Goal: Transaction & Acquisition: Book appointment/travel/reservation

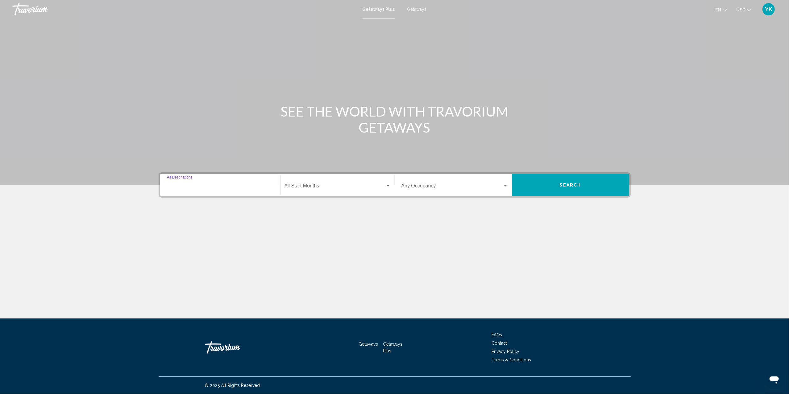
click at [213, 185] on input "Destination All Destinations" at bounding box center [220, 187] width 107 height 6
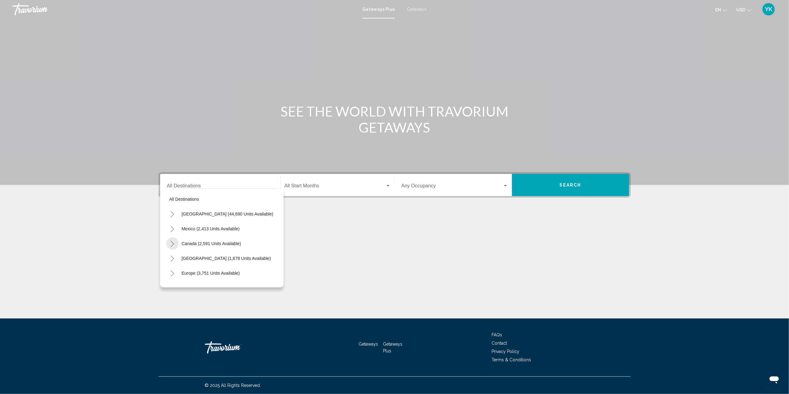
click at [172, 242] on icon "Toggle Canada (2,591 units available)" at bounding box center [172, 244] width 5 height 6
click at [173, 212] on icon "Toggle United States (44,690 units available)" at bounding box center [172, 214] width 5 height 6
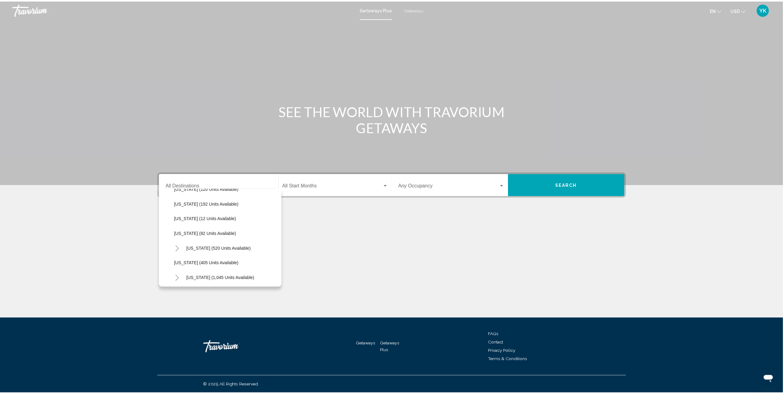
scroll to position [244, 0]
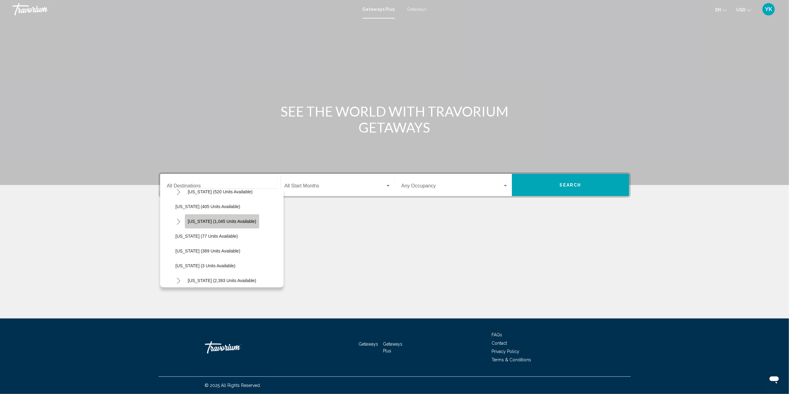
click at [201, 220] on span "[US_STATE] (1,045 units available)" at bounding box center [222, 221] width 68 height 5
type input "**********"
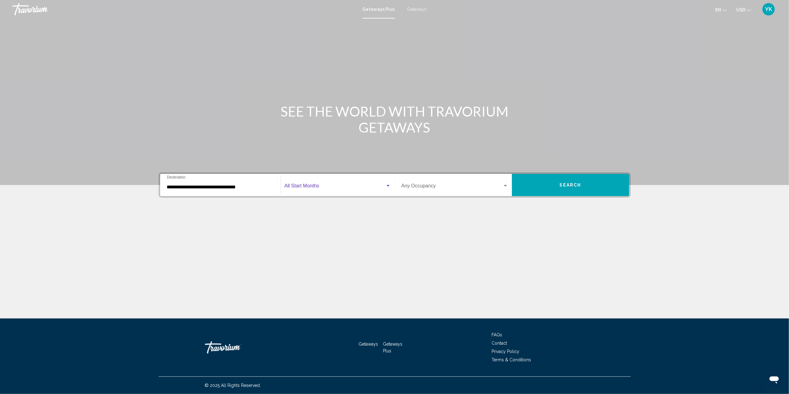
click at [316, 188] on span "Search widget" at bounding box center [334, 187] width 101 height 6
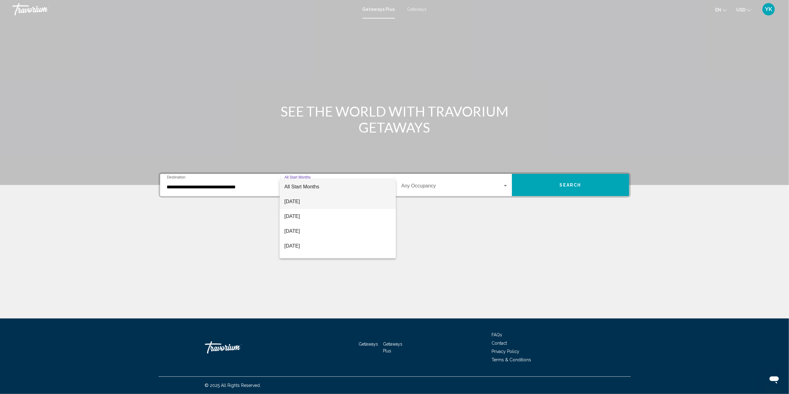
click at [315, 201] on span "[DATE]" at bounding box center [337, 201] width 106 height 15
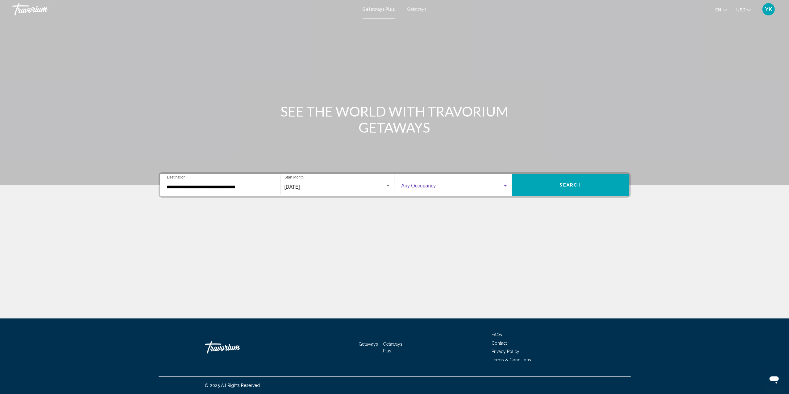
click at [447, 186] on span "Search widget" at bounding box center [451, 187] width 101 height 6
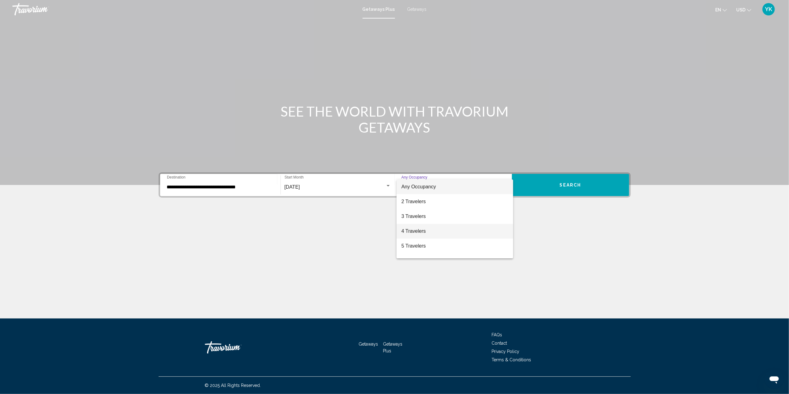
click at [444, 228] on span "4 Travelers" at bounding box center [454, 231] width 107 height 15
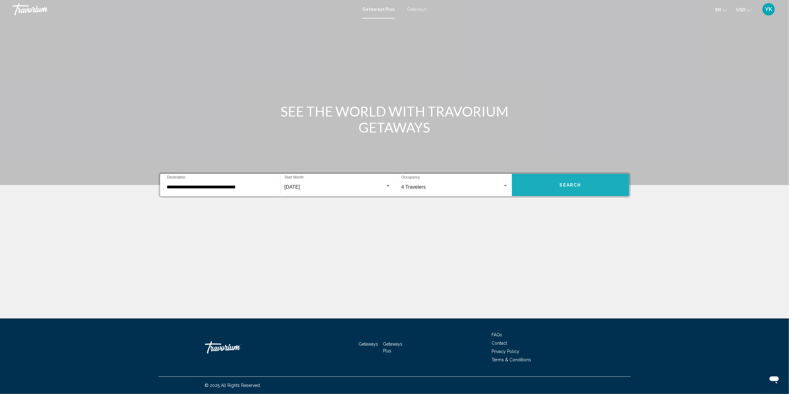
click at [583, 183] on button "Search" at bounding box center [570, 185] width 117 height 22
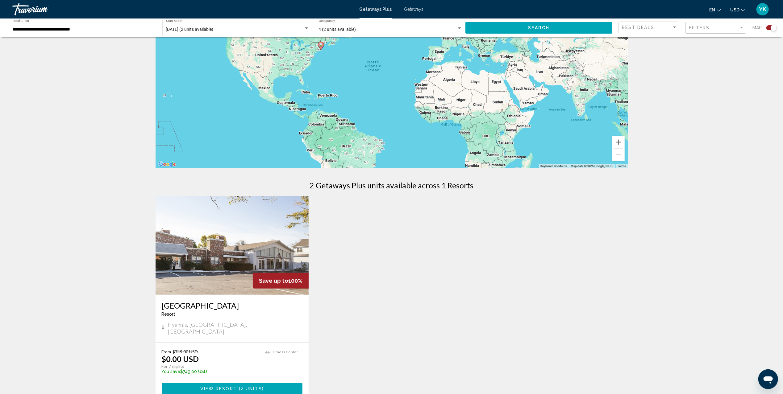
scroll to position [164, 0]
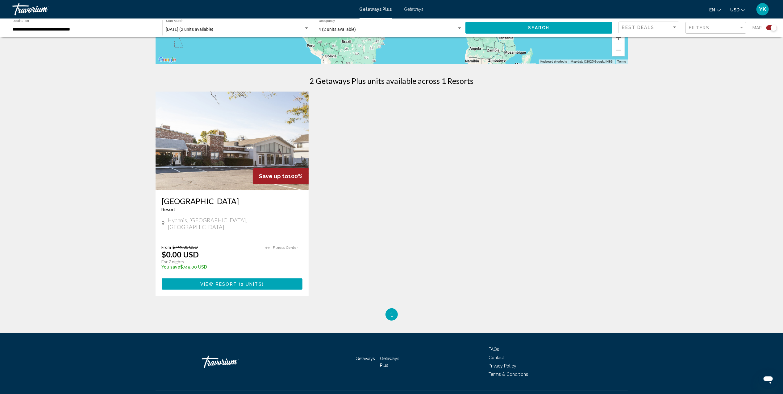
click at [252, 130] on img "Main content" at bounding box center [231, 141] width 153 height 99
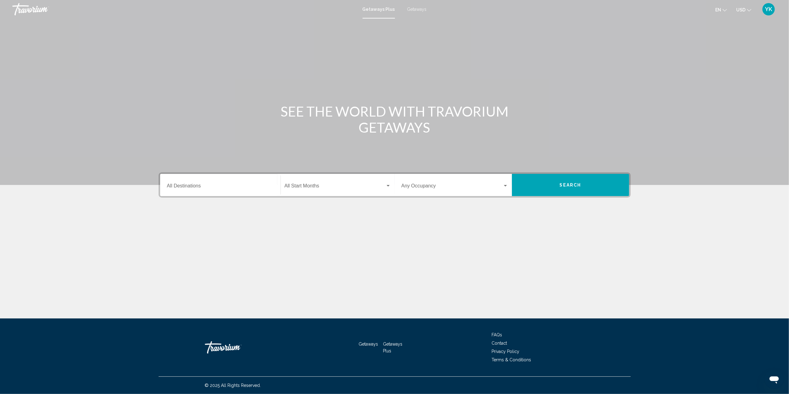
click at [183, 184] on input "Destination All Destinations" at bounding box center [220, 187] width 107 height 6
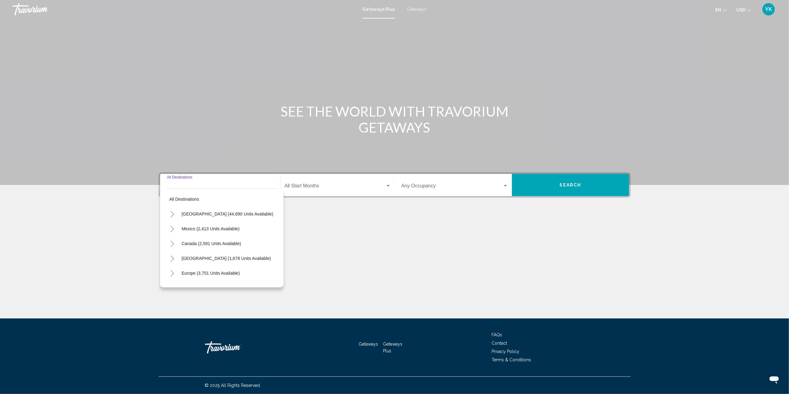
click at [173, 213] on icon "Toggle United States (44,690 units available)" at bounding box center [172, 214] width 3 height 6
click at [452, 268] on div "SEE THE WORLD WITH TRAVORIUM GETAWAYS Destination All Destinations All destinat…" at bounding box center [394, 169] width 789 height 300
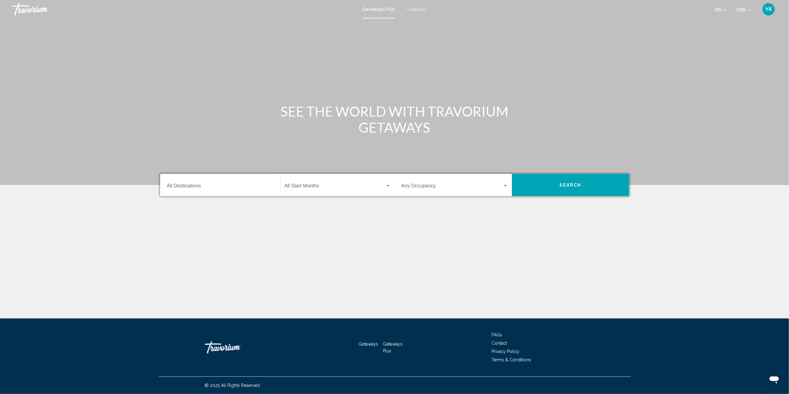
click at [176, 181] on div "Destination All Destinations" at bounding box center [220, 185] width 107 height 19
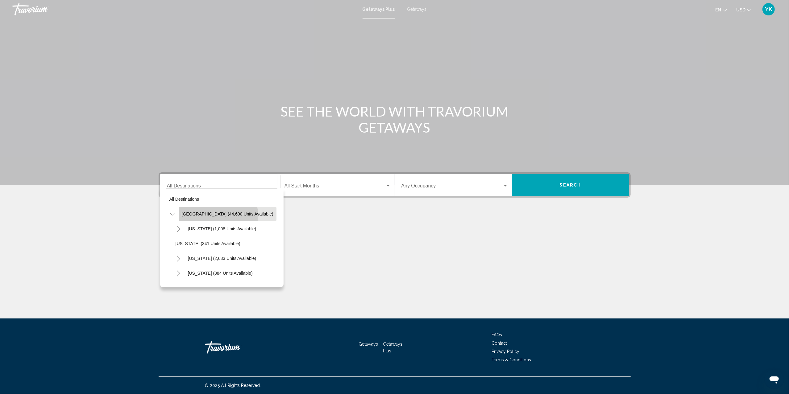
click at [201, 215] on span "[GEOGRAPHIC_DATA] (44,690 units available)" at bounding box center [228, 214] width 92 height 5
type input "**********"
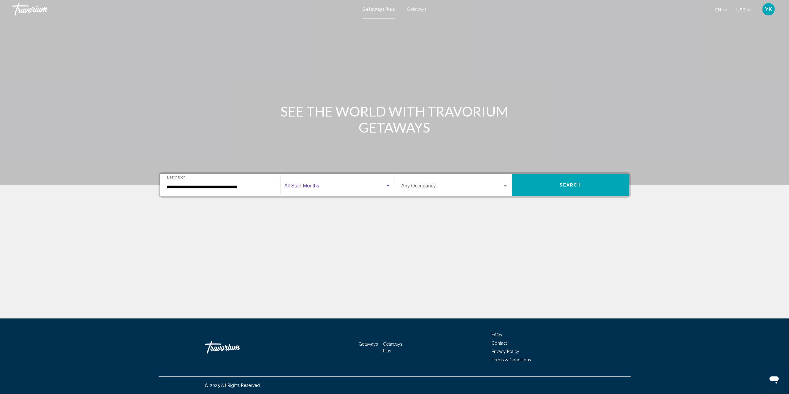
click at [320, 185] on span "Search widget" at bounding box center [334, 187] width 101 height 6
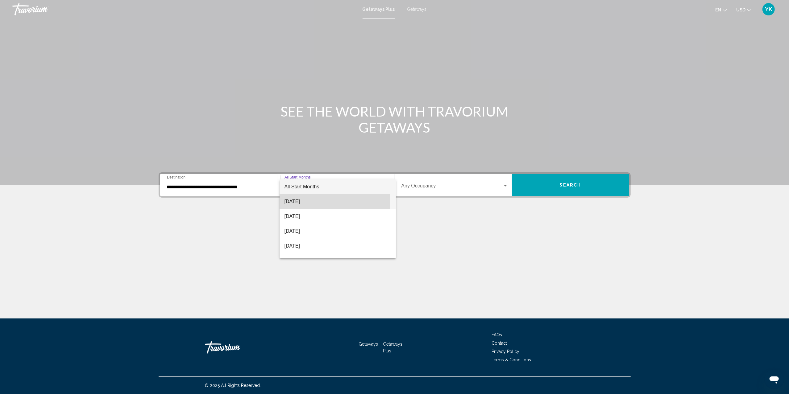
click at [328, 203] on span "[DATE]" at bounding box center [337, 201] width 106 height 15
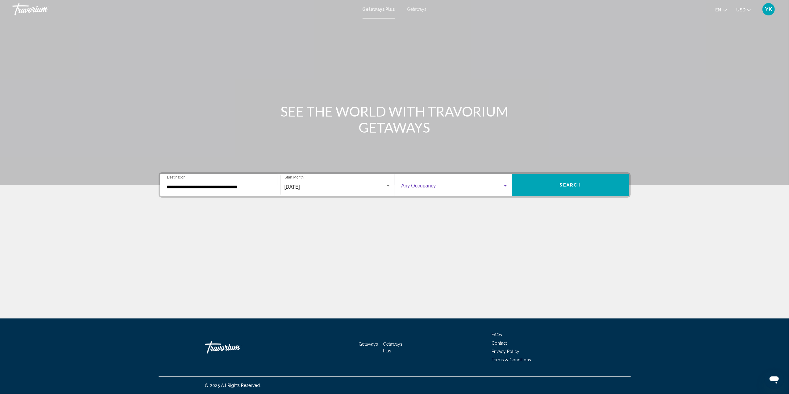
click at [440, 186] on span "Search widget" at bounding box center [451, 187] width 101 height 6
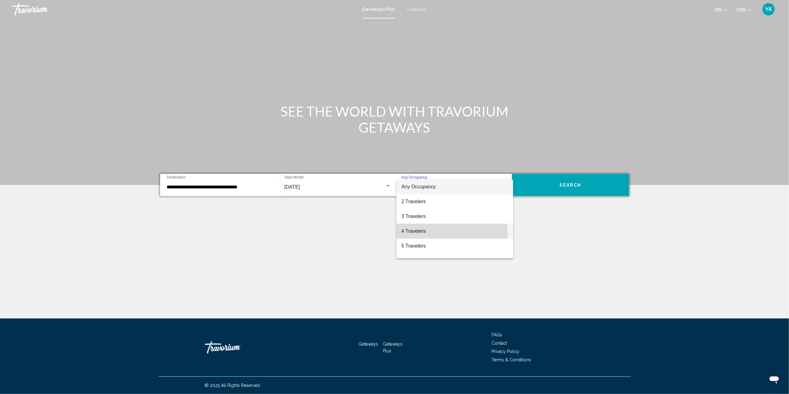
click at [449, 233] on span "4 Travelers" at bounding box center [454, 231] width 107 height 15
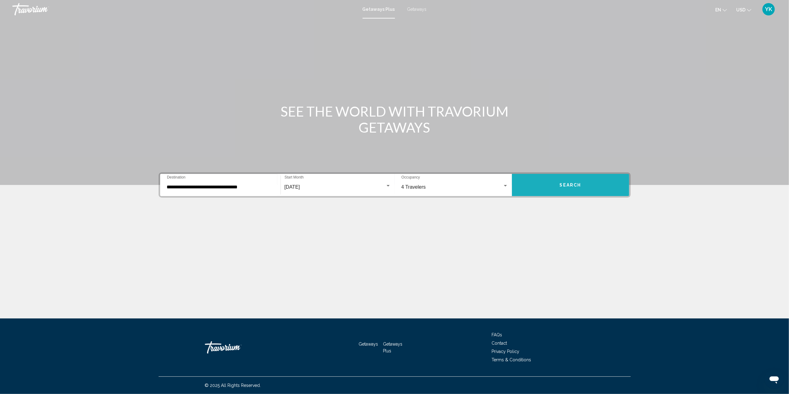
click at [584, 180] on button "Search" at bounding box center [570, 185] width 117 height 22
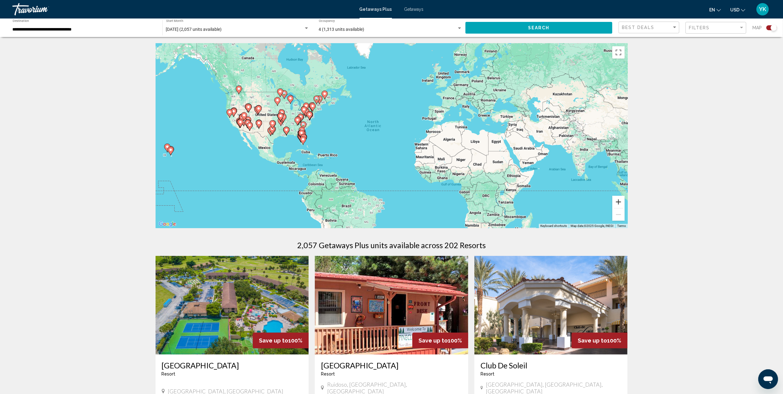
click at [619, 199] on button "Zoom in" at bounding box center [618, 202] width 12 height 12
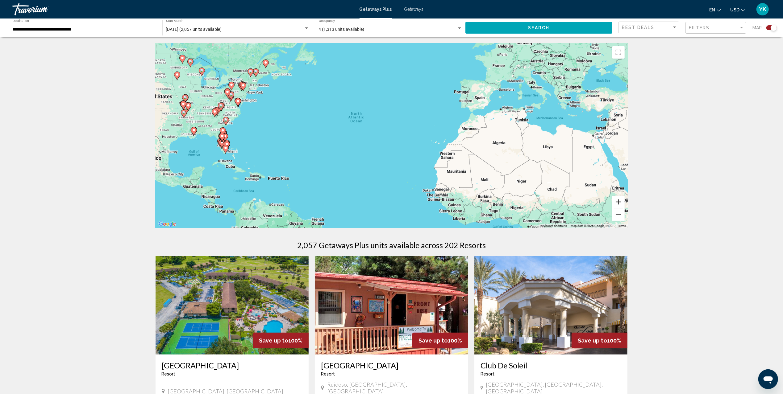
click at [619, 199] on button "Zoom in" at bounding box center [618, 202] width 12 height 12
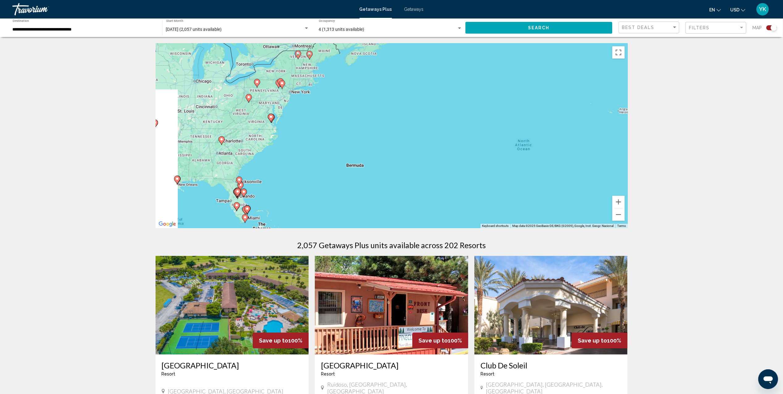
drag, startPoint x: 299, startPoint y: 151, endPoint x: 507, endPoint y: 201, distance: 214.1
click at [507, 201] on div "To activate drag with keyboard, press Alt + Enter. Once in keyboard drag state,…" at bounding box center [391, 135] width 472 height 185
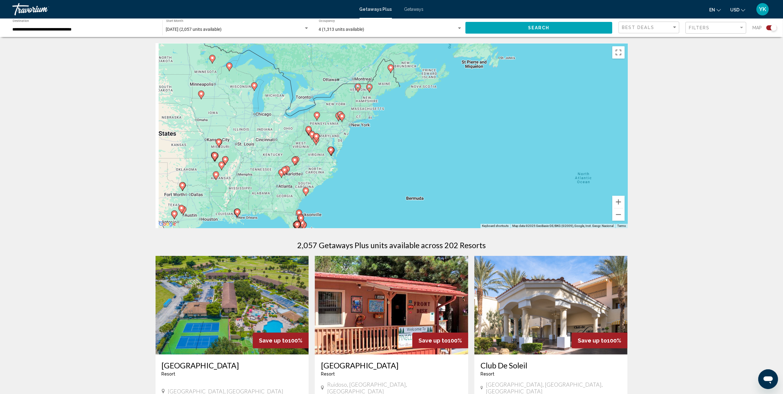
drag, startPoint x: 350, startPoint y: 143, endPoint x: 420, endPoint y: 196, distance: 87.4
click at [420, 196] on div "To activate drag with keyboard, press Alt + Enter. Once in keyboard drag state,…" at bounding box center [391, 135] width 472 height 185
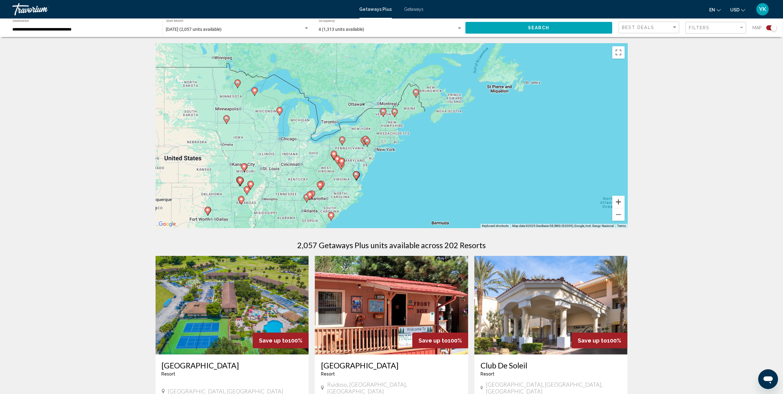
click at [621, 200] on button "Zoom in" at bounding box center [618, 202] width 12 height 12
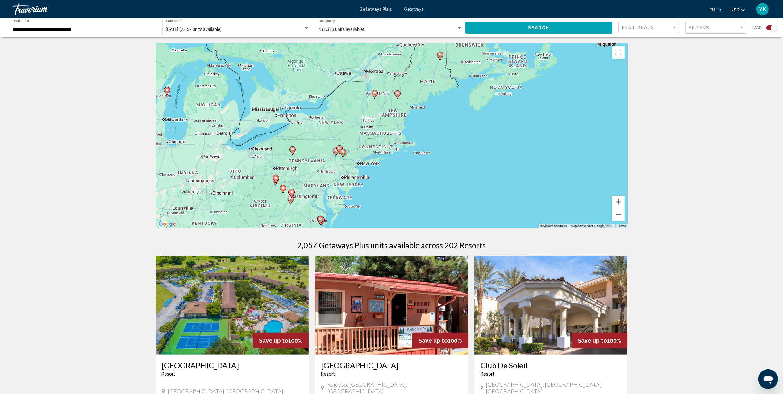
click at [621, 200] on button "Zoom in" at bounding box center [618, 202] width 12 height 12
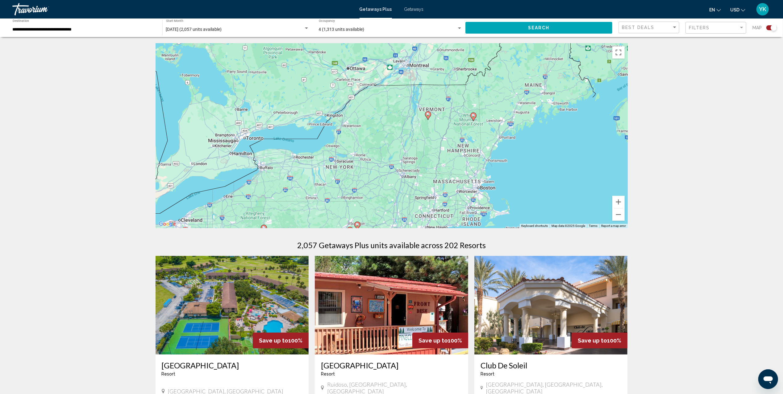
drag, startPoint x: 445, startPoint y: 152, endPoint x: 509, endPoint y: 214, distance: 88.8
click at [509, 214] on div "To activate drag with keyboard, press Alt + Enter. Once in keyboard drag state,…" at bounding box center [391, 135] width 472 height 185
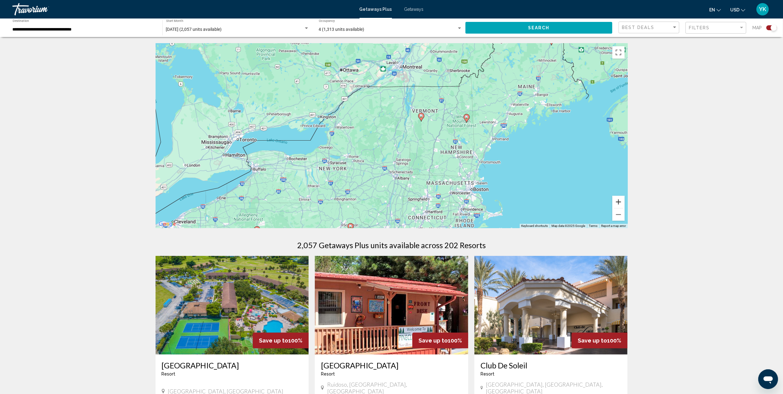
click at [618, 204] on button "Zoom in" at bounding box center [618, 202] width 12 height 12
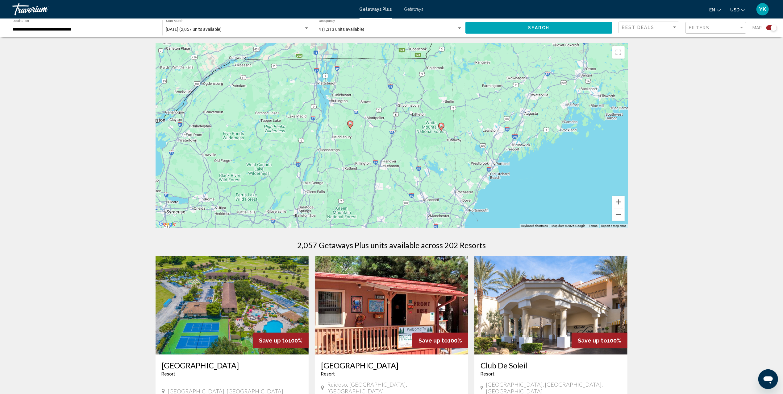
drag, startPoint x: 547, startPoint y: 151, endPoint x: 446, endPoint y: 172, distance: 102.8
click at [446, 172] on div "To activate drag with keyboard, press Alt + Enter. Once in keyboard drag state,…" at bounding box center [391, 135] width 472 height 185
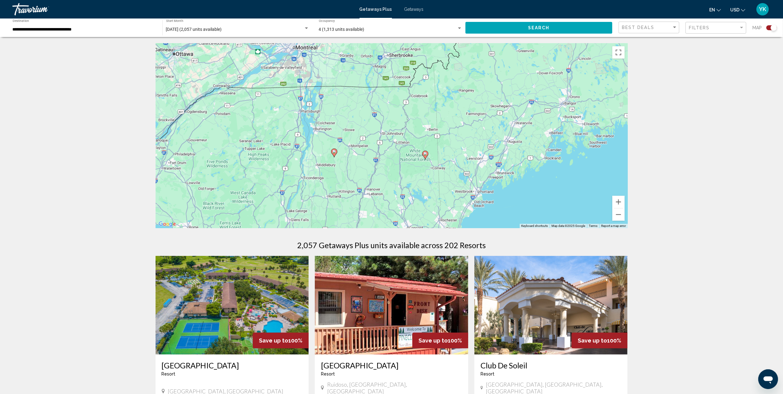
drag, startPoint x: 452, startPoint y: 148, endPoint x: 436, endPoint y: 178, distance: 33.8
click at [436, 178] on div "To activate drag with keyboard, press Alt + Enter. Once in keyboard drag state,…" at bounding box center [391, 135] width 472 height 185
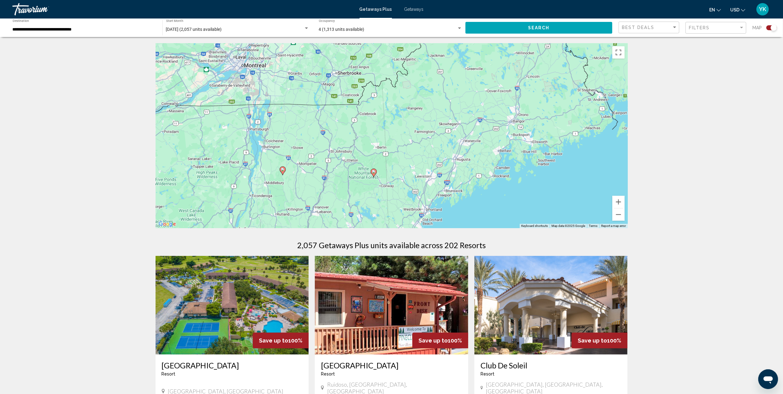
drag, startPoint x: 515, startPoint y: 123, endPoint x: 491, endPoint y: 62, distance: 65.9
click at [491, 62] on div "To activate drag with keyboard, press Alt + Enter. Once in keyboard drag state,…" at bounding box center [391, 135] width 472 height 185
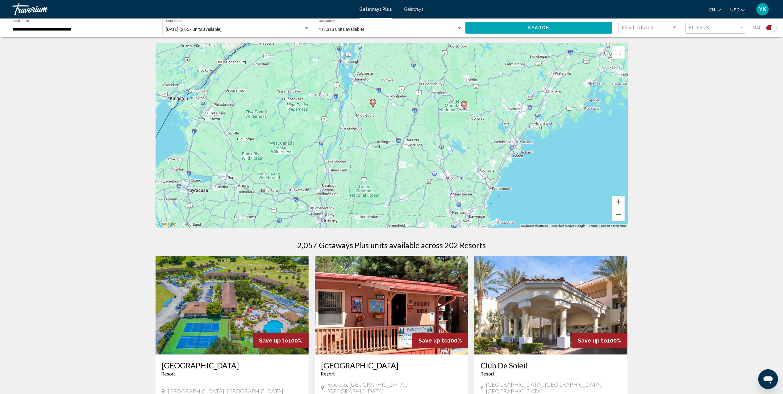
drag, startPoint x: 497, startPoint y: 80, endPoint x: 555, endPoint y: 103, distance: 62.9
click at [555, 103] on div "To activate drag with keyboard, press Alt + Enter. Once in keyboard drag state,…" at bounding box center [391, 135] width 472 height 185
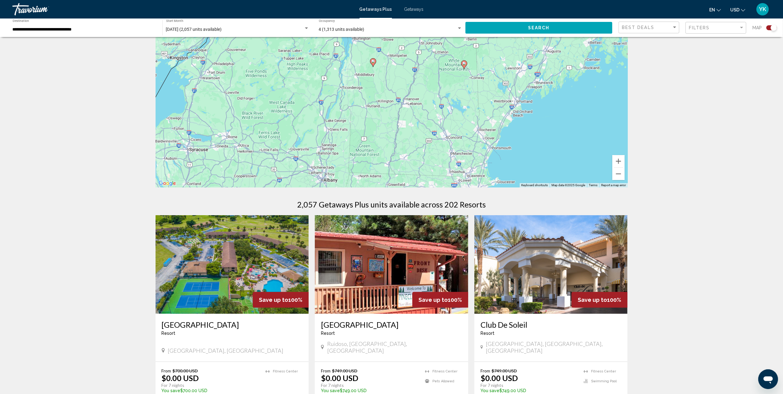
scroll to position [41, 0]
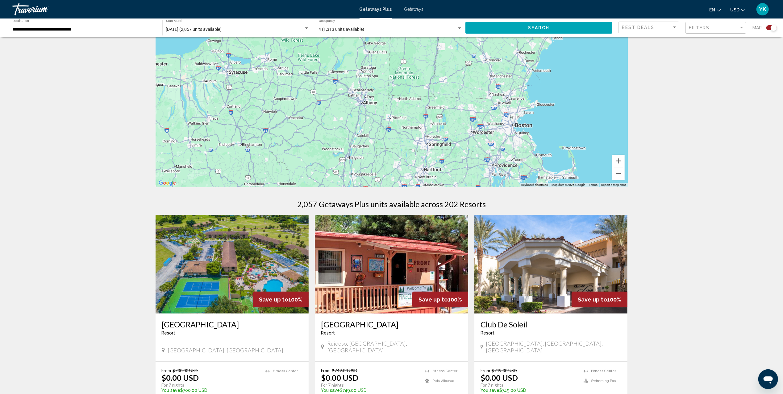
drag, startPoint x: 507, startPoint y: 139, endPoint x: 547, endPoint y: 60, distance: 88.2
click at [547, 60] on div "To activate drag with keyboard, press Alt + Enter. Once in keyboard drag state,…" at bounding box center [391, 94] width 472 height 185
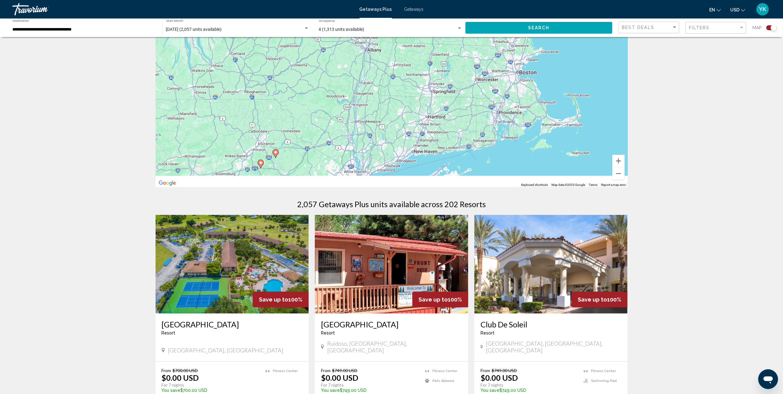
drag, startPoint x: 505, startPoint y: 150, endPoint x: 511, endPoint y: 77, distance: 73.3
click at [511, 78] on div "To activate drag with keyboard, press Alt + Enter. Once in keyboard drag state,…" at bounding box center [391, 94] width 472 height 185
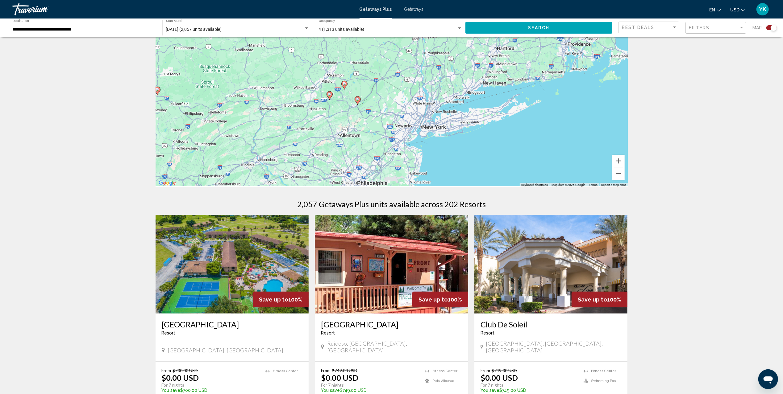
drag, startPoint x: 469, startPoint y: 127, endPoint x: 550, endPoint y: 72, distance: 97.7
click at [550, 72] on div "To activate drag with keyboard, press Alt + Enter. Once in keyboard drag state,…" at bounding box center [391, 94] width 472 height 185
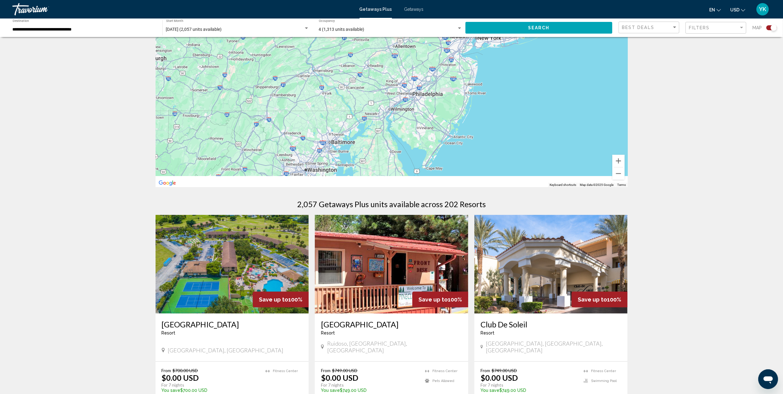
drag, startPoint x: 491, startPoint y: 143, endPoint x: 530, endPoint y: 55, distance: 95.7
click at [529, 57] on div "To activate drag with keyboard, press Alt + Enter. Once in keyboard drag state,…" at bounding box center [391, 94] width 472 height 185
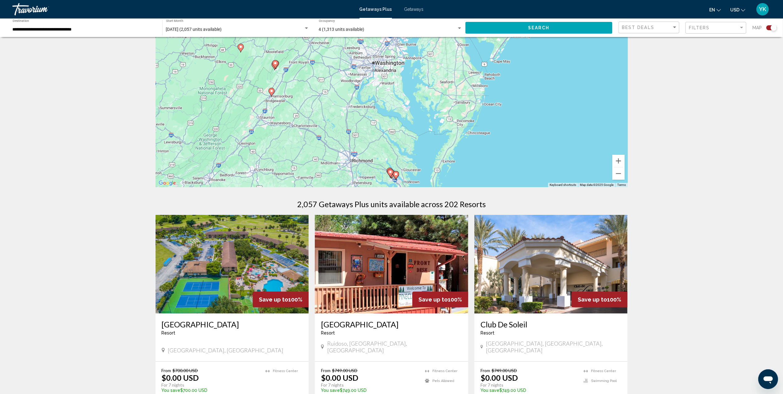
drag, startPoint x: 521, startPoint y: 77, endPoint x: 552, endPoint y: 44, distance: 45.0
click at [552, 44] on div "To activate drag with keyboard, press Alt + Enter. Once in keyboard drag state,…" at bounding box center [391, 94] width 472 height 185
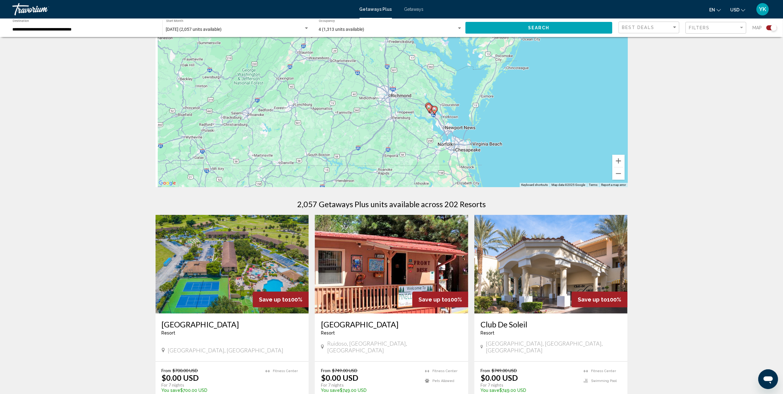
drag, startPoint x: 501, startPoint y: 129, endPoint x: 545, endPoint y: 48, distance: 91.5
click at [545, 48] on div "To activate drag with keyboard, press Alt + Enter. Once in keyboard drag state,…" at bounding box center [391, 94] width 472 height 185
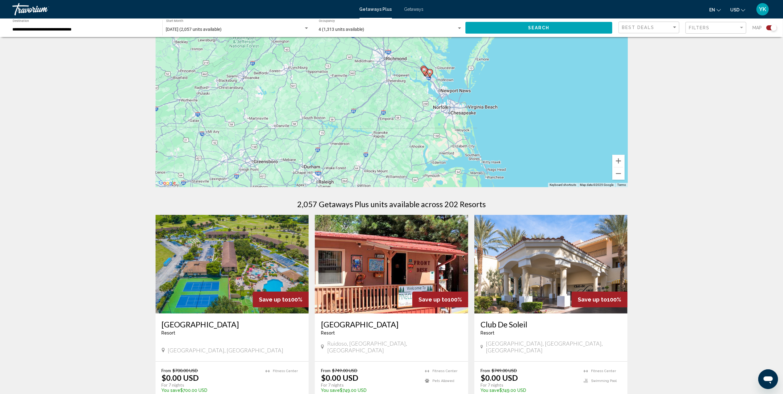
drag, startPoint x: 514, startPoint y: 132, endPoint x: 501, endPoint y: 117, distance: 19.5
click at [501, 117] on div "To activate drag with keyboard, press Alt + Enter. Once in keyboard drag state,…" at bounding box center [391, 94] width 472 height 185
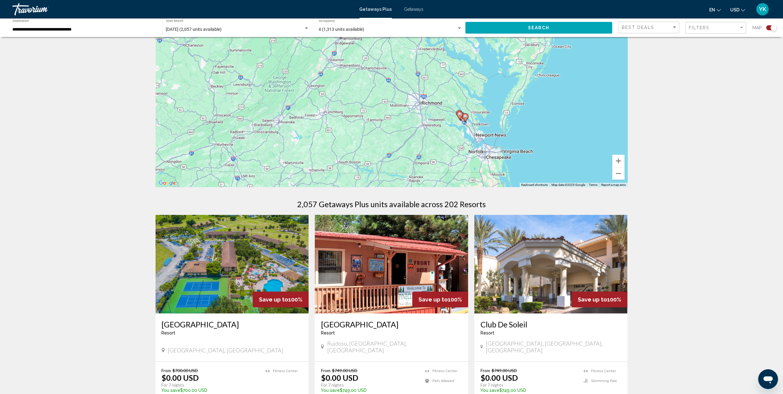
drag, startPoint x: 435, startPoint y: 97, endPoint x: 476, endPoint y: 152, distance: 68.9
click at [476, 152] on div "To activate drag with keyboard, press Alt + Enter. Once in keyboard drag state,…" at bounding box center [391, 94] width 472 height 185
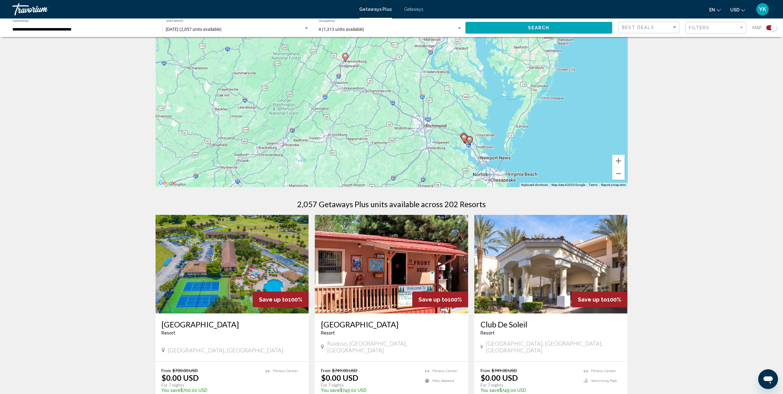
drag, startPoint x: 518, startPoint y: 83, endPoint x: 577, endPoint y: 142, distance: 84.0
click at [574, 140] on div "To activate drag with keyboard, press Alt + Enter. Once in keyboard drag state,…" at bounding box center [391, 94] width 472 height 185
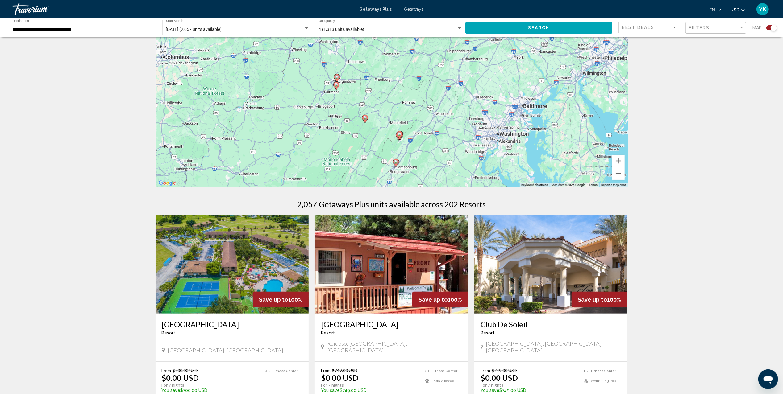
drag, startPoint x: 565, startPoint y: 84, endPoint x: 475, endPoint y: 104, distance: 91.8
click at [475, 104] on div "To activate drag with keyboard, press Alt + Enter. Once in keyboard drag state,…" at bounding box center [391, 94] width 472 height 185
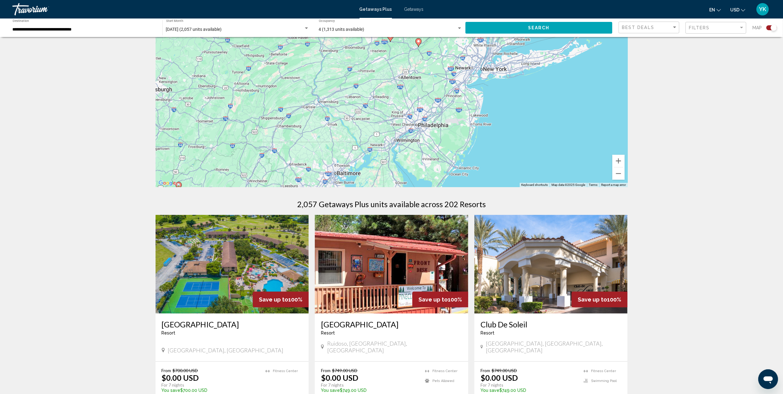
drag, startPoint x: 538, startPoint y: 72, endPoint x: 374, endPoint y: 135, distance: 175.7
click at [374, 135] on div "To activate drag with keyboard, press Alt + Enter. Once in keyboard drag state,…" at bounding box center [391, 94] width 472 height 185
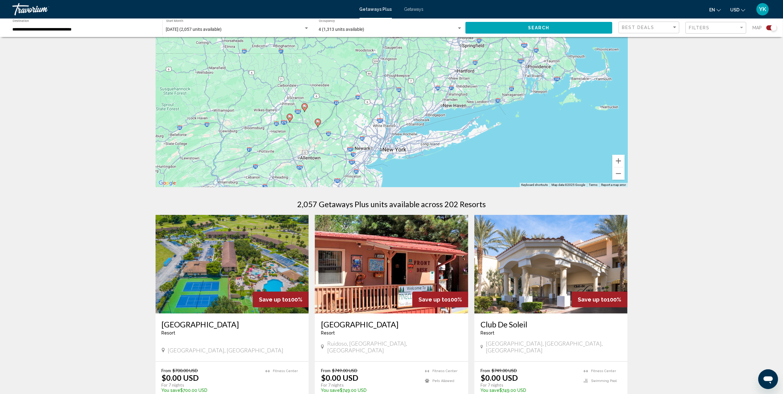
drag, startPoint x: 494, startPoint y: 76, endPoint x: 398, endPoint y: 151, distance: 122.2
click at [398, 151] on div "To activate drag with keyboard, press Alt + Enter. Once in keyboard drag state,…" at bounding box center [391, 94] width 472 height 185
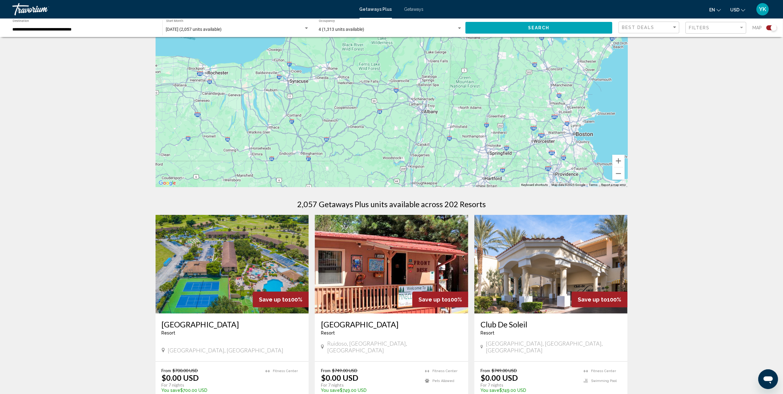
drag, startPoint x: 396, startPoint y: 79, endPoint x: 421, endPoint y: 178, distance: 102.4
click at [421, 178] on div "To activate drag with keyboard, press Alt + Enter. Once in keyboard drag state,…" at bounding box center [391, 94] width 472 height 185
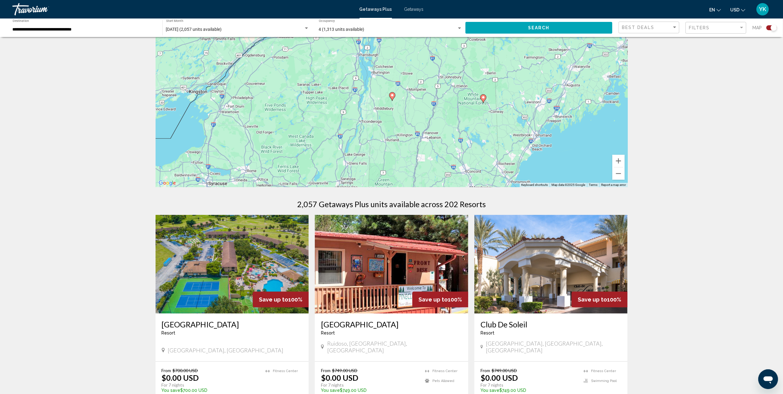
drag, startPoint x: 559, startPoint y: 69, endPoint x: 477, endPoint y: 173, distance: 132.1
click at [477, 173] on div "To activate drag with keyboard, press Alt + Enter. Once in keyboard drag state,…" at bounding box center [391, 94] width 472 height 185
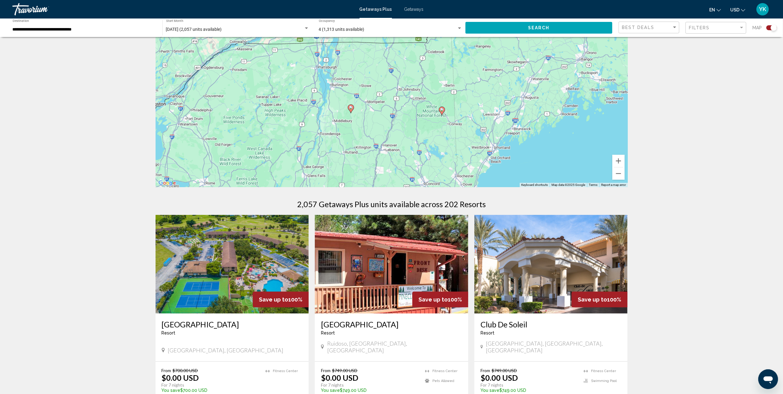
drag, startPoint x: 531, startPoint y: 76, endPoint x: 489, endPoint y: 89, distance: 44.1
click at [489, 89] on div "To activate drag with keyboard, press Alt + Enter. Once in keyboard drag state,…" at bounding box center [391, 94] width 472 height 185
click at [349, 108] on image "Main content" at bounding box center [351, 108] width 4 height 4
click at [352, 111] on icon "Main content" at bounding box center [351, 109] width 6 height 8
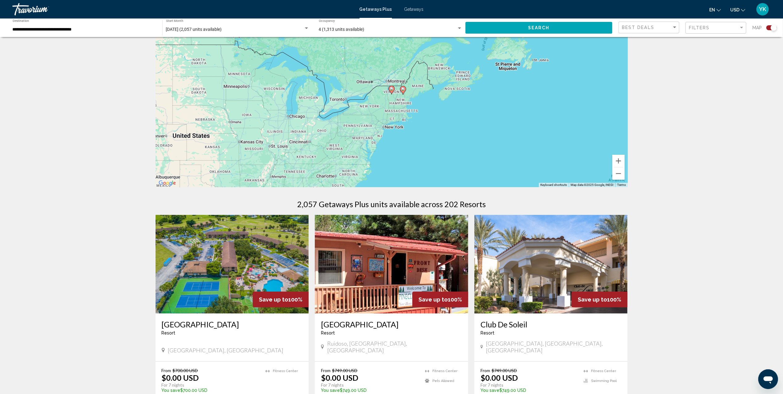
click at [390, 89] on image "Main content" at bounding box center [392, 89] width 4 height 4
type input "**********"
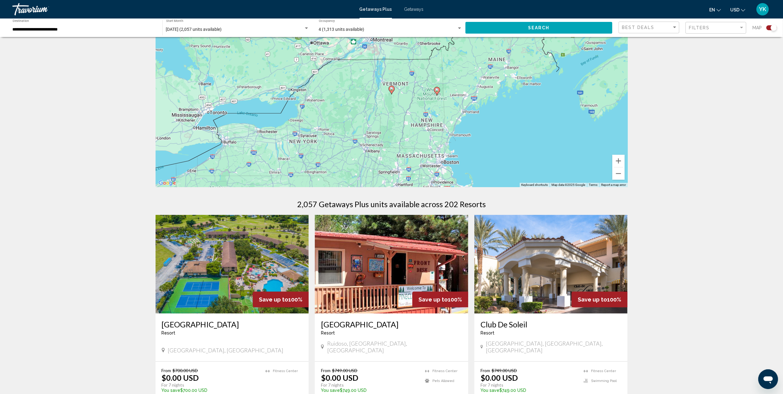
click at [391, 90] on image "Main content" at bounding box center [392, 89] width 4 height 4
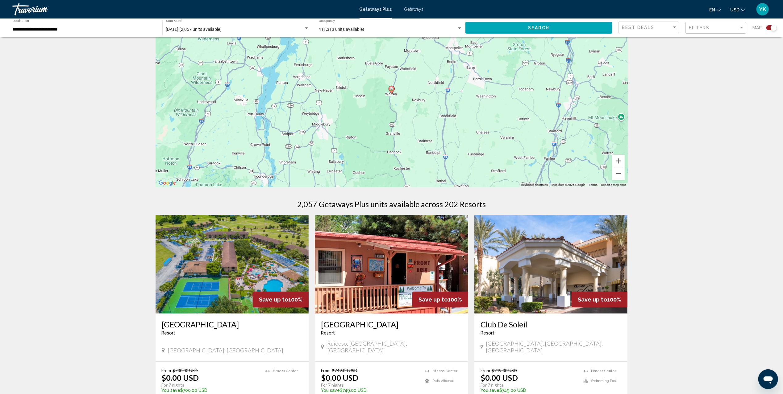
click at [391, 88] on image "Main content" at bounding box center [392, 89] width 4 height 4
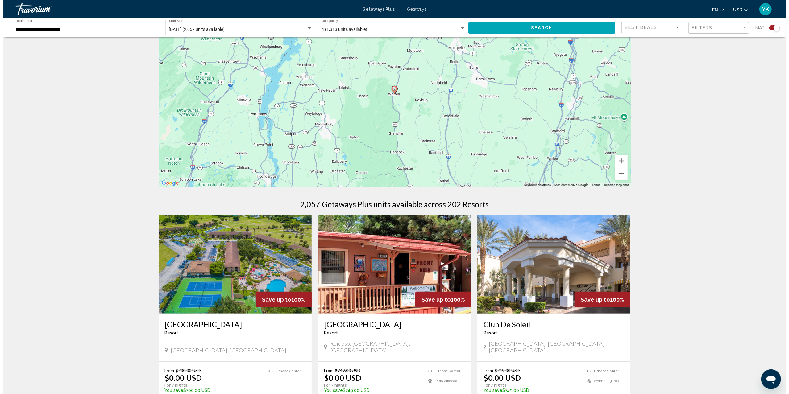
scroll to position [0, 0]
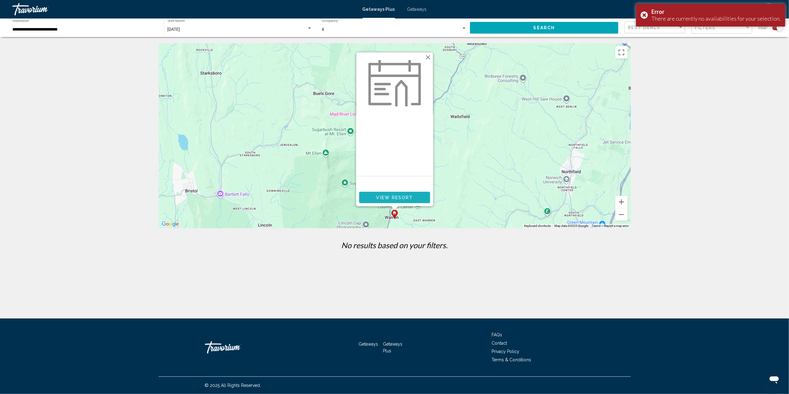
click at [399, 195] on span "View Resort" at bounding box center [394, 197] width 37 height 5
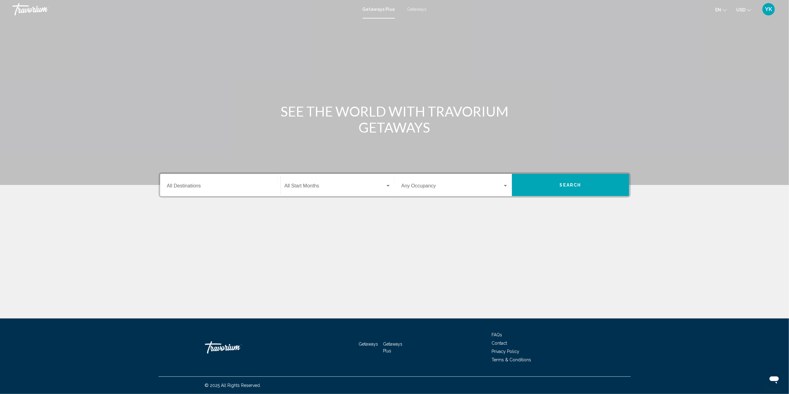
click at [241, 188] on input "Destination All Destinations" at bounding box center [220, 187] width 107 height 6
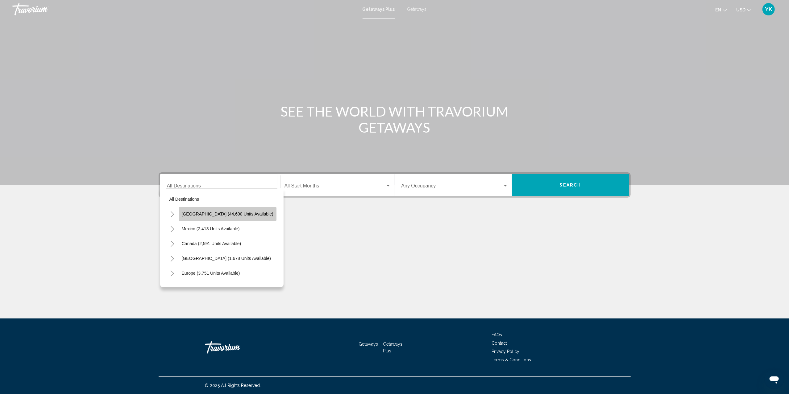
click at [230, 216] on button "[GEOGRAPHIC_DATA] (44,690 units available)" at bounding box center [228, 214] width 98 height 14
type input "**********"
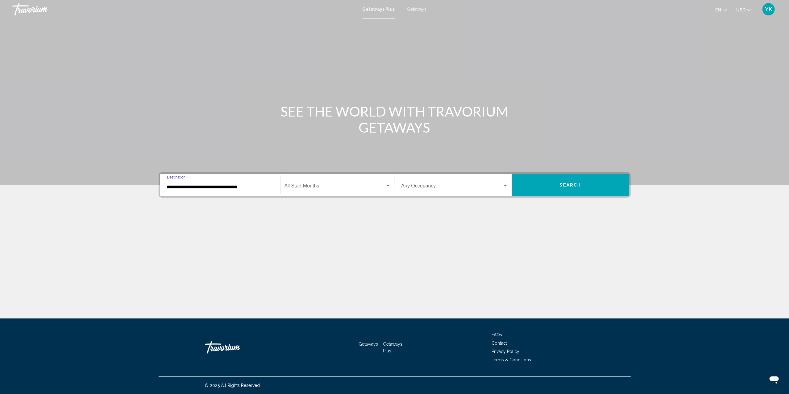
click at [352, 179] on div "Start Month All Start Months" at bounding box center [337, 185] width 106 height 19
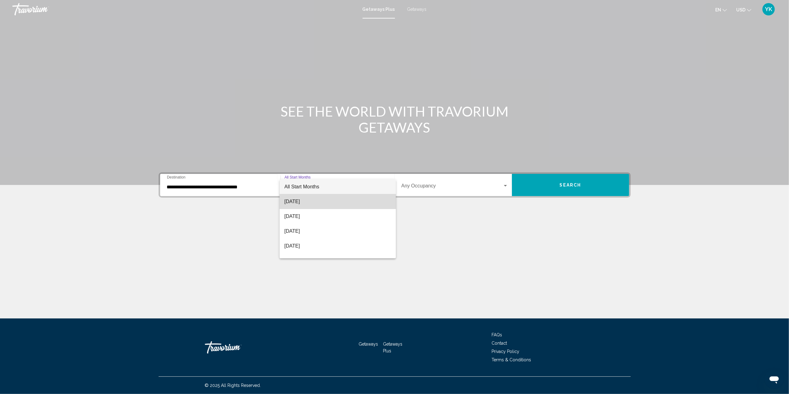
click at [347, 199] on span "August 2025" at bounding box center [337, 201] width 106 height 15
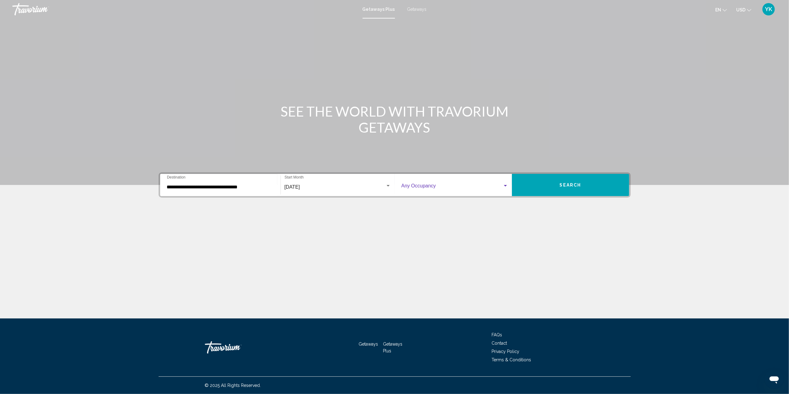
click at [439, 184] on span "Search widget" at bounding box center [451, 187] width 101 height 6
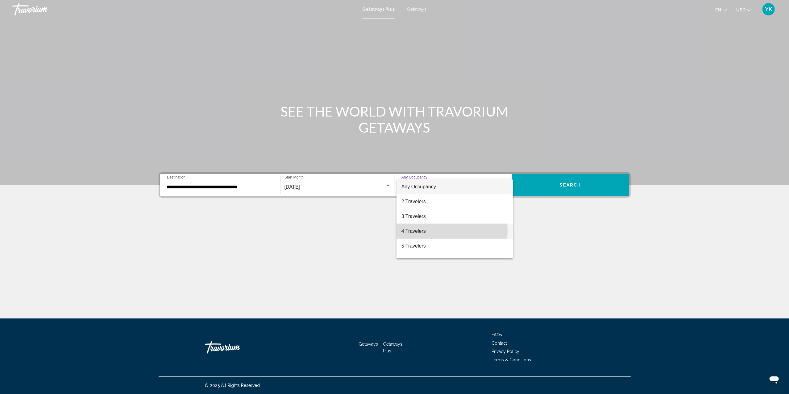
click at [433, 230] on span "4 Travelers" at bounding box center [454, 231] width 107 height 15
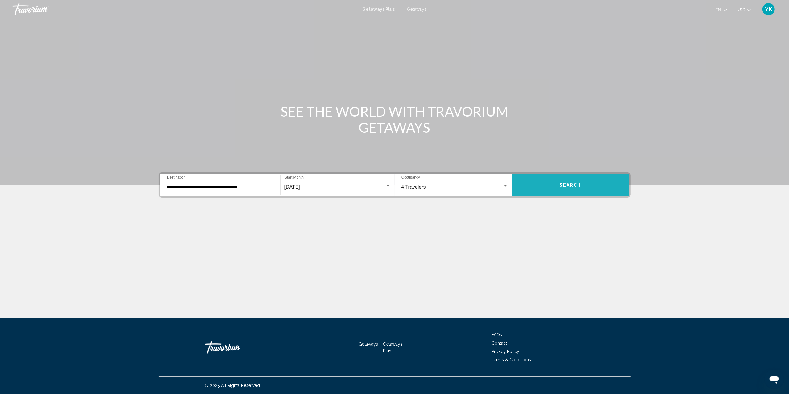
click at [544, 191] on button "Search" at bounding box center [570, 185] width 117 height 22
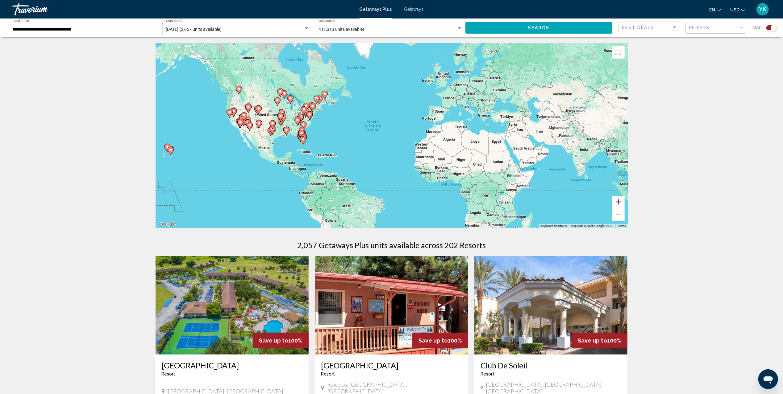
click at [619, 202] on button "Zoom in" at bounding box center [618, 202] width 12 height 12
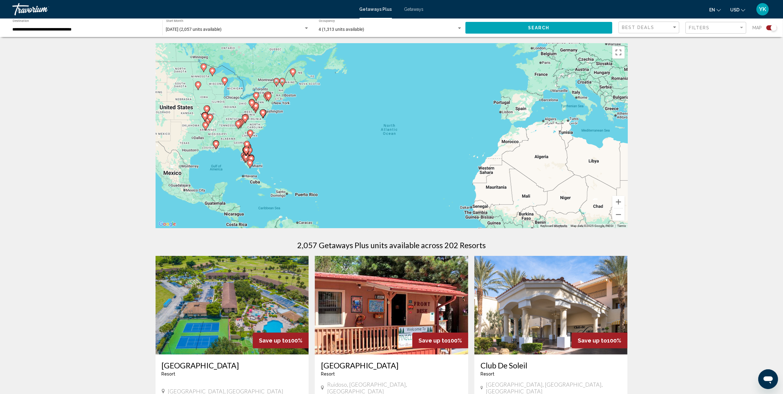
drag, startPoint x: 259, startPoint y: 123, endPoint x: 393, endPoint y: 152, distance: 136.7
click at [393, 152] on div "To activate drag with keyboard, press Alt + Enter. Once in keyboard drag state,…" at bounding box center [391, 135] width 472 height 185
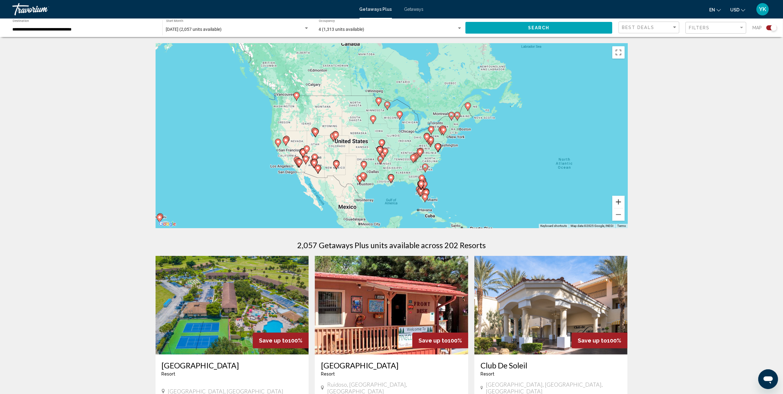
click at [618, 199] on button "Zoom in" at bounding box center [618, 202] width 12 height 12
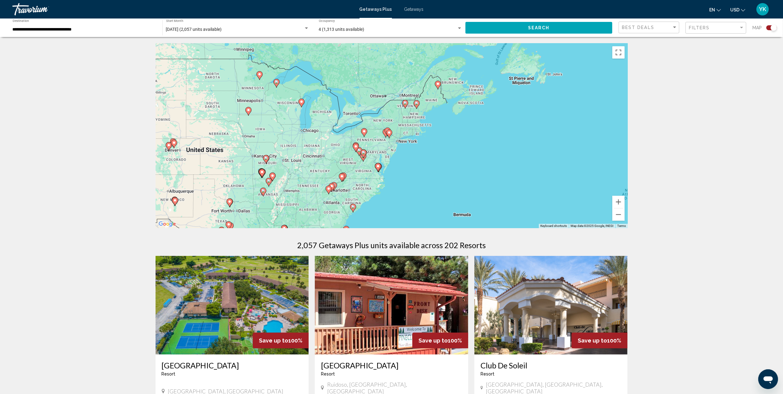
drag, startPoint x: 503, startPoint y: 151, endPoint x: 418, endPoint y: 154, distance: 84.9
click at [418, 154] on div "To activate drag with keyboard, press Alt + Enter. Once in keyboard drag state,…" at bounding box center [391, 135] width 472 height 185
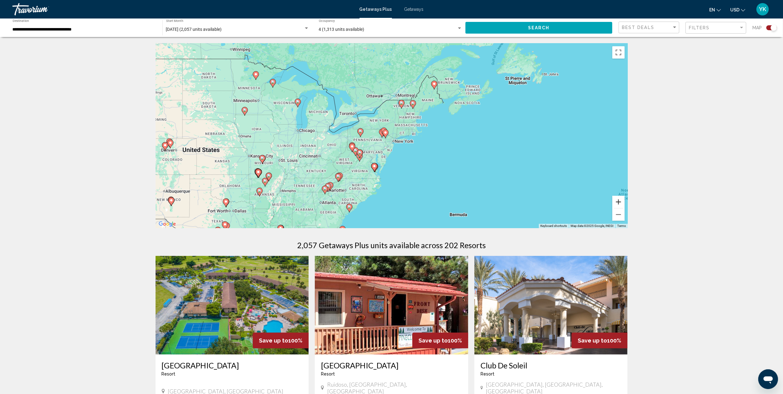
click at [619, 204] on button "Zoom in" at bounding box center [618, 202] width 12 height 12
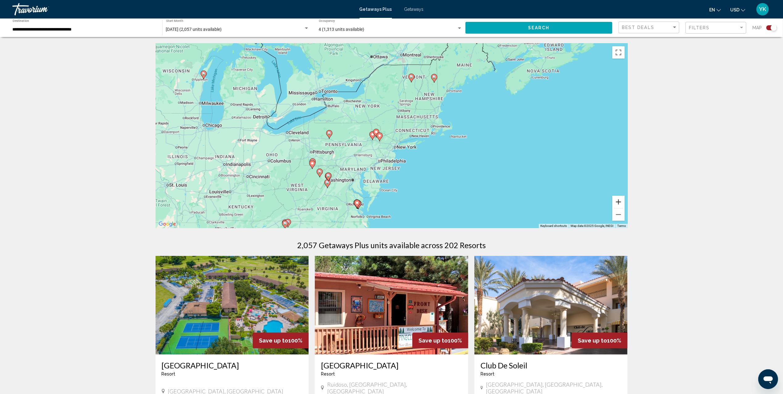
click at [619, 204] on button "Zoom in" at bounding box center [618, 202] width 12 height 12
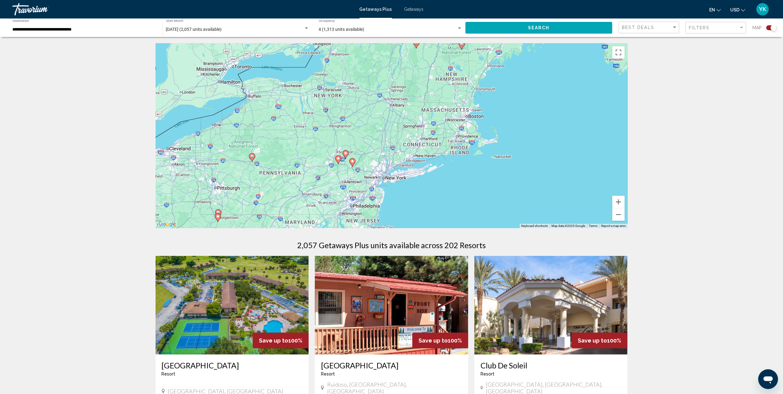
drag, startPoint x: 542, startPoint y: 88, endPoint x: 491, endPoint y: 201, distance: 123.6
click at [491, 201] on div "To activate drag with keyboard, press Alt + Enter. Once in keyboard drag state,…" at bounding box center [391, 135] width 472 height 185
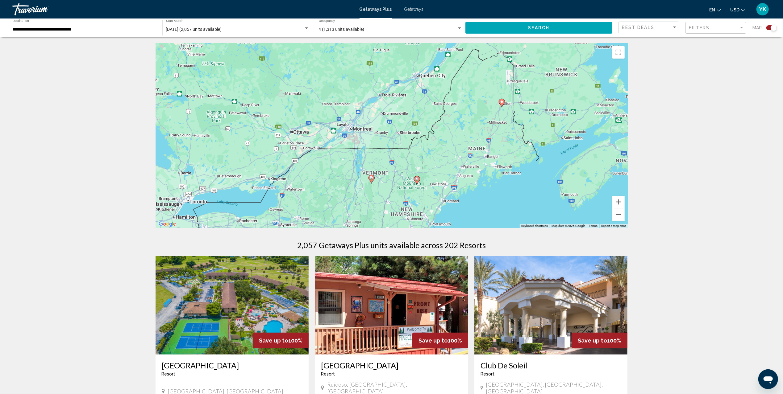
drag, startPoint x: 439, startPoint y: 163, endPoint x: 442, endPoint y: 177, distance: 14.4
click at [442, 177] on div "To activate drag with keyboard, press Alt + Enter. Once in keyboard drag state,…" at bounding box center [391, 135] width 472 height 185
click at [618, 203] on button "Zoom in" at bounding box center [618, 202] width 12 height 12
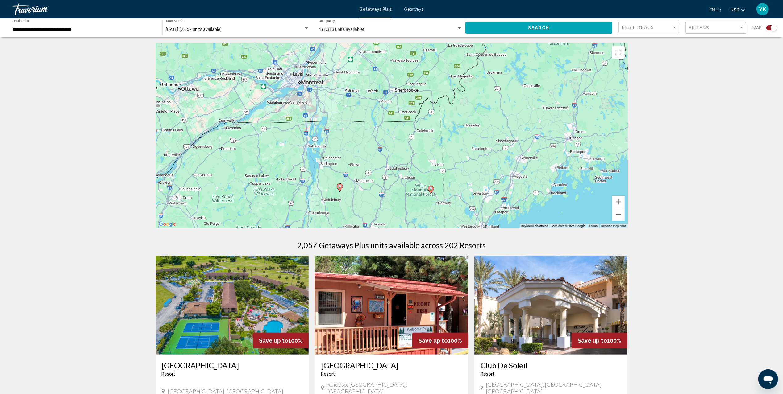
drag, startPoint x: 523, startPoint y: 191, endPoint x: 509, endPoint y: 90, distance: 101.3
click at [509, 90] on div "To activate drag with keyboard, press Alt + Enter. Once in keyboard drag state,…" at bounding box center [391, 135] width 472 height 185
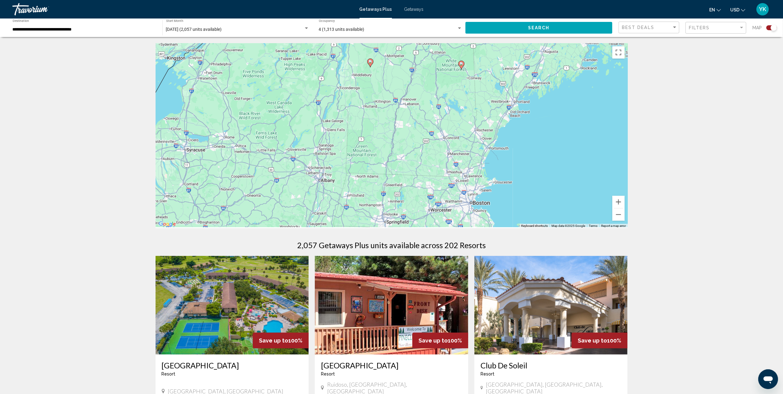
drag, startPoint x: 467, startPoint y: 152, endPoint x: 535, endPoint y: 80, distance: 98.9
click at [535, 80] on div "To activate drag with keyboard, press Alt + Enter. Once in keyboard drag state,…" at bounding box center [391, 135] width 472 height 185
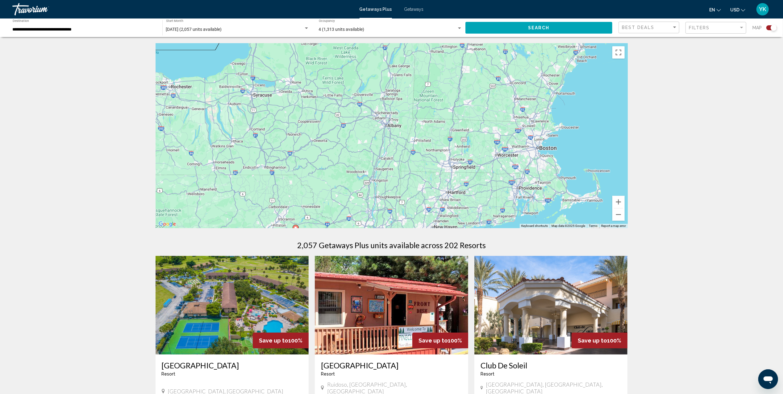
drag, startPoint x: 501, startPoint y: 162, endPoint x: 495, endPoint y: 111, distance: 50.9
click at [495, 114] on div "To activate drag with keyboard, press Alt + Enter. Once in keyboard drag state,…" at bounding box center [391, 135] width 472 height 185
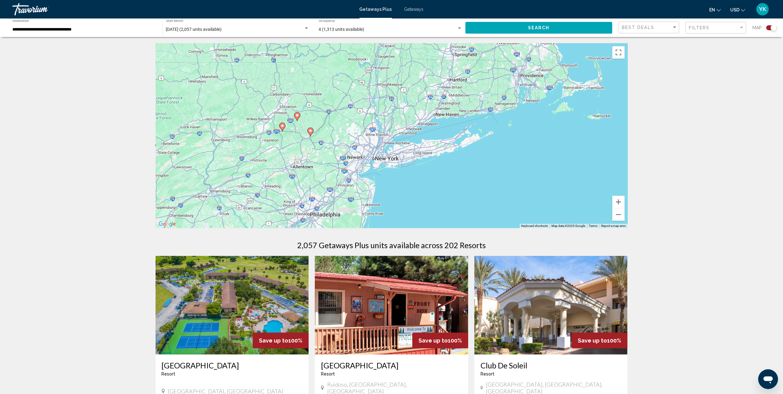
drag, startPoint x: 450, startPoint y: 159, endPoint x: 542, endPoint y: 171, distance: 92.0
click at [542, 171] on div "To activate drag with keyboard, press Alt + Enter. Once in keyboard drag state,…" at bounding box center [391, 135] width 472 height 185
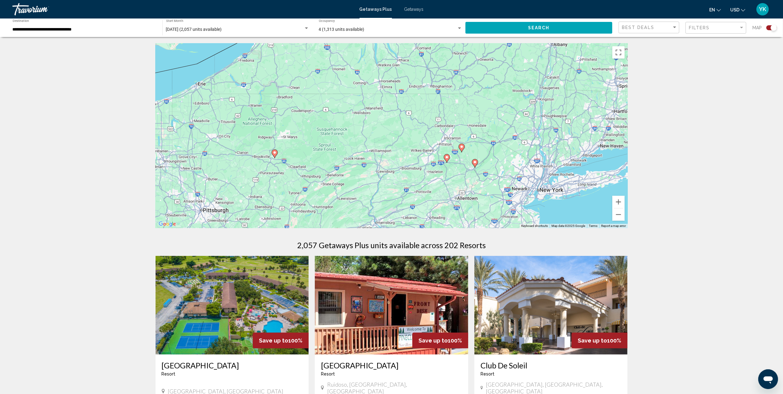
drag, startPoint x: 437, startPoint y: 163, endPoint x: 517, endPoint y: 184, distance: 83.0
click at [517, 184] on div "To activate drag with keyboard, press Alt + Enter. Once in keyboard drag state,…" at bounding box center [391, 135] width 472 height 185
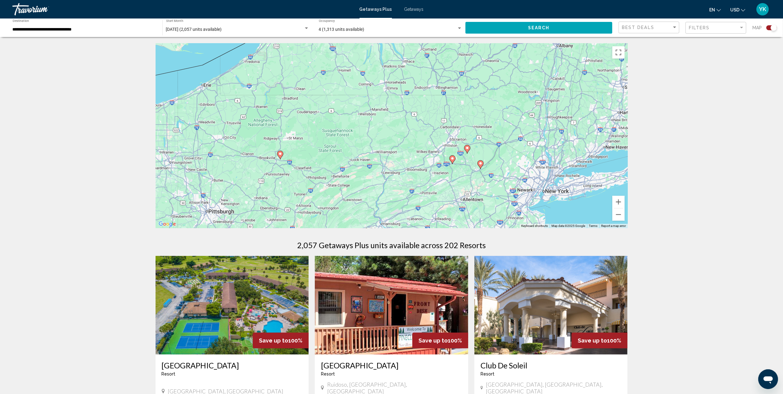
click at [480, 163] on image "Main content" at bounding box center [480, 164] width 4 height 4
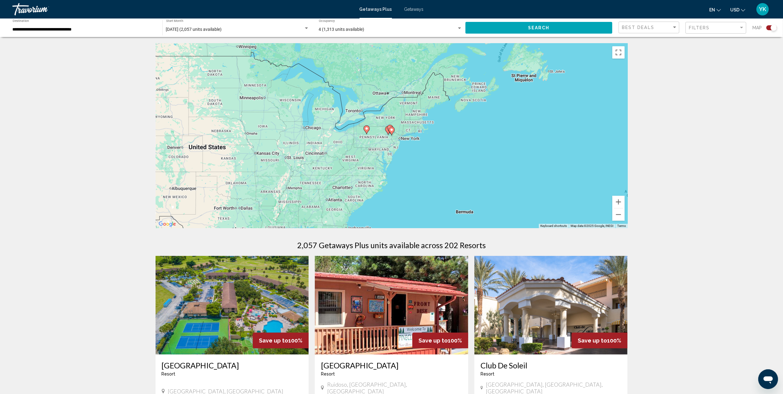
click at [391, 131] on image "Main content" at bounding box center [392, 130] width 4 height 4
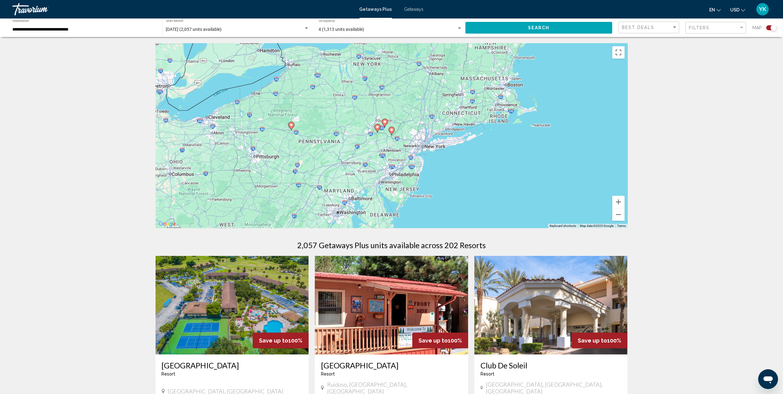
click at [391, 131] on image "Main content" at bounding box center [392, 130] width 4 height 4
type input "**********"
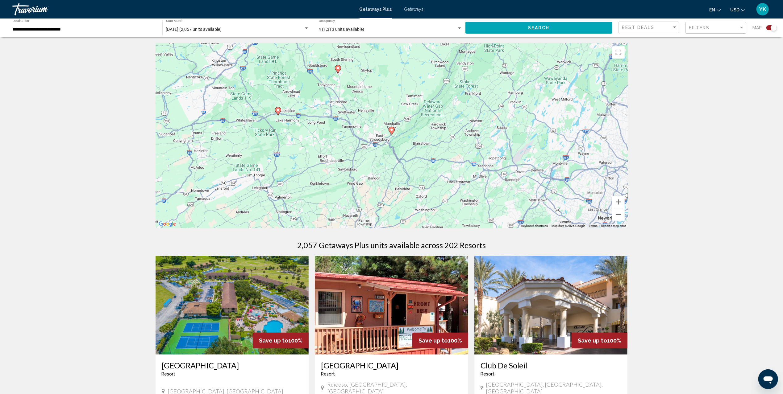
click at [390, 131] on image "Main content" at bounding box center [392, 130] width 4 height 4
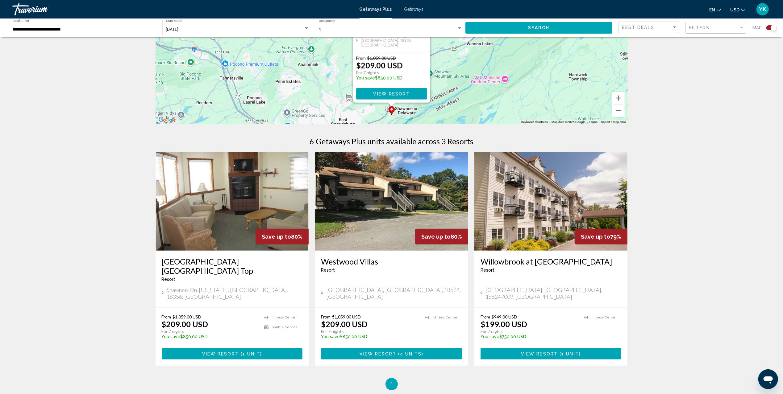
scroll to position [123, 0]
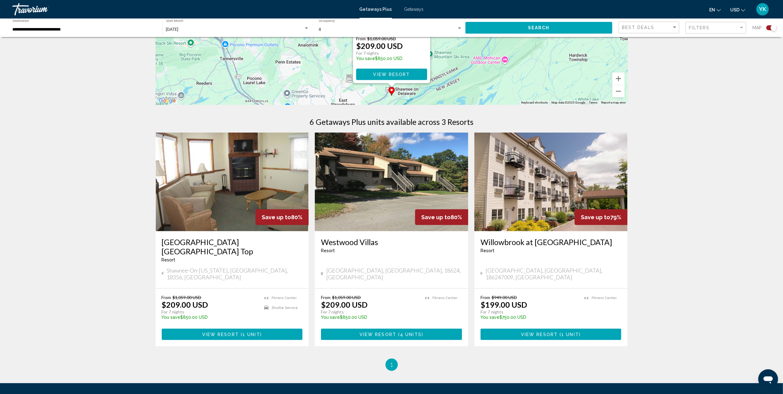
click at [523, 204] on img "Main content" at bounding box center [550, 182] width 153 height 99
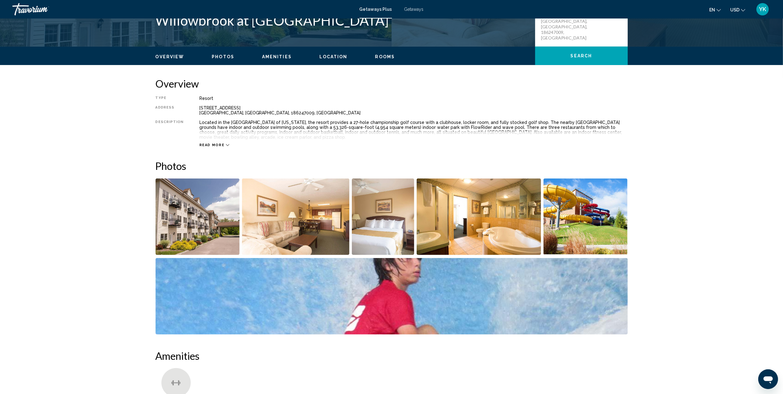
scroll to position [116, 0]
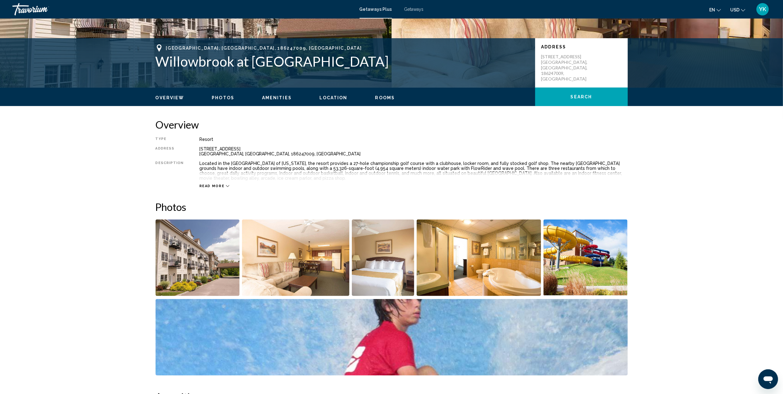
click at [206, 184] on span "Read more" at bounding box center [211, 186] width 25 height 4
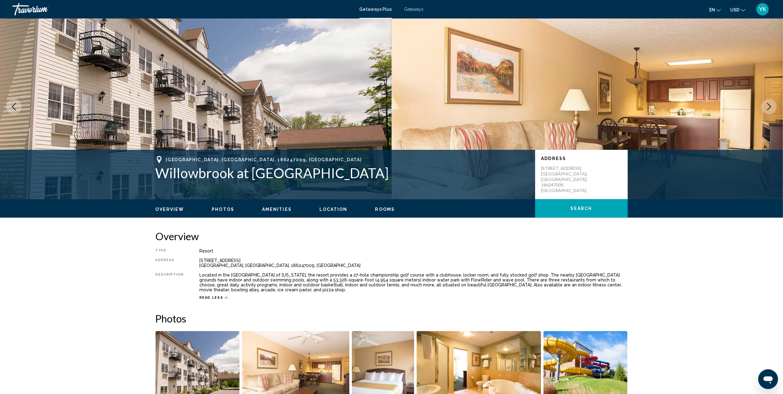
scroll to position [0, 0]
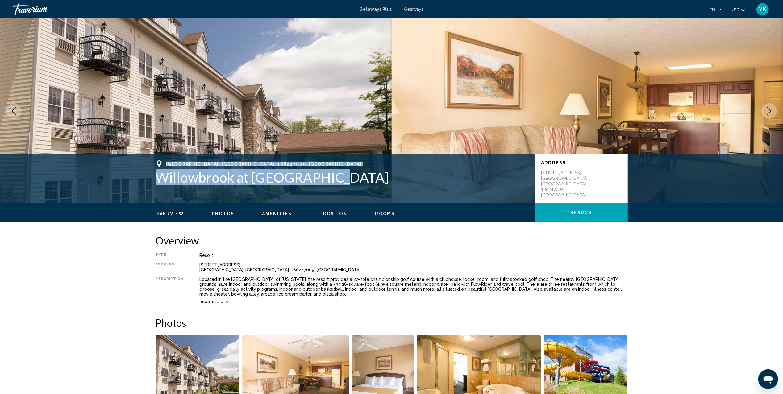
drag, startPoint x: 167, startPoint y: 164, endPoint x: 343, endPoint y: 181, distance: 177.6
click at [343, 181] on div "Lake Harmony, PA, 186247009, USA Willowbrook at Lake Harmony" at bounding box center [341, 172] width 373 height 25
copy div "Lake Harmony, PA, 186247009, USA Willowbrook at Lake Harmony"
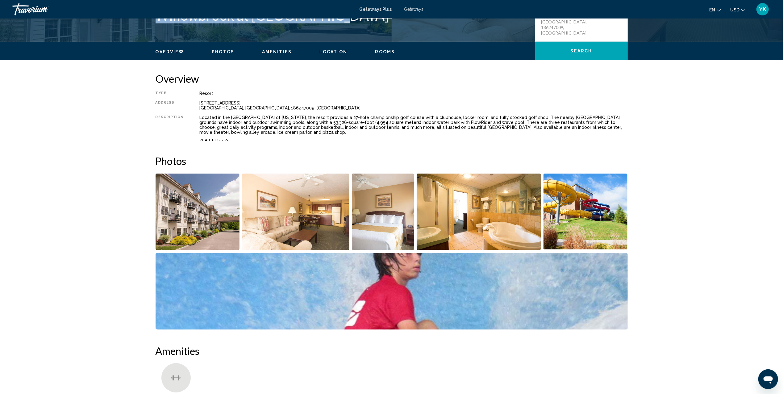
scroll to position [164, 0]
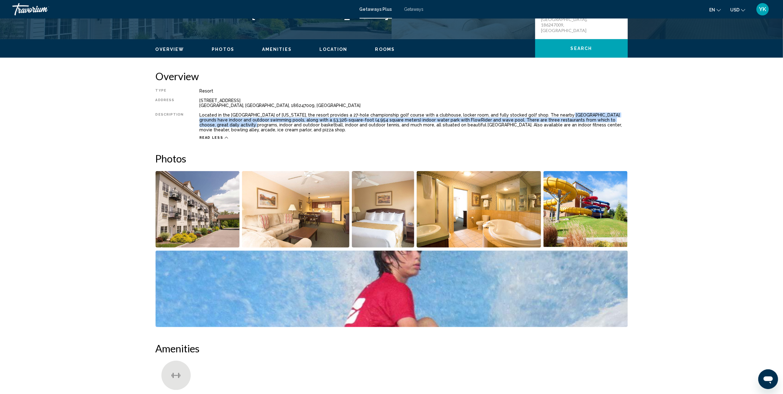
drag, startPoint x: 552, startPoint y: 116, endPoint x: 620, endPoint y: 118, distance: 67.9
click at [620, 118] on div "Located in the Pocono Mountains of Pennsylvania, the resort provides a 27-hole …" at bounding box center [413, 123] width 428 height 20
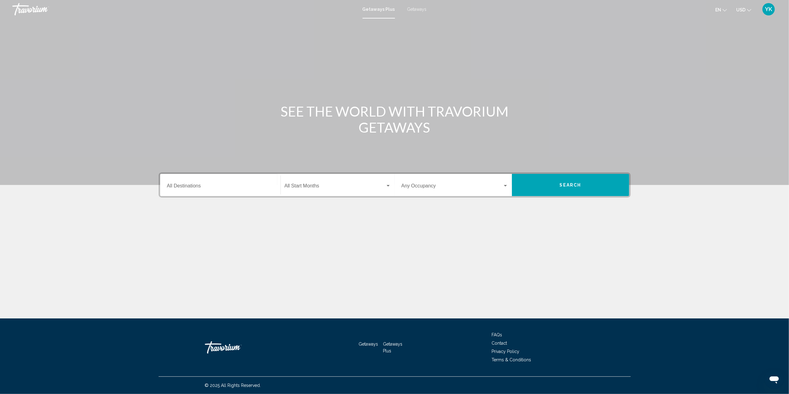
click at [227, 183] on div "Destination All Destinations" at bounding box center [220, 185] width 107 height 19
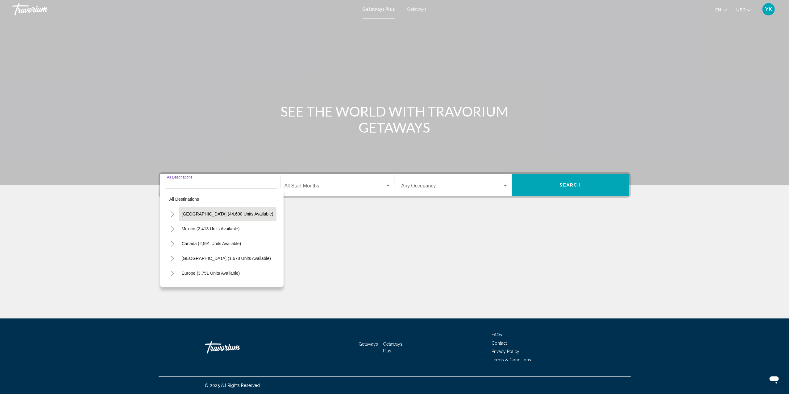
click at [230, 216] on span "[GEOGRAPHIC_DATA] (44,690 units available)" at bounding box center [228, 214] width 92 height 5
type input "**********"
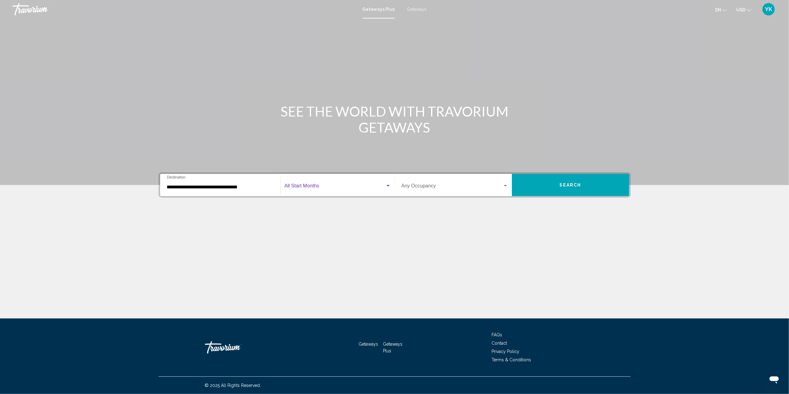
click at [334, 189] on span "Search widget" at bounding box center [334, 187] width 101 height 6
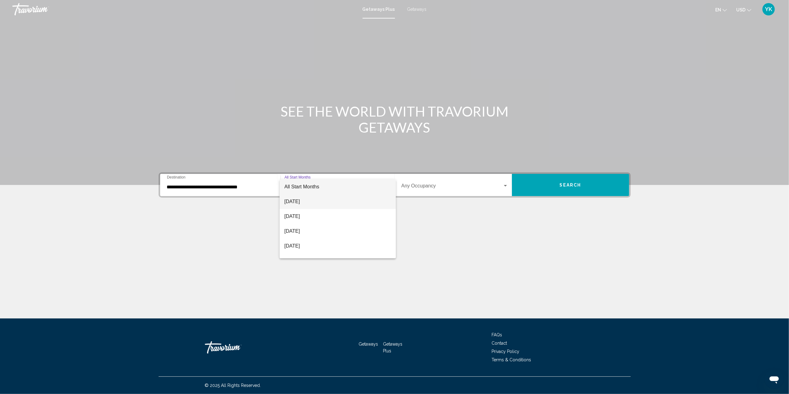
click at [342, 203] on span "[DATE]" at bounding box center [337, 201] width 106 height 15
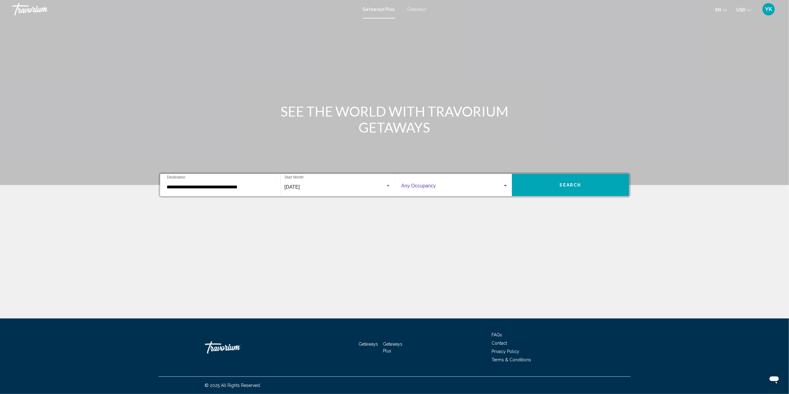
click at [440, 189] on span "Search widget" at bounding box center [451, 187] width 101 height 6
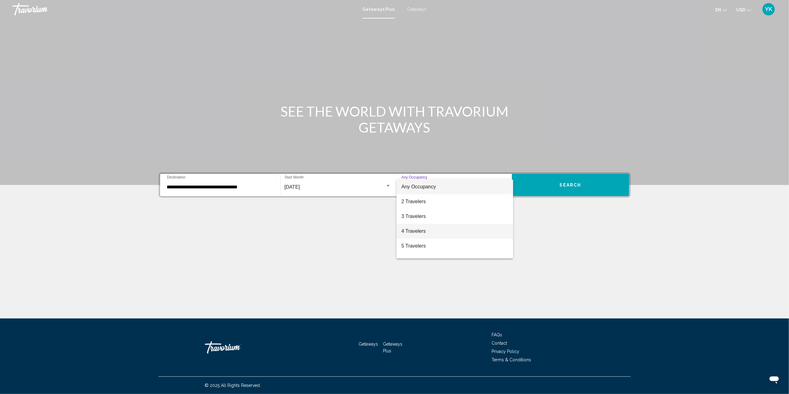
click at [439, 226] on span "4 Travelers" at bounding box center [454, 231] width 107 height 15
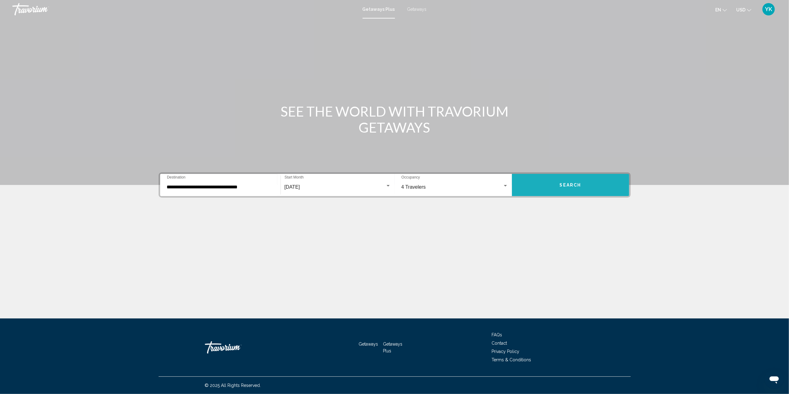
click at [558, 186] on button "Search" at bounding box center [570, 185] width 117 height 22
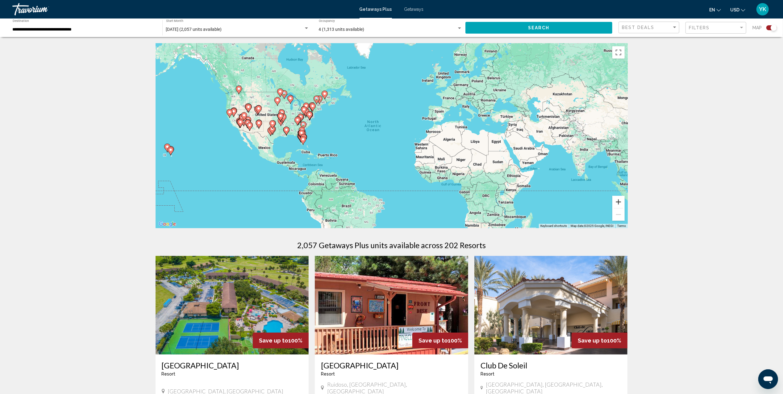
click at [617, 198] on button "Zoom in" at bounding box center [618, 202] width 12 height 12
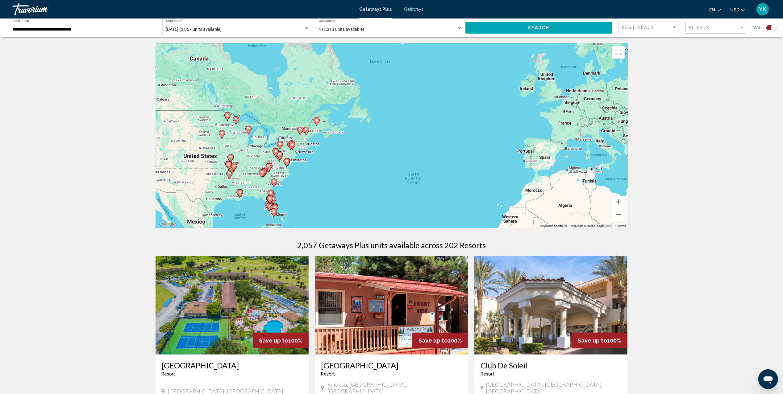
drag, startPoint x: 347, startPoint y: 118, endPoint x: 409, endPoint y: 185, distance: 91.7
click at [408, 184] on div "To activate drag with keyboard, press Alt + Enter. Once in keyboard drag state,…" at bounding box center [391, 135] width 472 height 185
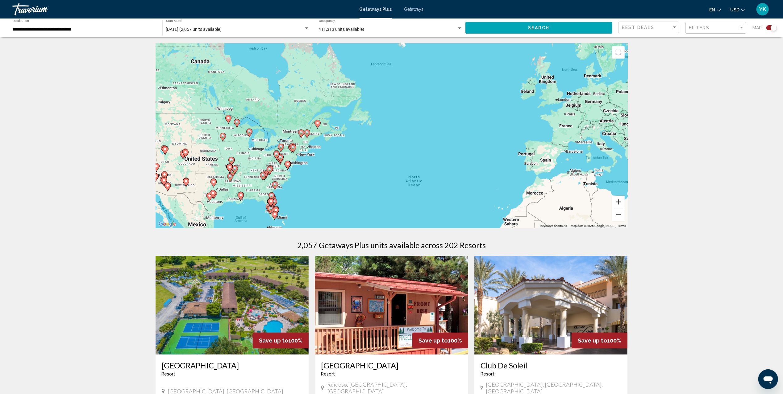
click at [620, 203] on button "Zoom in" at bounding box center [618, 202] width 12 height 12
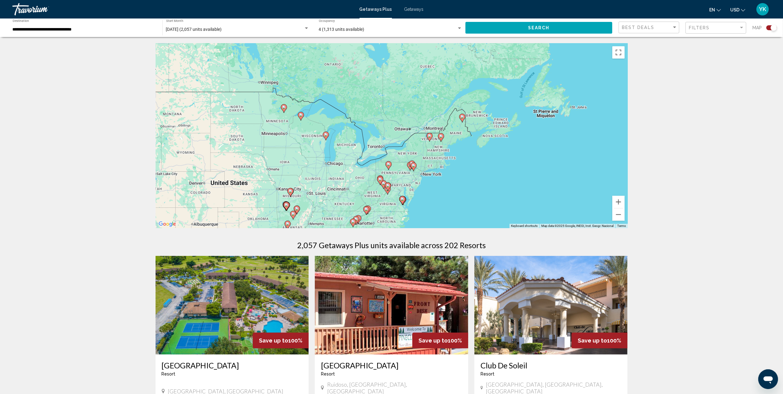
drag, startPoint x: 257, startPoint y: 163, endPoint x: 479, endPoint y: 165, distance: 221.5
click at [479, 165] on div "To activate drag with keyboard, press Alt + Enter. Once in keyboard drag state,…" at bounding box center [391, 135] width 472 height 185
click at [619, 201] on button "Zoom in" at bounding box center [618, 202] width 12 height 12
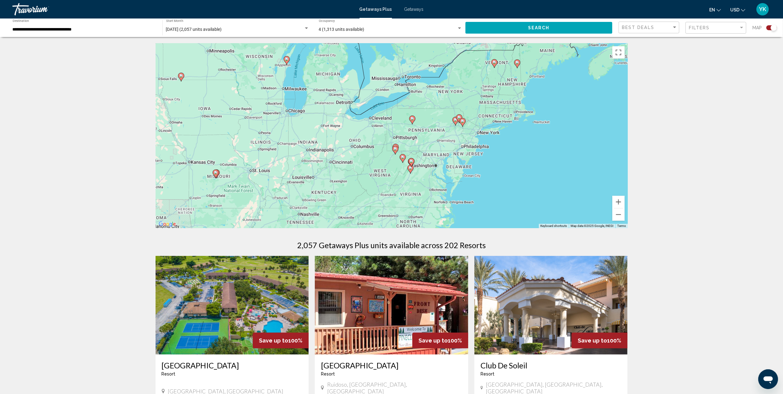
drag, startPoint x: 533, startPoint y: 191, endPoint x: 558, endPoint y: 119, distance: 76.4
click at [558, 119] on div "To activate drag with keyboard, press Alt + Enter. Once in keyboard drag state,…" at bounding box center [391, 135] width 472 height 185
click at [619, 202] on button "Zoom in" at bounding box center [618, 202] width 12 height 12
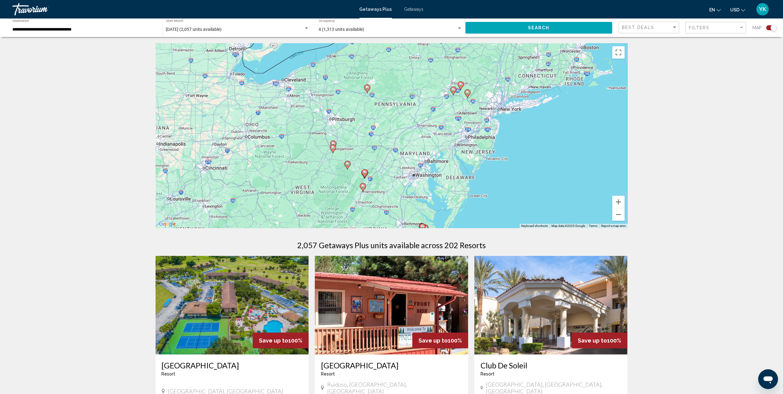
drag, startPoint x: 548, startPoint y: 159, endPoint x: 485, endPoint y: 148, distance: 63.8
click at [486, 148] on div "To activate drag with keyboard, press Alt + Enter. Once in keyboard drag state,…" at bounding box center [391, 135] width 472 height 185
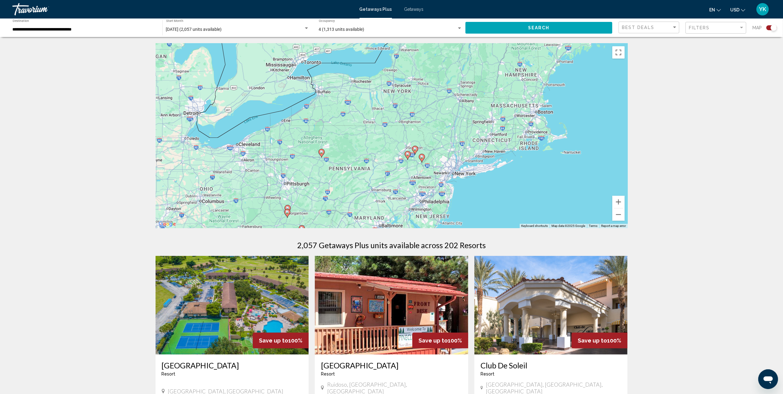
drag, startPoint x: 493, startPoint y: 94, endPoint x: 447, endPoint y: 157, distance: 78.1
click at [447, 157] on div "To activate drag with keyboard, press Alt + Enter. Once in keyboard drag state,…" at bounding box center [391, 135] width 472 height 185
click at [619, 201] on button "Zoom in" at bounding box center [618, 202] width 12 height 12
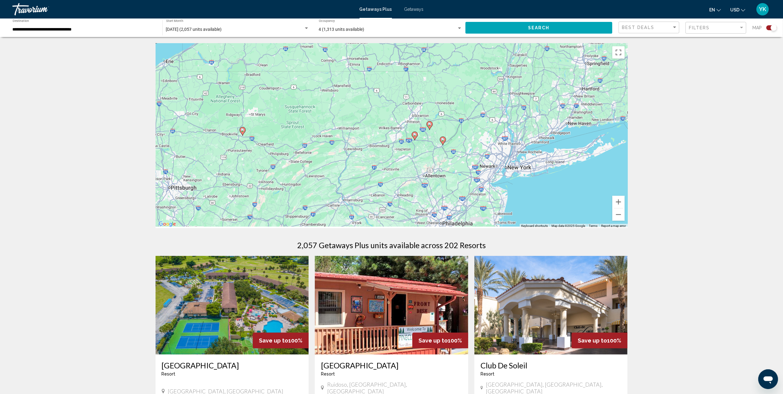
drag, startPoint x: 481, startPoint y: 169, endPoint x: 467, endPoint y: 111, distance: 59.6
click at [467, 111] on div "To activate drag with keyboard, press Alt + Enter. Once in keyboard drag state,…" at bounding box center [391, 135] width 472 height 185
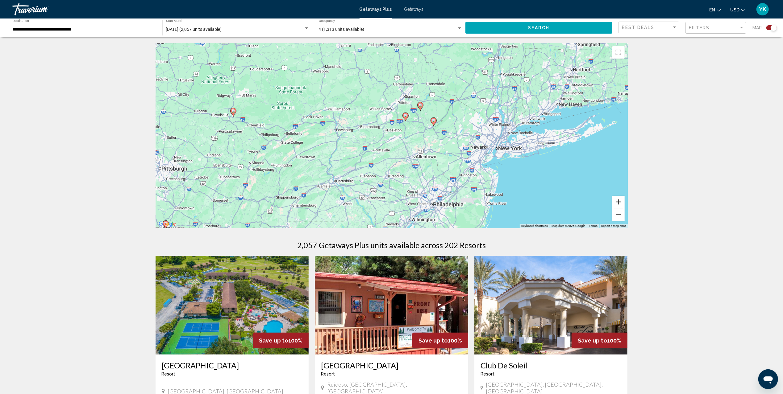
click at [620, 201] on button "Zoom in" at bounding box center [618, 202] width 12 height 12
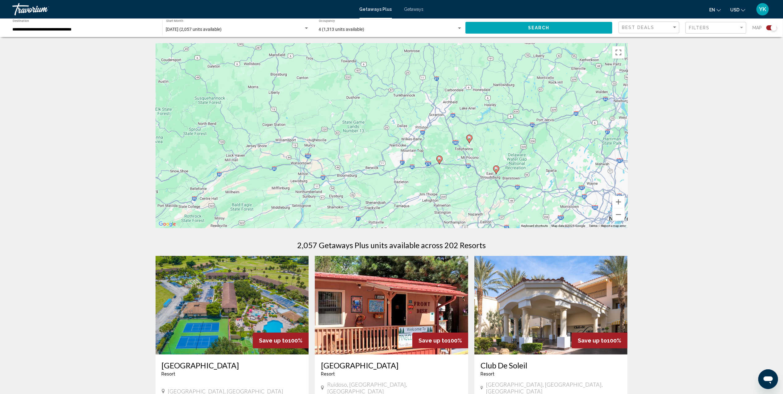
drag, startPoint x: 474, startPoint y: 130, endPoint x: 499, endPoint y: 183, distance: 58.4
click at [499, 183] on div "To activate drag with keyboard, press Alt + Enter. Once in keyboard drag state,…" at bounding box center [391, 135] width 472 height 185
click at [469, 139] on image "Main content" at bounding box center [469, 138] width 4 height 4
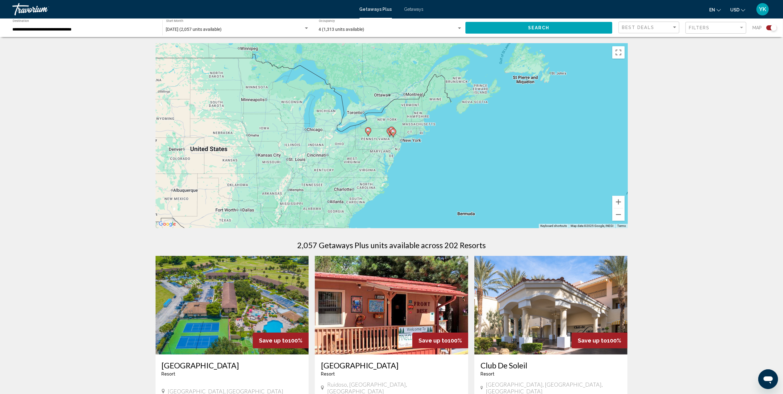
click at [389, 127] on icon "Main content" at bounding box center [391, 131] width 6 height 9
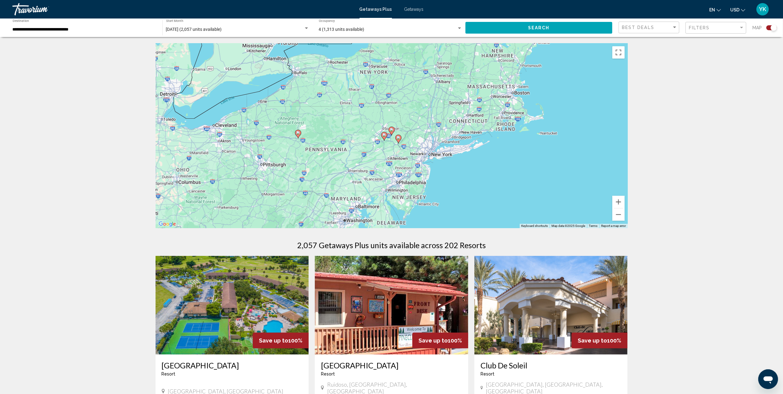
click at [391, 130] on image "Main content" at bounding box center [392, 130] width 4 height 4
type input "**********"
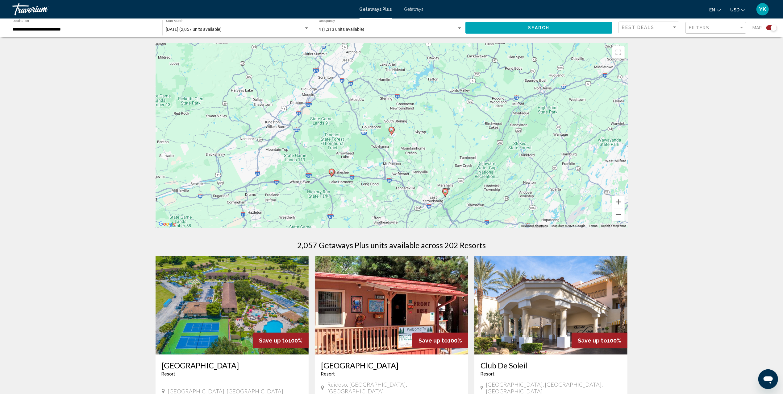
click at [391, 130] on image "Main content" at bounding box center [392, 130] width 4 height 4
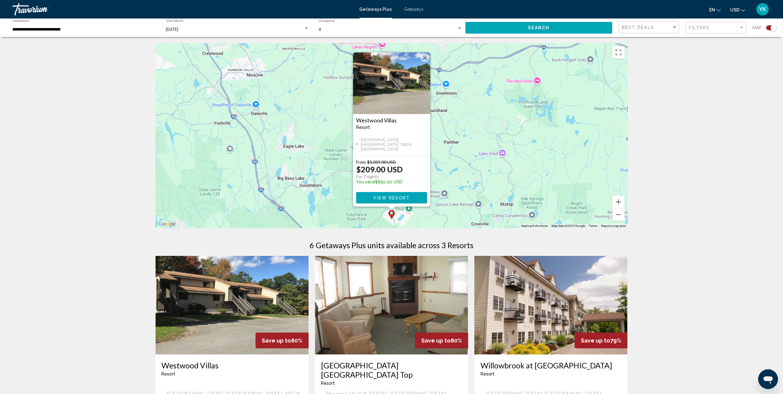
click at [248, 306] on img "Main content" at bounding box center [231, 305] width 153 height 99
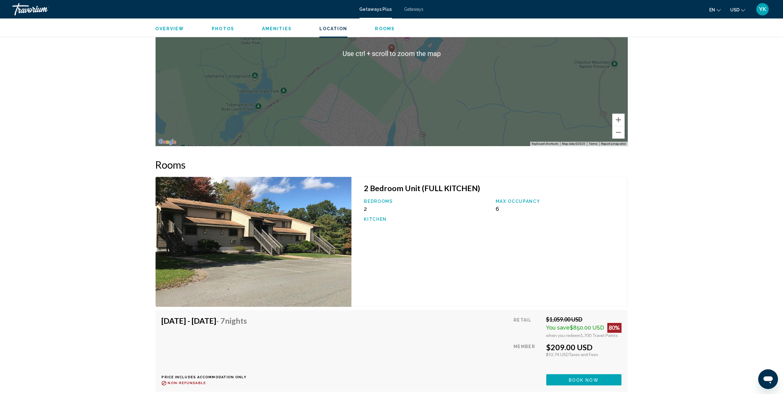
scroll to position [943, 0]
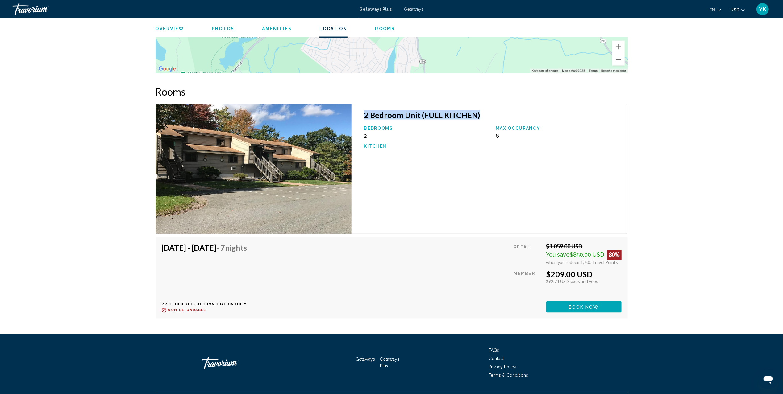
drag, startPoint x: 365, startPoint y: 98, endPoint x: 505, endPoint y: 99, distance: 140.7
click at [505, 110] on h3 "2 Bedroom Unit (FULL KITCHEN)" at bounding box center [492, 114] width 257 height 9
drag, startPoint x: 163, startPoint y: 233, endPoint x: 322, endPoint y: 233, distance: 159.2
click at [322, 243] on div "Aug 31, 2025 - Sep 7, 2025 - 7 Nights Price includes accommodation only Refunda…" at bounding box center [392, 277] width 460 height 69
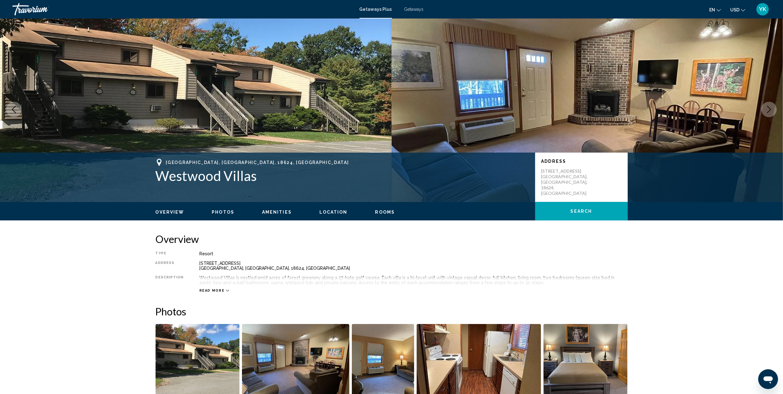
scroll to position [0, 0]
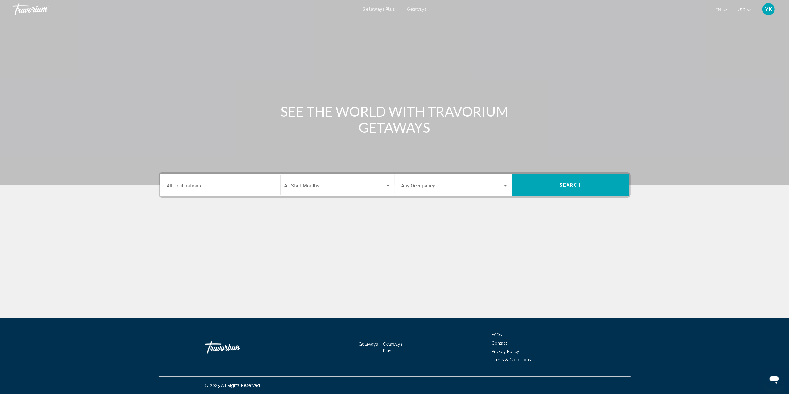
click at [205, 187] on input "Destination All Destinations" at bounding box center [220, 187] width 107 height 6
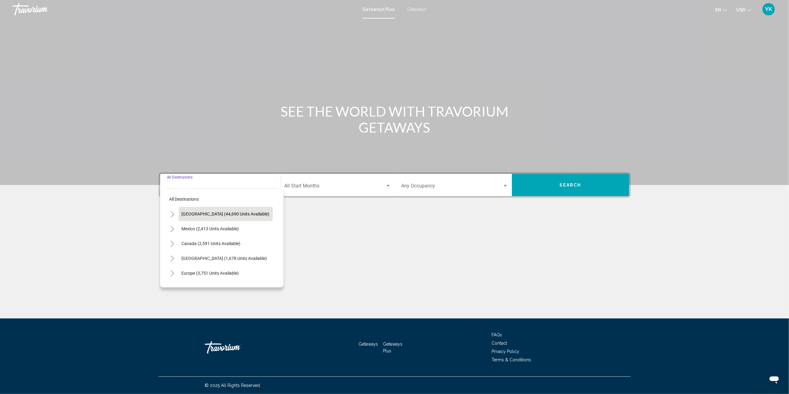
click at [212, 214] on span "[GEOGRAPHIC_DATA] (44,690 units available)" at bounding box center [226, 214] width 88 height 5
type input "**********"
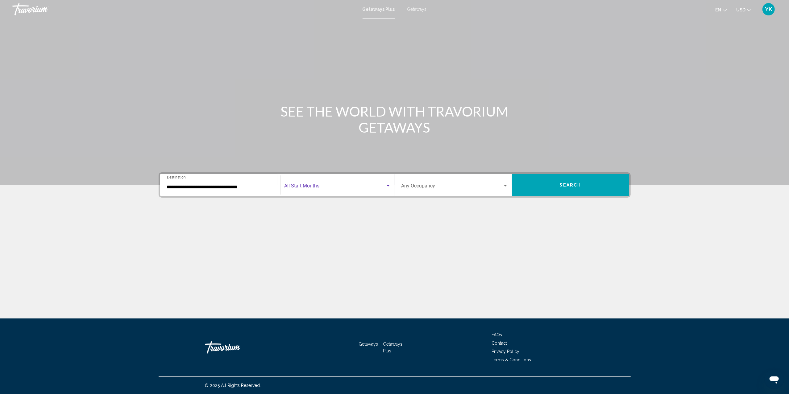
click at [315, 188] on span "Search widget" at bounding box center [334, 187] width 101 height 6
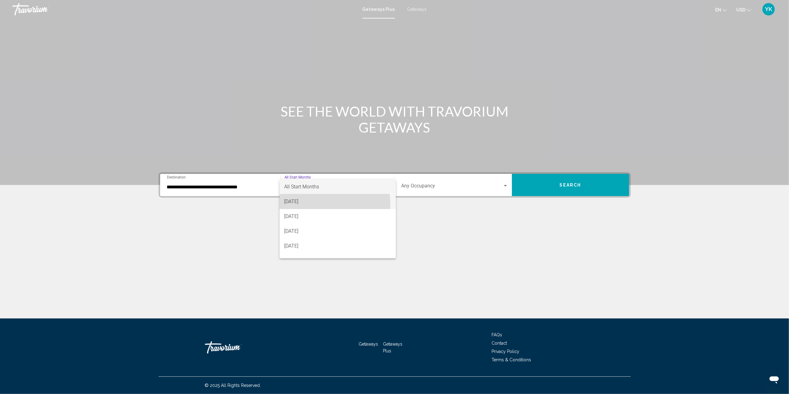
click at [329, 204] on span "[DATE]" at bounding box center [337, 201] width 106 height 15
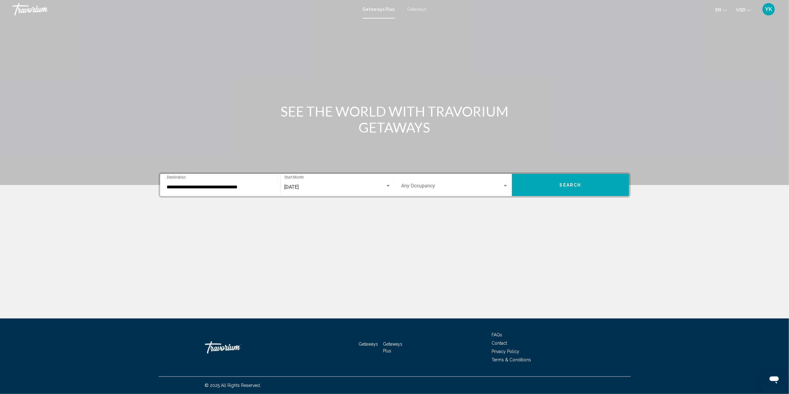
click at [427, 181] on div "Occupancy Any Occupancy" at bounding box center [454, 185] width 107 height 19
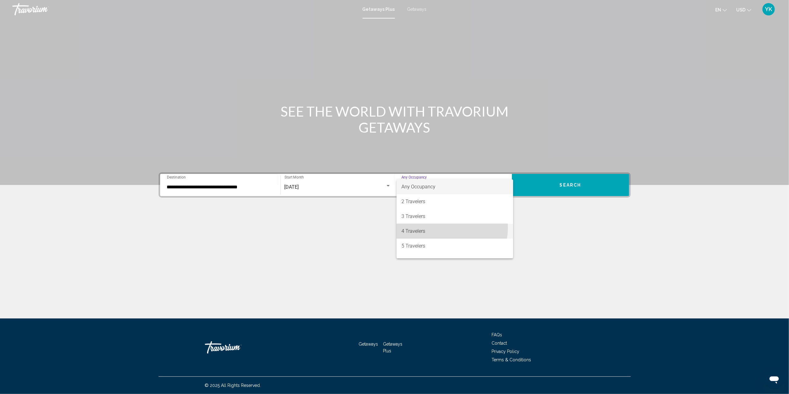
click at [437, 228] on span "4 Travelers" at bounding box center [454, 231] width 107 height 15
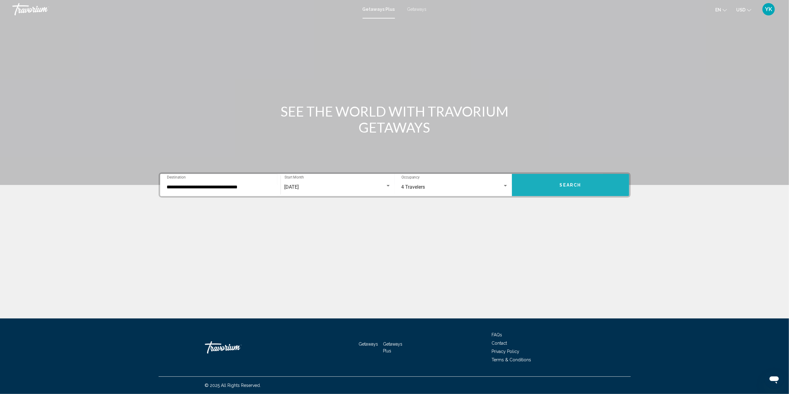
click at [538, 183] on button "Search" at bounding box center [570, 185] width 117 height 22
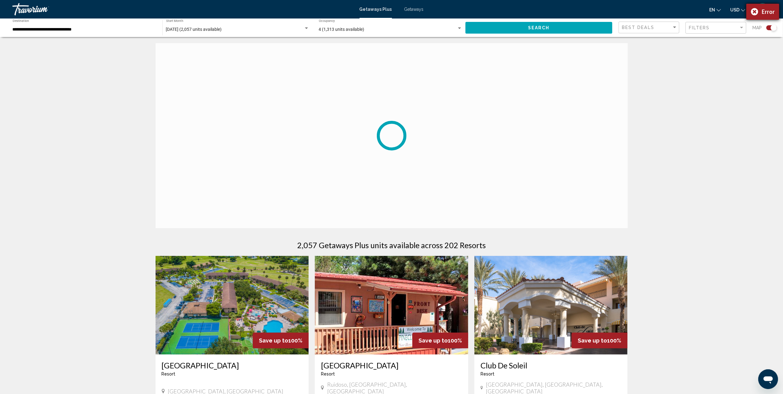
click at [759, 10] on div "Error" at bounding box center [762, 12] width 33 height 16
click at [63, 25] on div "**********" at bounding box center [84, 27] width 143 height 17
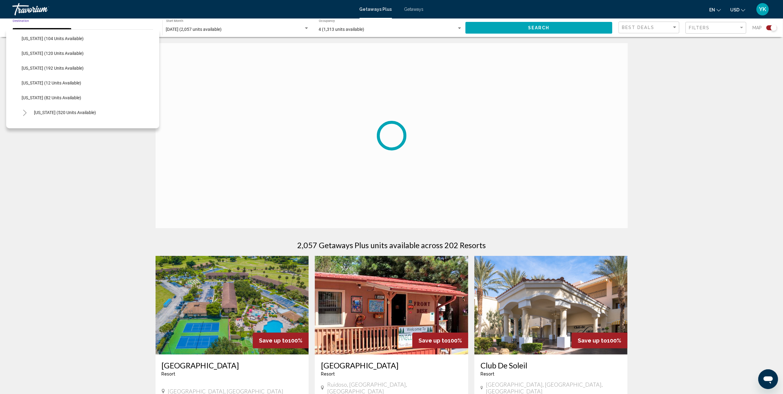
scroll to position [205, 0]
click at [87, 99] on span "Massachusetts (1,045 units available)" at bounding box center [66, 101] width 65 height 5
type input "**********"
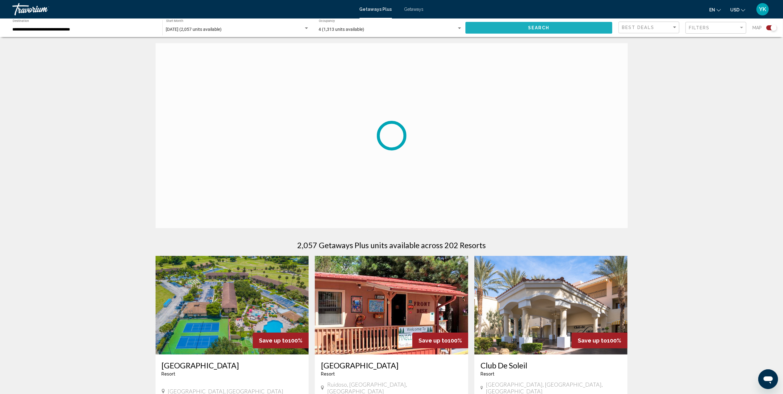
click at [540, 30] on span "Search" at bounding box center [539, 28] width 22 height 5
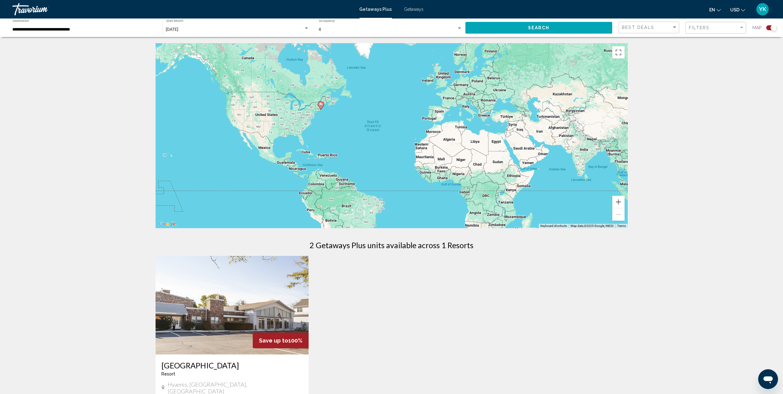
scroll to position [82, 0]
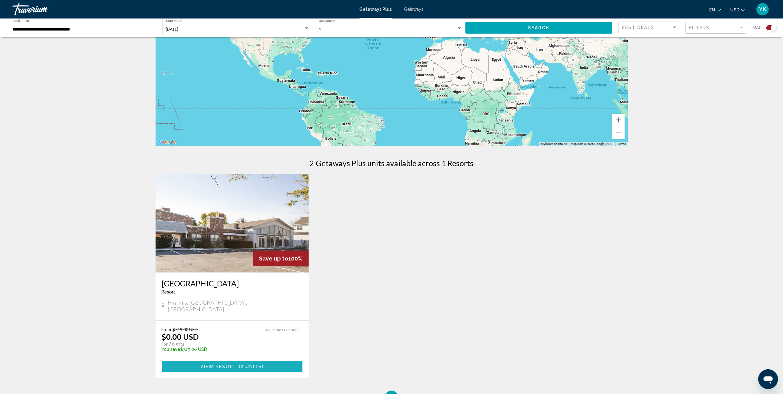
click at [213, 364] on span "View Resort" at bounding box center [218, 366] width 37 height 5
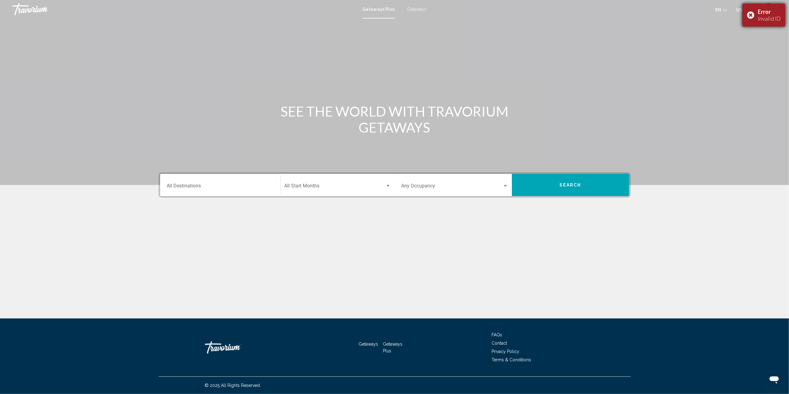
click at [752, 11] on div "Error Invalid ID" at bounding box center [763, 15] width 43 height 23
click at [220, 185] on input "Destination All Destinations" at bounding box center [220, 187] width 107 height 6
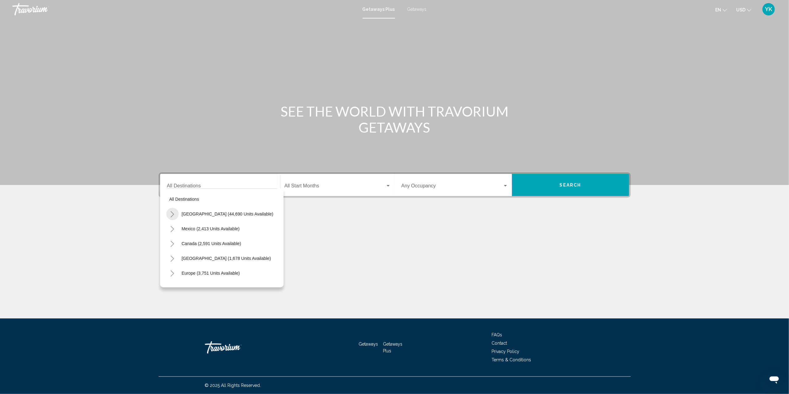
click at [172, 210] on button "Toggle United States (44,690 units available)" at bounding box center [172, 214] width 12 height 12
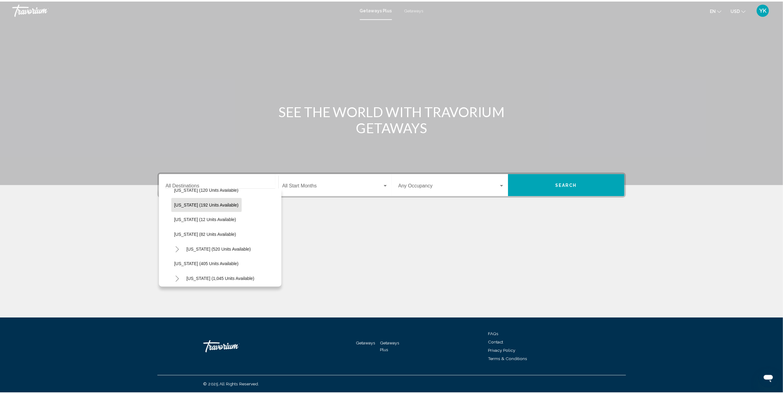
scroll to position [205, 0]
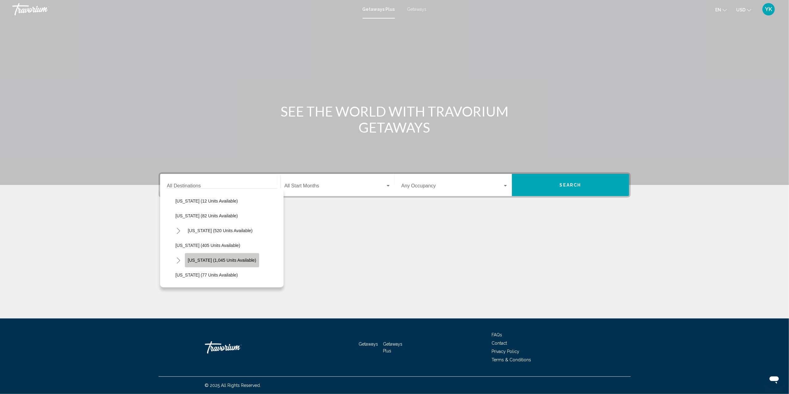
click at [225, 262] on span "[US_STATE] (1,045 units available)" at bounding box center [222, 260] width 68 height 5
type input "**********"
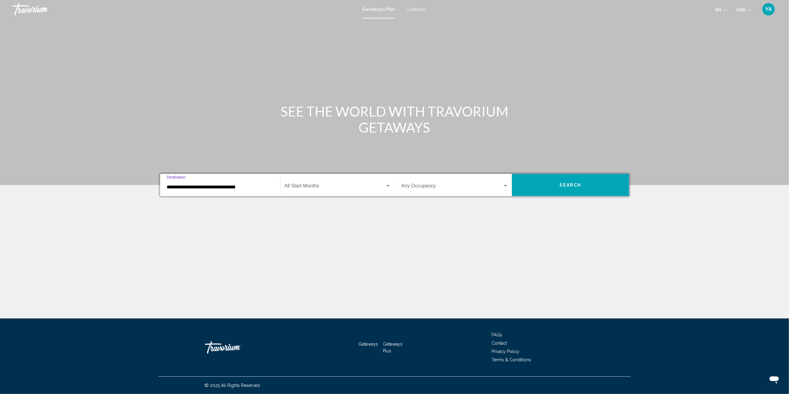
click at [329, 189] on div "Start Month All Start Months" at bounding box center [337, 185] width 106 height 19
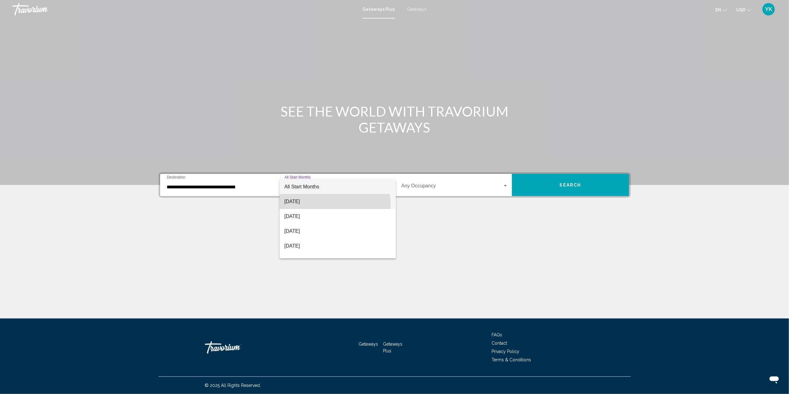
click at [328, 205] on span "[DATE]" at bounding box center [337, 201] width 106 height 15
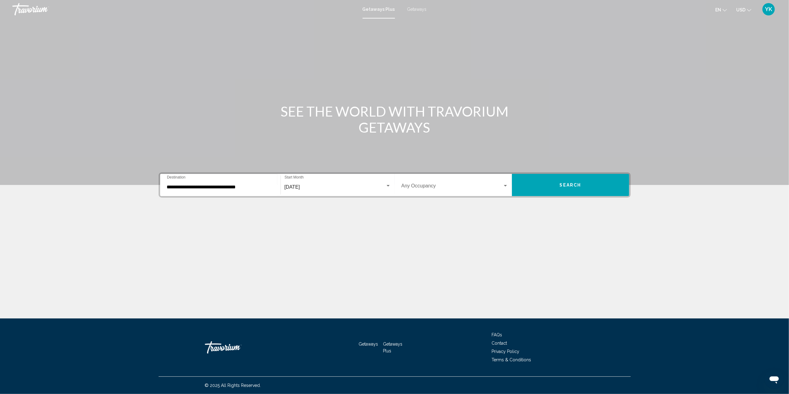
click at [441, 179] on div "Occupancy Any Occupancy" at bounding box center [454, 185] width 107 height 19
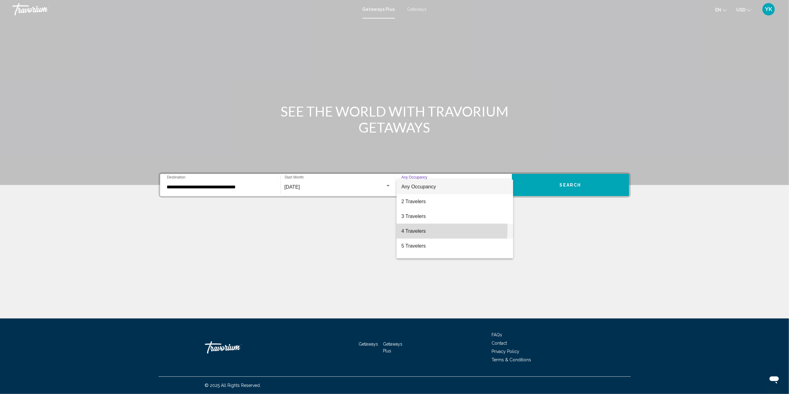
click at [437, 230] on span "4 Travelers" at bounding box center [454, 231] width 107 height 15
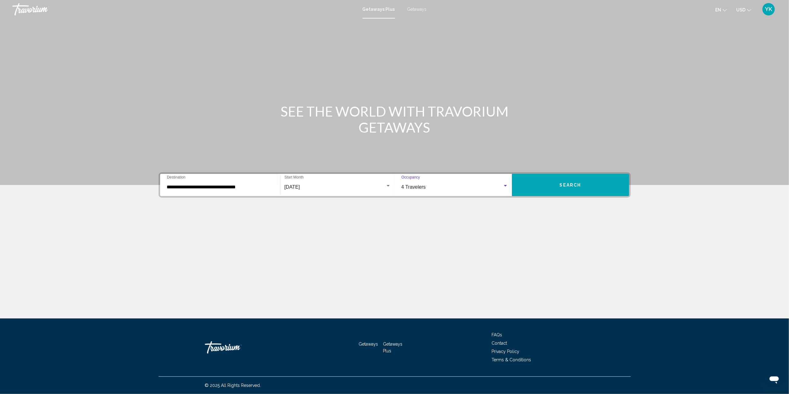
click at [556, 183] on button "Search" at bounding box center [570, 185] width 117 height 22
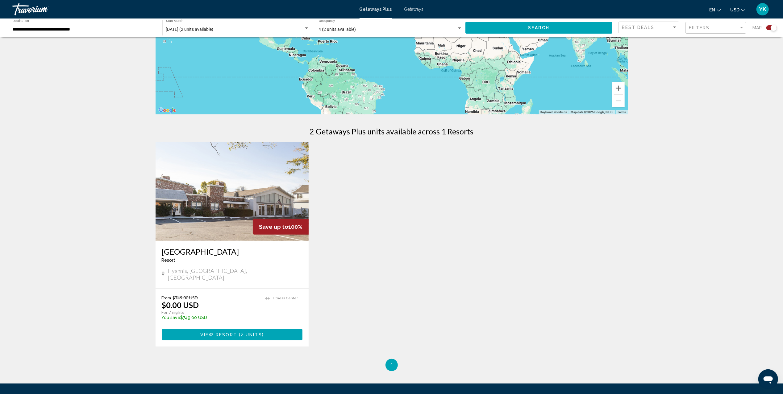
scroll to position [123, 0]
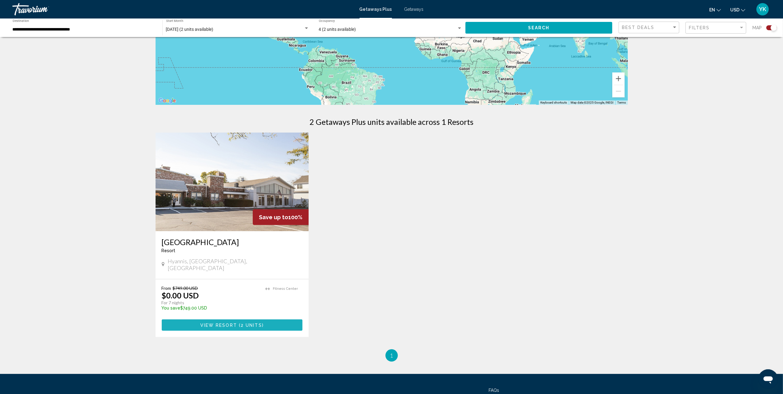
click at [221, 323] on span "View Resort" at bounding box center [218, 325] width 37 height 5
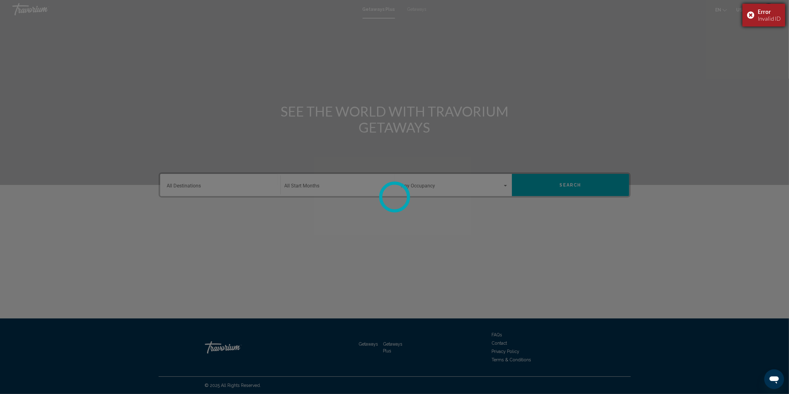
click at [751, 14] on div "Error Invalid ID" at bounding box center [763, 15] width 43 height 23
click at [254, 59] on div at bounding box center [394, 197] width 789 height 394
click at [416, 8] on div at bounding box center [394, 197] width 789 height 394
click at [414, 9] on div at bounding box center [394, 197] width 789 height 394
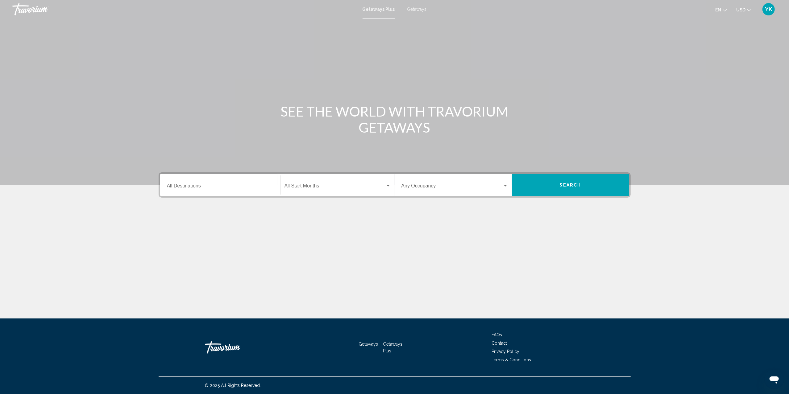
click at [198, 189] on div "Destination All Destinations" at bounding box center [220, 185] width 107 height 19
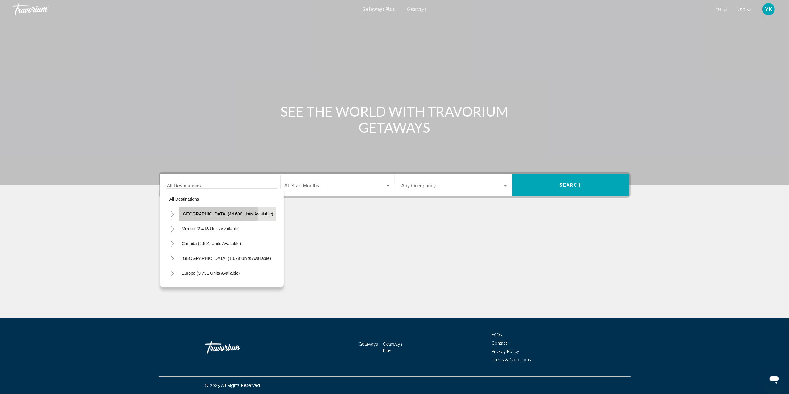
click at [197, 213] on span "[GEOGRAPHIC_DATA] (44,690 units available)" at bounding box center [228, 214] width 92 height 5
type input "**********"
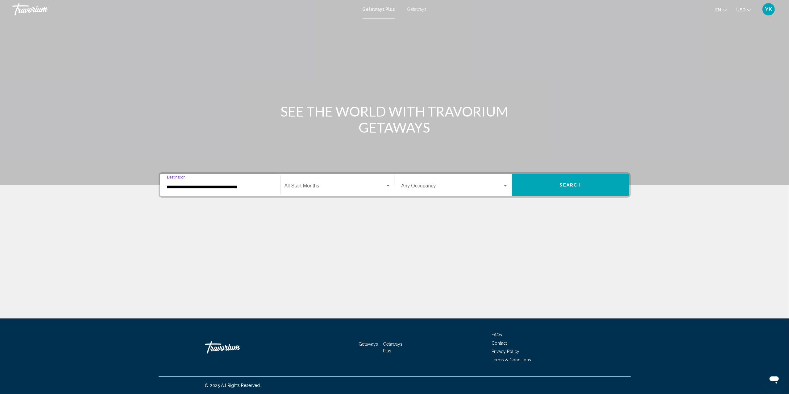
click at [257, 188] on input "**********" at bounding box center [220, 187] width 107 height 6
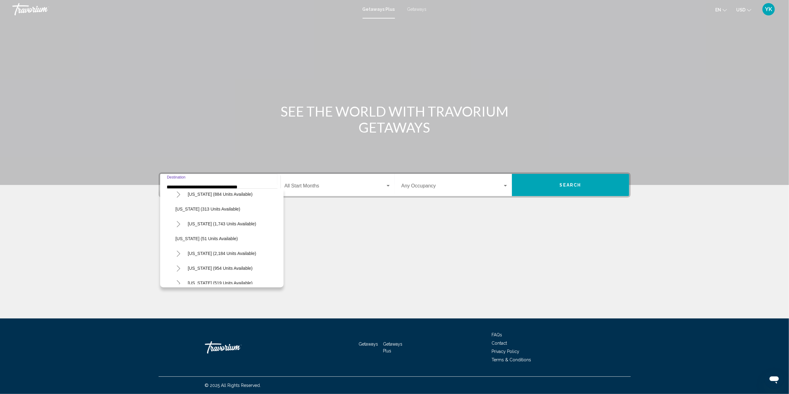
scroll to position [452, 0]
click at [332, 184] on span "Search widget" at bounding box center [334, 187] width 101 height 6
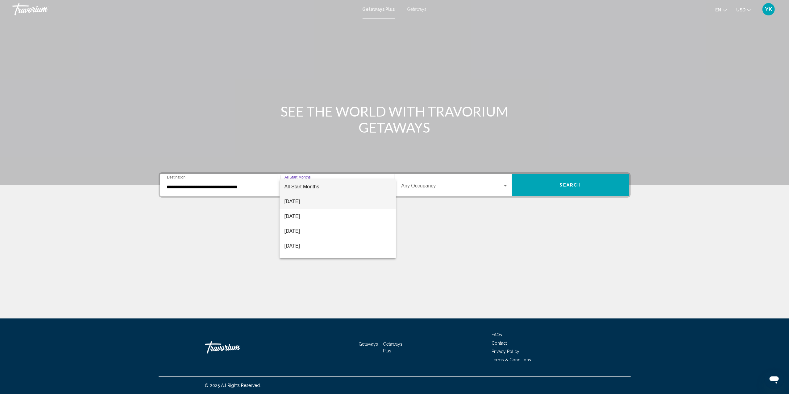
click at [337, 200] on span "[DATE]" at bounding box center [337, 201] width 106 height 15
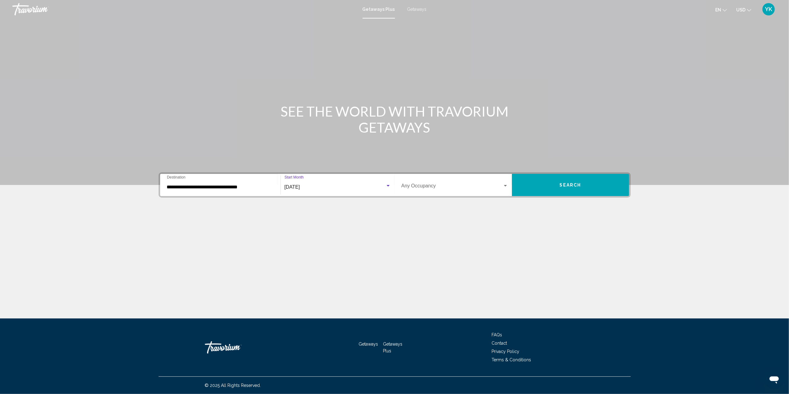
click at [447, 183] on div "Occupancy Any Occupancy" at bounding box center [454, 185] width 107 height 19
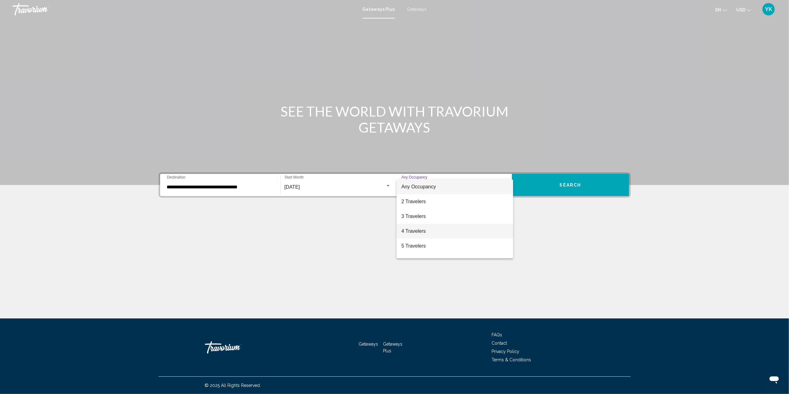
click at [442, 230] on span "4 Travelers" at bounding box center [454, 231] width 107 height 15
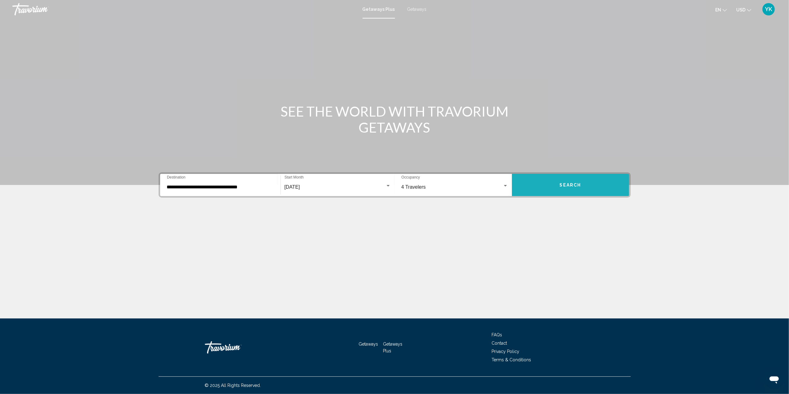
click at [581, 182] on button "Search" at bounding box center [570, 185] width 117 height 22
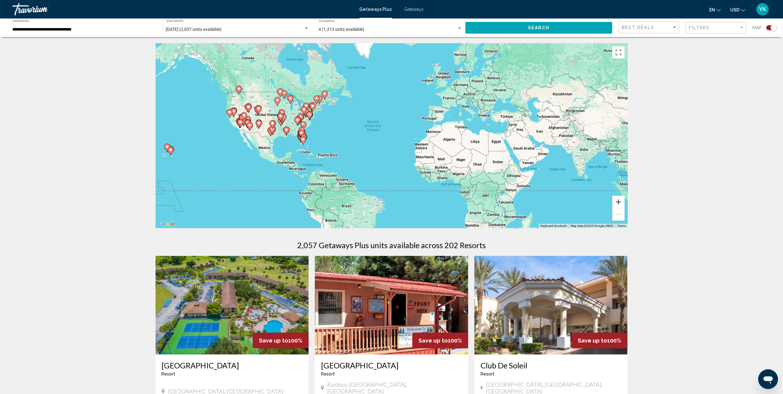
click at [620, 200] on button "Zoom in" at bounding box center [618, 202] width 12 height 12
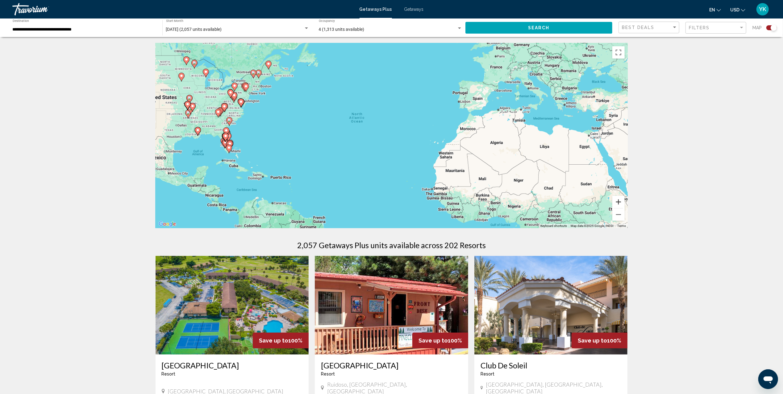
click at [620, 200] on button "Zoom in" at bounding box center [618, 202] width 12 height 12
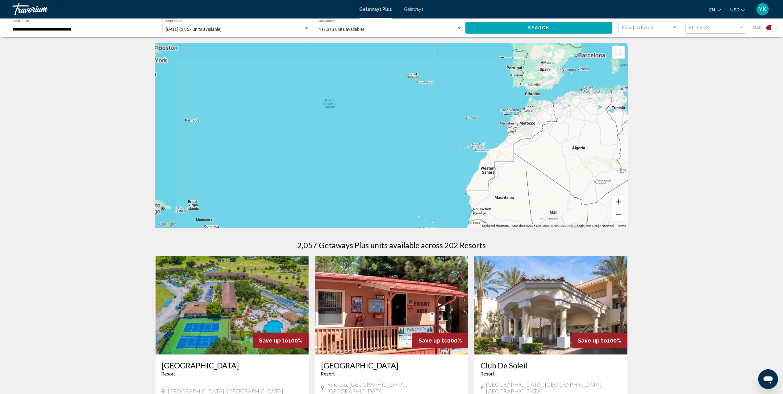
click at [620, 200] on button "Zoom in" at bounding box center [618, 202] width 12 height 12
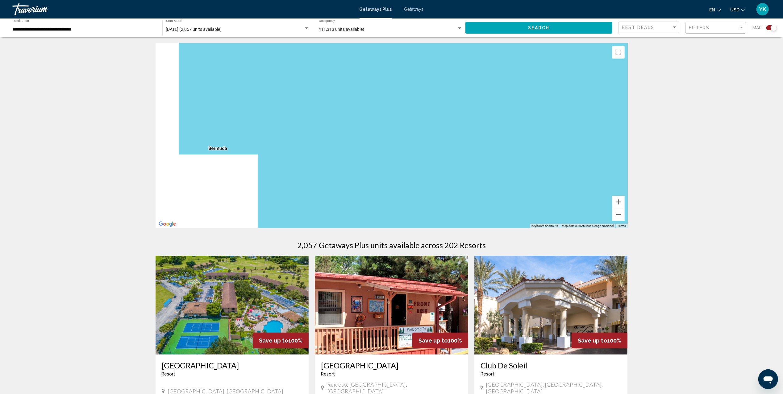
drag, startPoint x: 284, startPoint y: 140, endPoint x: 665, endPoint y: 201, distance: 385.9
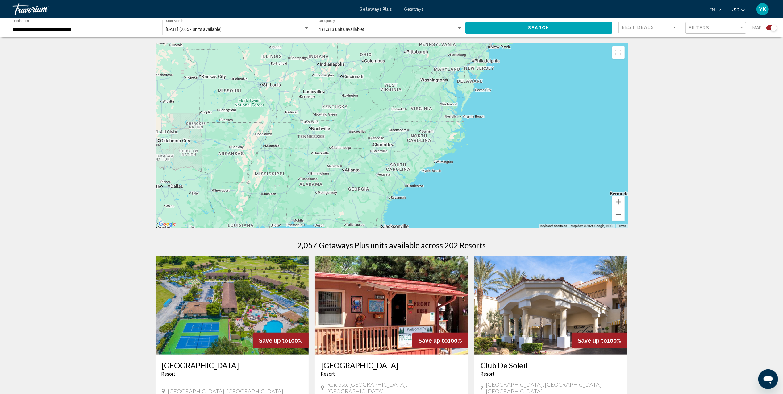
drag, startPoint x: 586, startPoint y: 182, endPoint x: 419, endPoint y: 146, distance: 171.4
click at [419, 146] on div "Main content" at bounding box center [391, 135] width 472 height 185
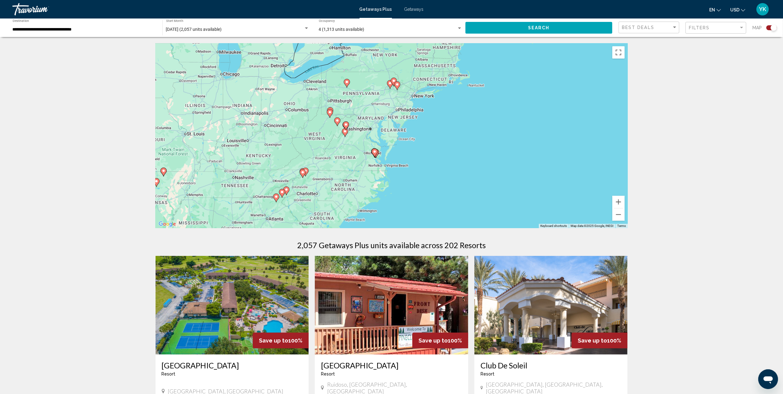
drag, startPoint x: 429, startPoint y: 109, endPoint x: 428, endPoint y: 193, distance: 83.9
click at [428, 193] on div "To activate drag with keyboard, press Alt + Enter. Once in keyboard drag state,…" at bounding box center [391, 135] width 472 height 185
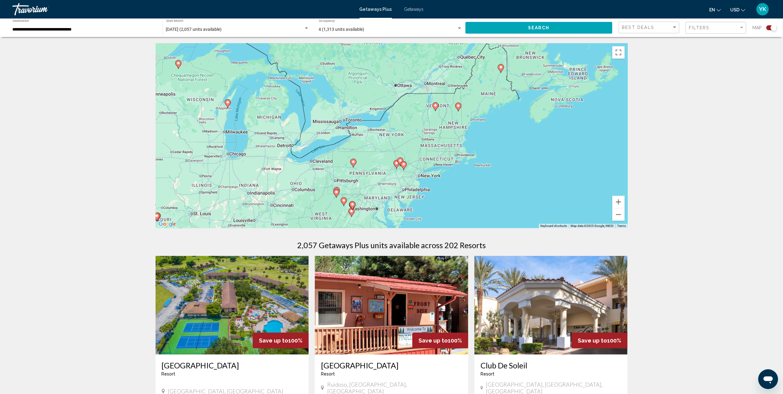
drag, startPoint x: 486, startPoint y: 111, endPoint x: 481, endPoint y: 169, distance: 58.2
click at [481, 169] on div "To activate drag with keyboard, press Alt + Enter. Once in keyboard drag state,…" at bounding box center [391, 135] width 472 height 185
click at [618, 199] on button "Zoom in" at bounding box center [618, 202] width 12 height 12
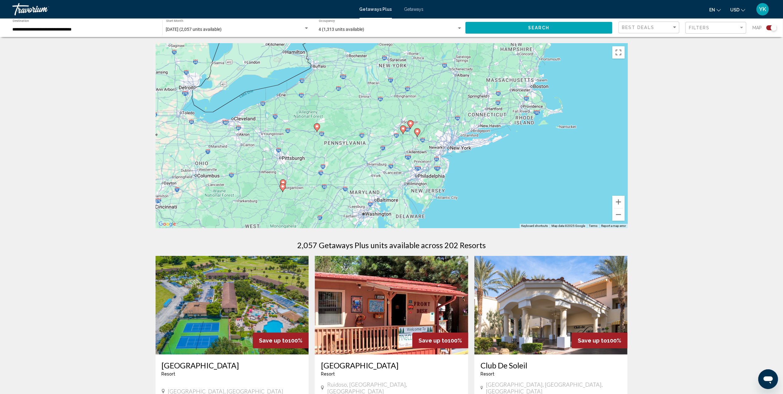
drag, startPoint x: 479, startPoint y: 183, endPoint x: 478, endPoint y: 117, distance: 66.6
click at [478, 117] on div "To activate drag with keyboard, press Alt + Enter. Once in keyboard drag state,…" at bounding box center [391, 135] width 472 height 185
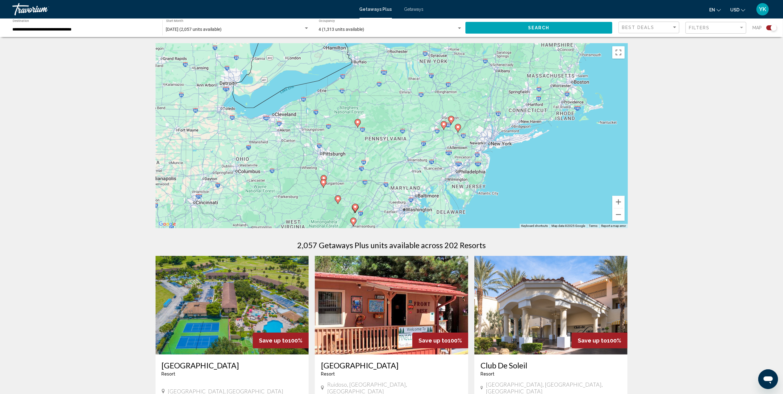
drag, startPoint x: 465, startPoint y: 152, endPoint x: 503, endPoint y: 155, distance: 38.1
click at [503, 155] on div "To activate drag with keyboard, press Alt + Enter. Once in keyboard drag state,…" at bounding box center [391, 135] width 472 height 185
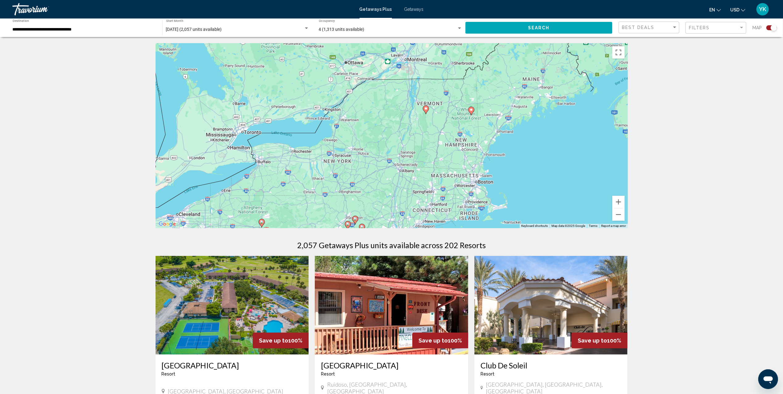
drag, startPoint x: 531, startPoint y: 103, endPoint x: 476, endPoint y: 152, distance: 74.3
click at [476, 152] on div "To activate drag with keyboard, press Alt + Enter. Once in keyboard drag state,…" at bounding box center [391, 135] width 472 height 185
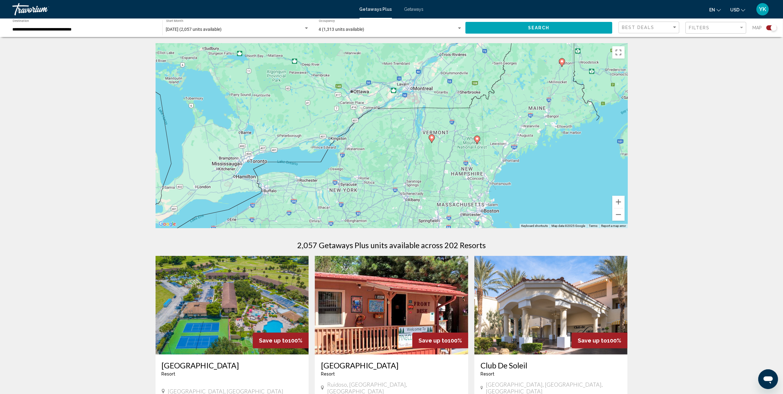
drag, startPoint x: 443, startPoint y: 131, endPoint x: 495, endPoint y: 186, distance: 76.2
click at [450, 163] on div "To activate drag with keyboard, press Alt + Enter. Once in keyboard drag state,…" at bounding box center [391, 135] width 472 height 185
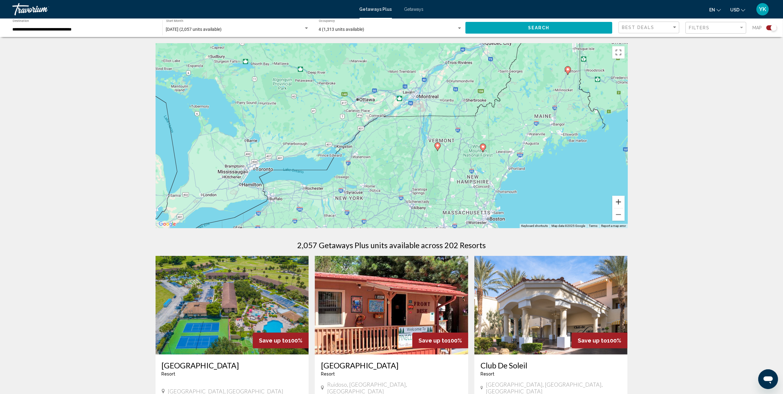
click at [619, 200] on button "Zoom in" at bounding box center [618, 202] width 12 height 12
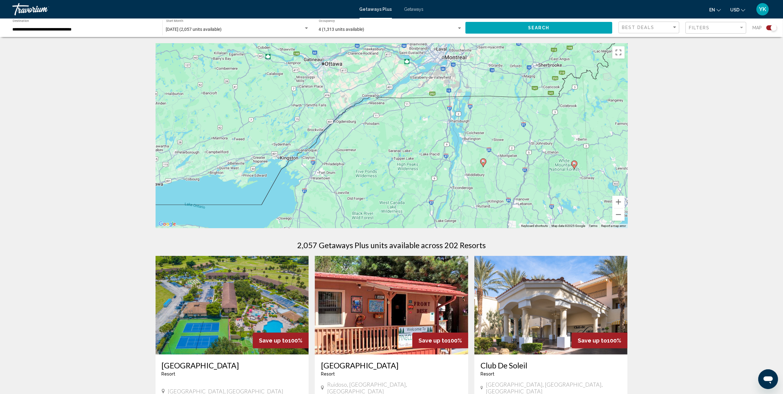
click at [483, 163] on icon "Main content" at bounding box center [483, 163] width 6 height 8
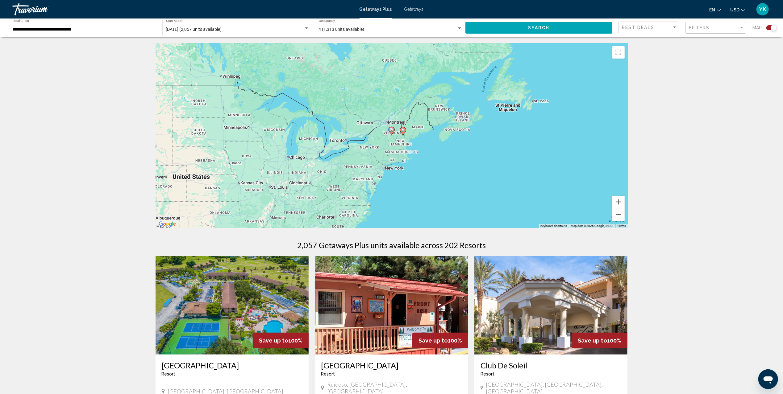
click at [390, 131] on image "Main content" at bounding box center [392, 130] width 4 height 4
type input "**********"
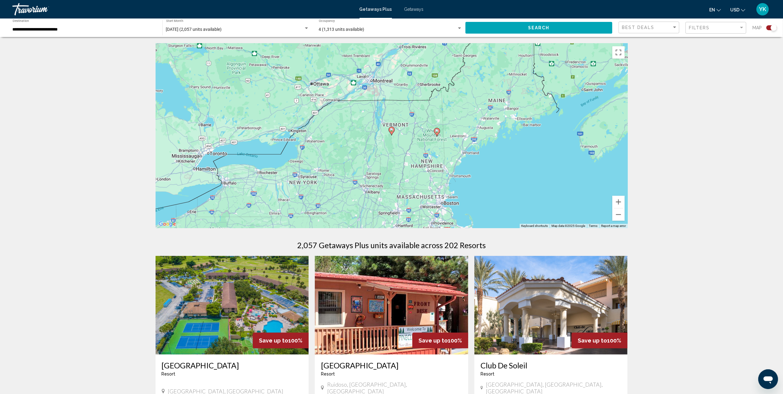
click at [390, 131] on image "Main content" at bounding box center [392, 130] width 4 height 4
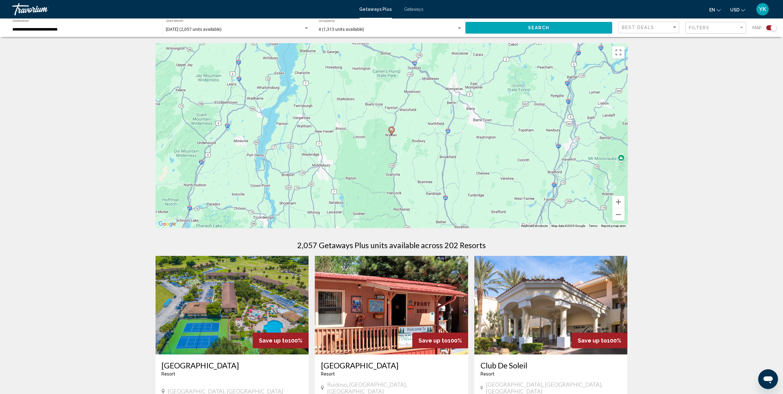
click at [390, 131] on image "Main content" at bounding box center [392, 130] width 4 height 4
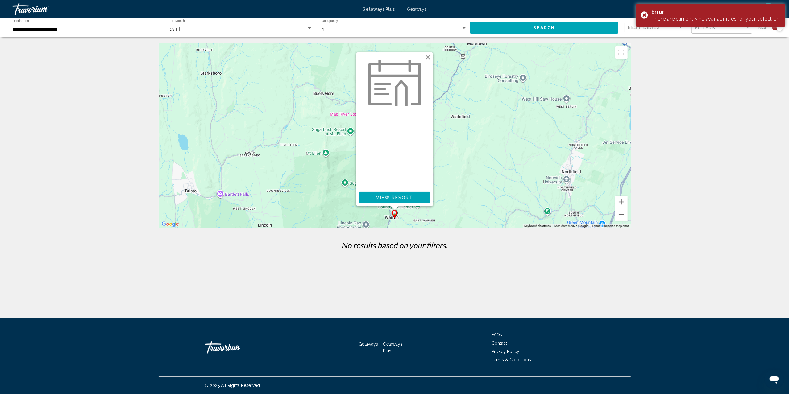
click at [427, 56] on button "Close" at bounding box center [427, 57] width 9 height 9
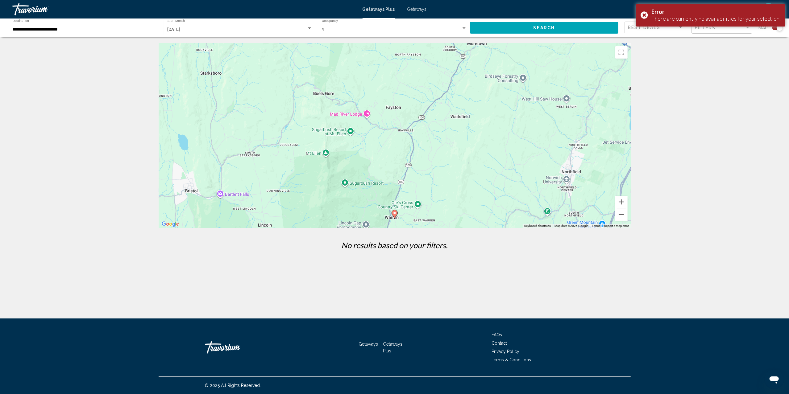
drag, startPoint x: 503, startPoint y: 177, endPoint x: 447, endPoint y: 126, distance: 75.8
click at [451, 129] on div "To navigate, press the arrow keys. To activate drag with keyboard, press Alt + …" at bounding box center [395, 135] width 472 height 185
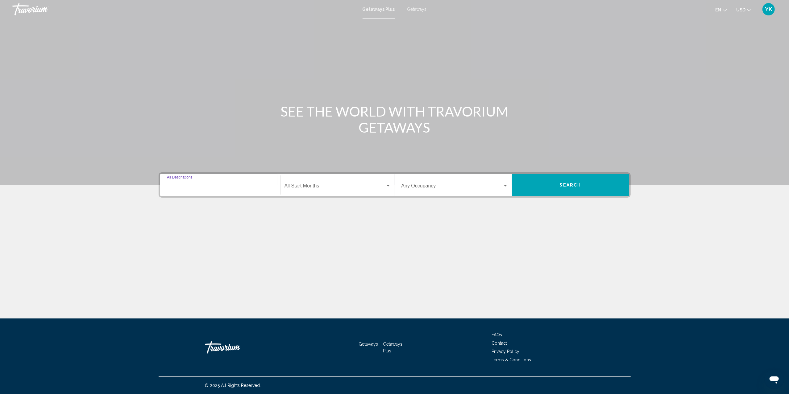
click at [241, 184] on input "Destination All Destinations" at bounding box center [220, 187] width 107 height 6
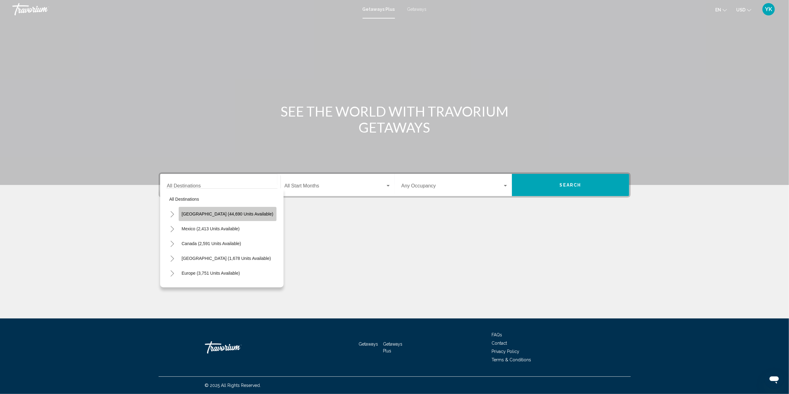
click at [233, 215] on span "[GEOGRAPHIC_DATA] (44,690 units available)" at bounding box center [228, 214] width 92 height 5
type input "**********"
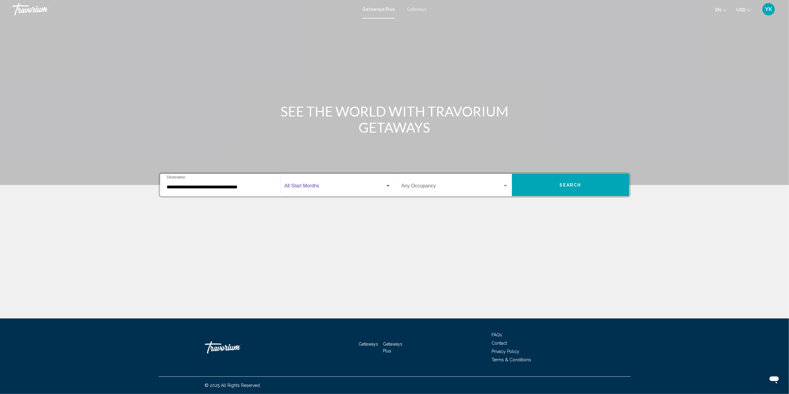
click at [323, 186] on span "Search widget" at bounding box center [334, 187] width 101 height 6
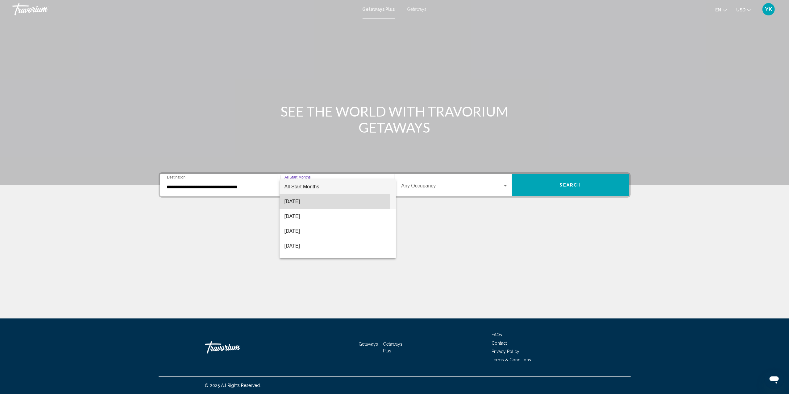
click at [331, 203] on span "[DATE]" at bounding box center [337, 201] width 106 height 15
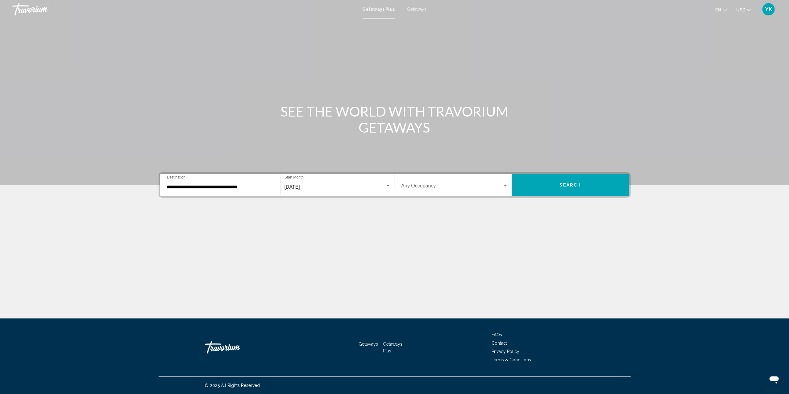
click at [445, 173] on div "**********" at bounding box center [395, 184] width 472 height 25
click at [445, 183] on div "Occupancy Any Occupancy" at bounding box center [454, 185] width 107 height 19
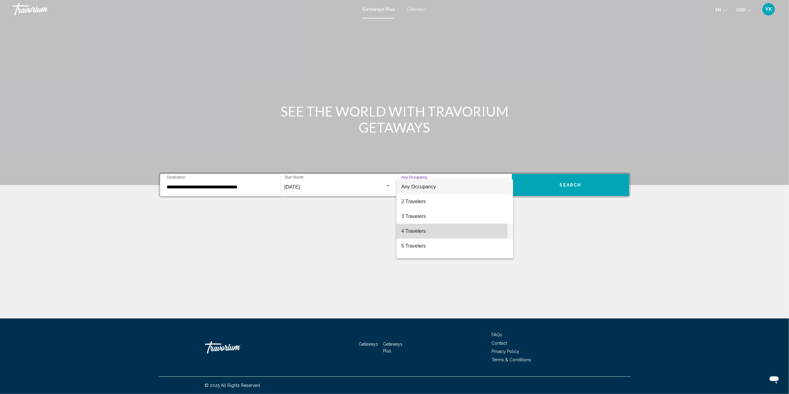
click at [437, 231] on span "4 Travelers" at bounding box center [454, 231] width 107 height 15
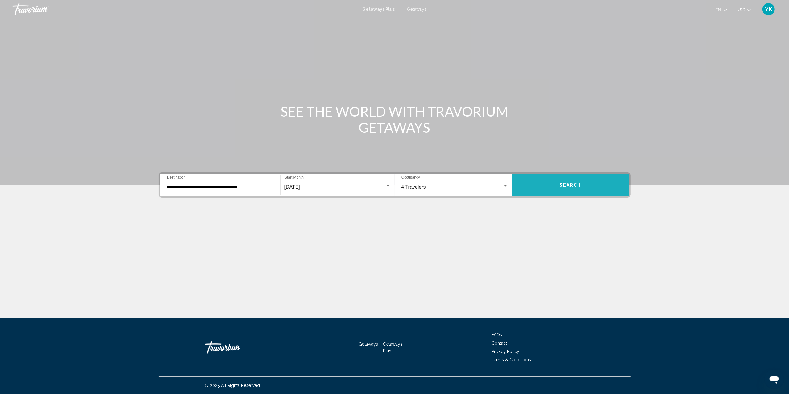
click at [553, 182] on button "Search" at bounding box center [570, 185] width 117 height 22
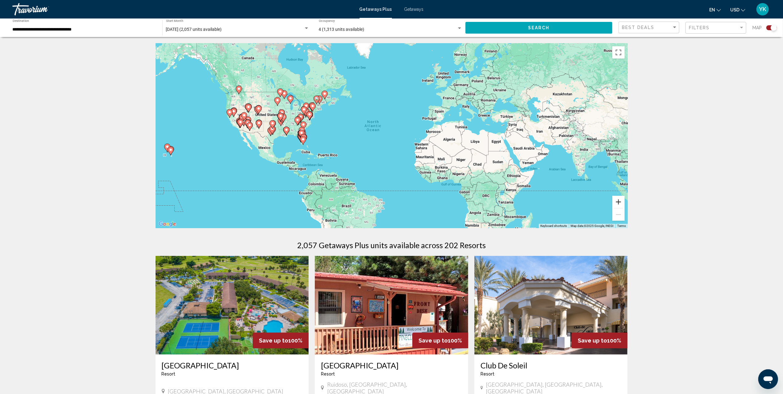
click at [618, 201] on button "Zoom in" at bounding box center [618, 202] width 12 height 12
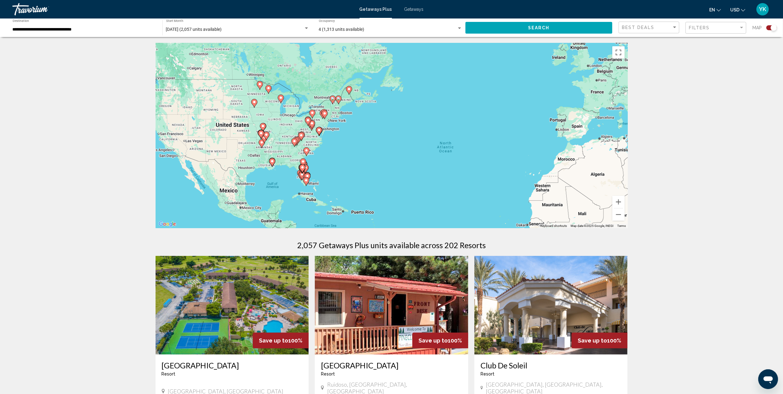
drag, startPoint x: 302, startPoint y: 163, endPoint x: 351, endPoint y: 171, distance: 49.0
click at [351, 171] on div "To activate drag with keyboard, press Alt + Enter. Once in keyboard drag state,…" at bounding box center [391, 135] width 472 height 185
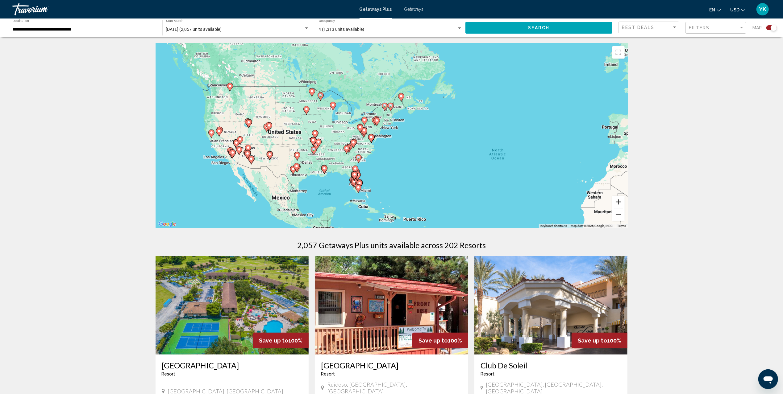
click at [621, 202] on button "Zoom in" at bounding box center [618, 202] width 12 height 12
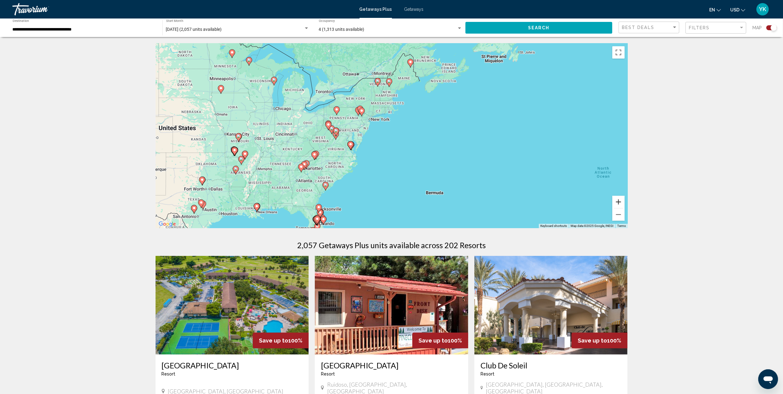
click at [621, 202] on button "Zoom in" at bounding box center [618, 202] width 12 height 12
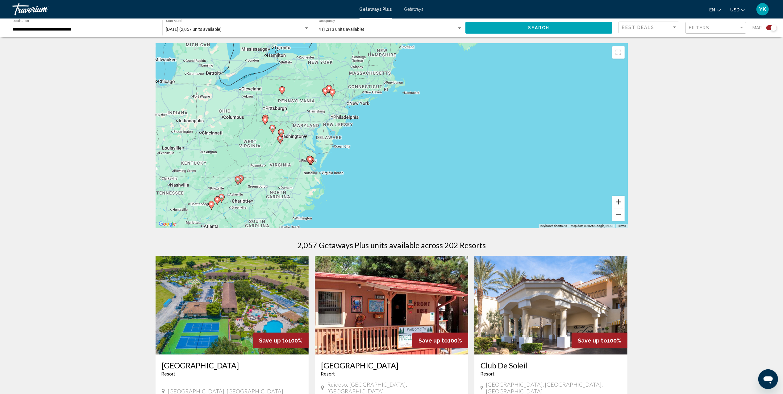
click at [621, 202] on button "Zoom in" at bounding box center [618, 202] width 12 height 12
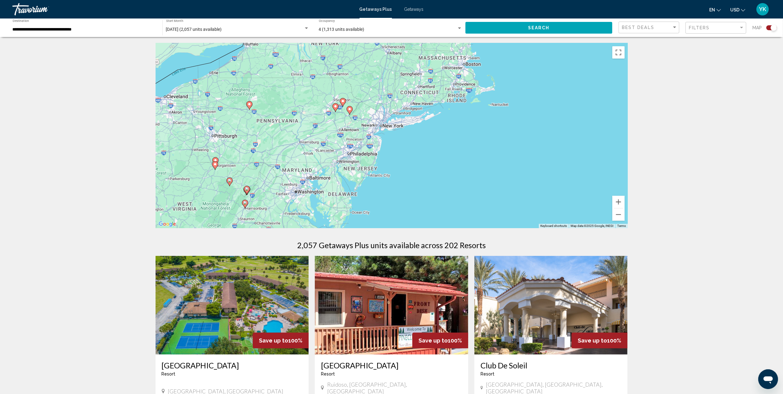
drag, startPoint x: 286, startPoint y: 94, endPoint x: 380, endPoint y: 205, distance: 145.6
click at [380, 205] on div "To activate drag with keyboard, press Alt + Enter. Once in keyboard drag state,…" at bounding box center [391, 135] width 472 height 185
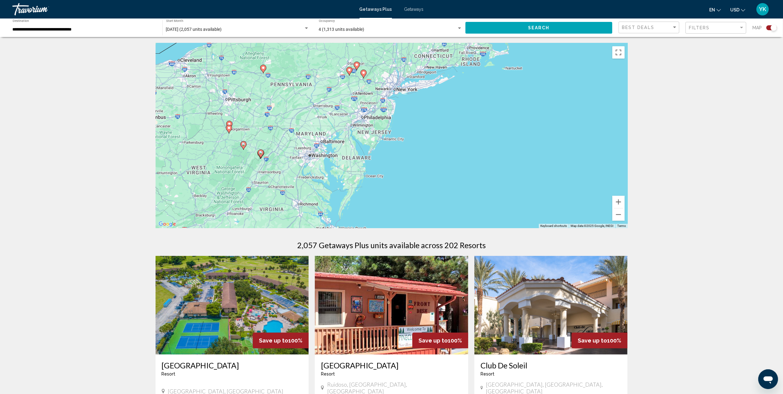
drag, startPoint x: 399, startPoint y: 186, endPoint x: 388, endPoint y: 62, distance: 124.5
click at [388, 62] on div "To activate drag with keyboard, press Alt + Enter. Once in keyboard drag state,…" at bounding box center [391, 135] width 472 height 185
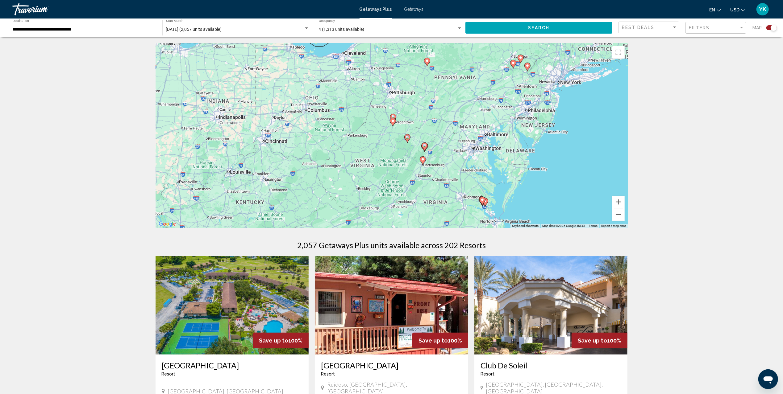
drag, startPoint x: 323, startPoint y: 133, endPoint x: 492, endPoint y: 149, distance: 169.8
click at [492, 149] on div "To activate drag with keyboard, press Alt + Enter. Once in keyboard drag state,…" at bounding box center [391, 135] width 472 height 185
click at [618, 202] on button "Zoom in" at bounding box center [618, 202] width 12 height 12
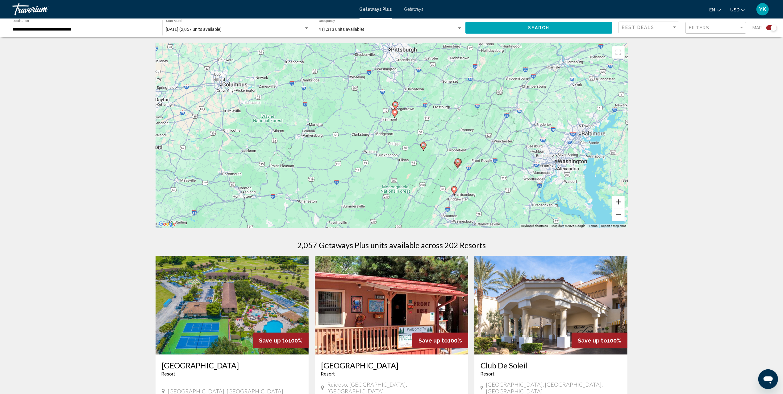
click at [618, 202] on button "Zoom in" at bounding box center [618, 202] width 12 height 12
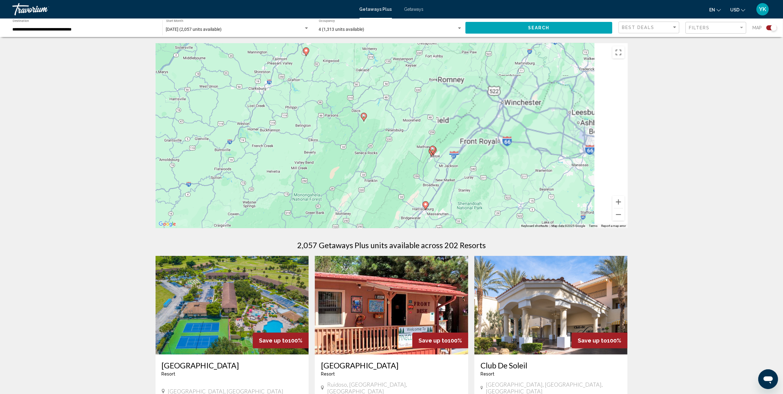
drag, startPoint x: 505, startPoint y: 163, endPoint x: 414, endPoint y: 120, distance: 101.3
click at [415, 120] on div "To activate drag with keyboard, press Alt + Enter. Once in keyboard drag state,…" at bounding box center [391, 135] width 472 height 185
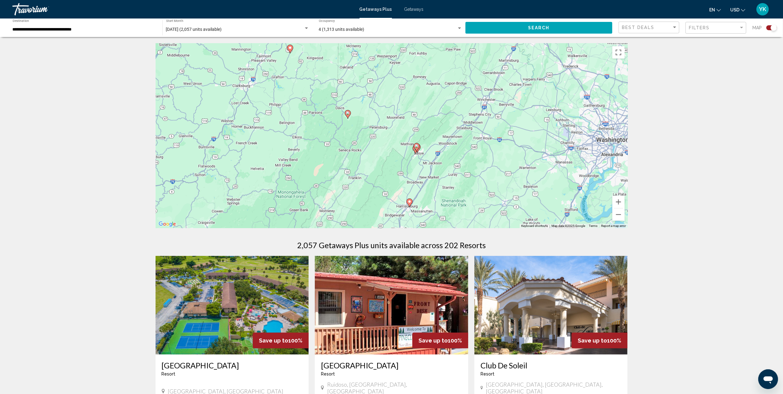
drag, startPoint x: 494, startPoint y: 160, endPoint x: 452, endPoint y: 157, distance: 41.5
click at [452, 157] on div "To activate drag with keyboard, press Alt + Enter. Once in keyboard drag state,…" at bounding box center [391, 135] width 472 height 185
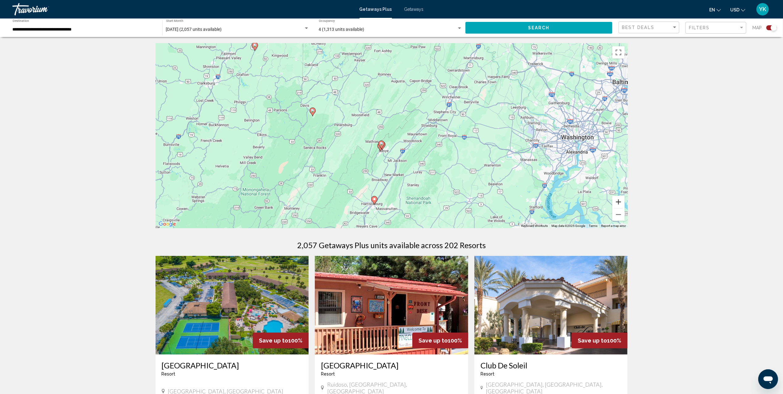
click at [617, 201] on button "Zoom in" at bounding box center [618, 202] width 12 height 12
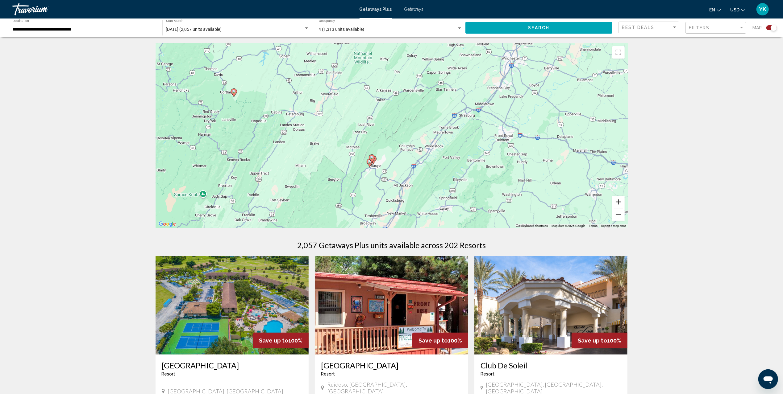
click at [617, 201] on button "Zoom in" at bounding box center [618, 202] width 12 height 12
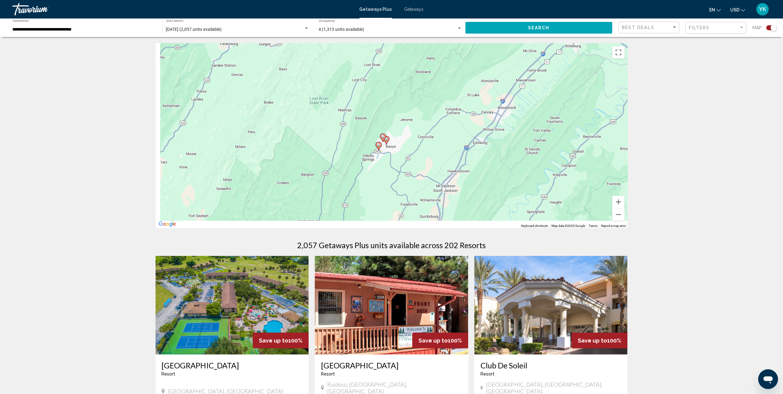
drag, startPoint x: 462, startPoint y: 131, endPoint x: 500, endPoint y: 99, distance: 50.2
click at [500, 99] on div "To activate drag with keyboard, press Alt + Enter. Once in keyboard drag state,…" at bounding box center [391, 135] width 472 height 185
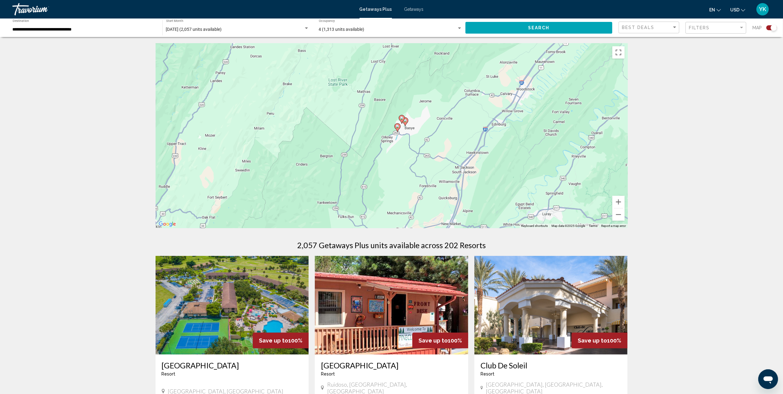
click at [397, 128] on icon "Main content" at bounding box center [397, 128] width 6 height 8
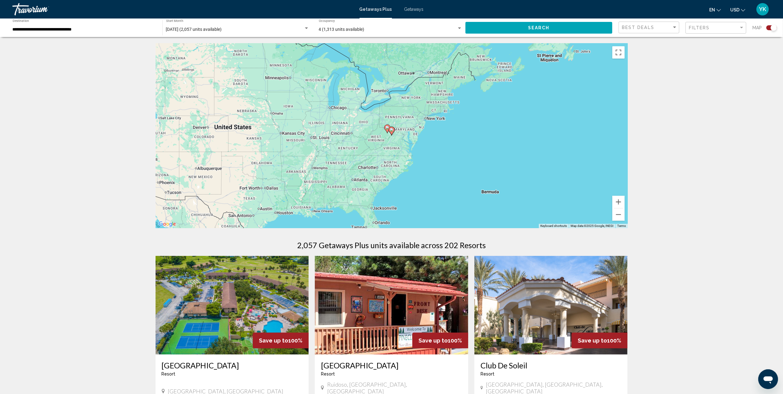
click at [391, 130] on image "Main content" at bounding box center [392, 130] width 4 height 4
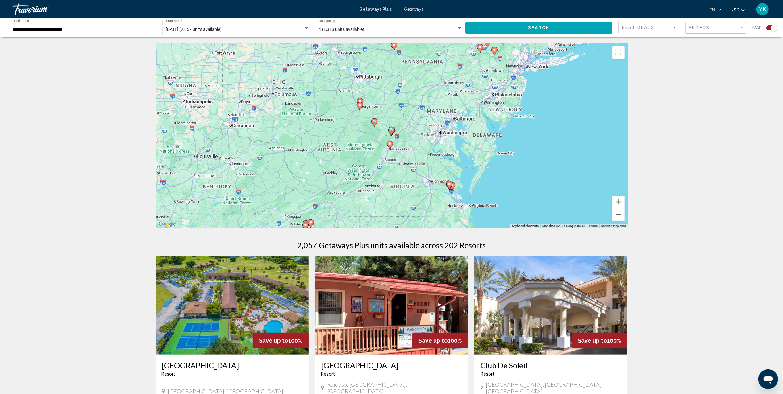
click at [391, 130] on image "Main content" at bounding box center [392, 130] width 4 height 4
type input "**********"
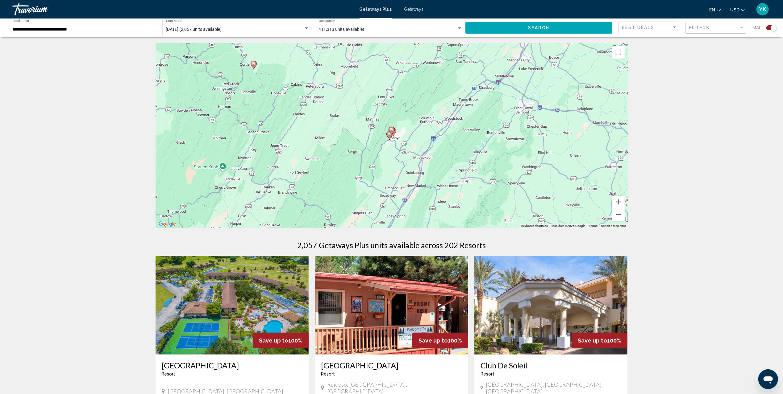
click at [392, 130] on image "Main content" at bounding box center [392, 130] width 4 height 4
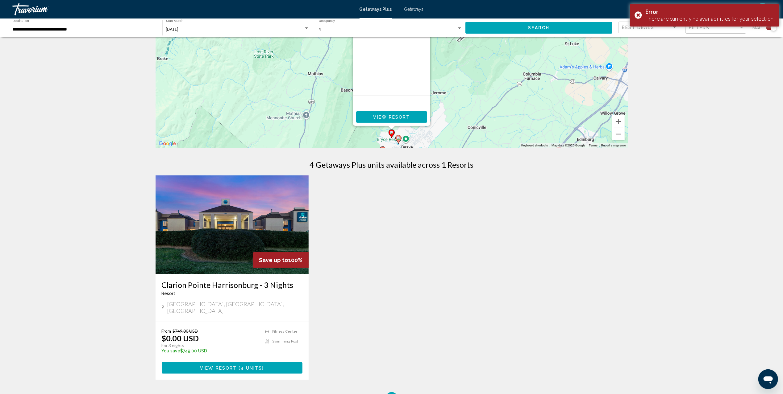
scroll to position [82, 0]
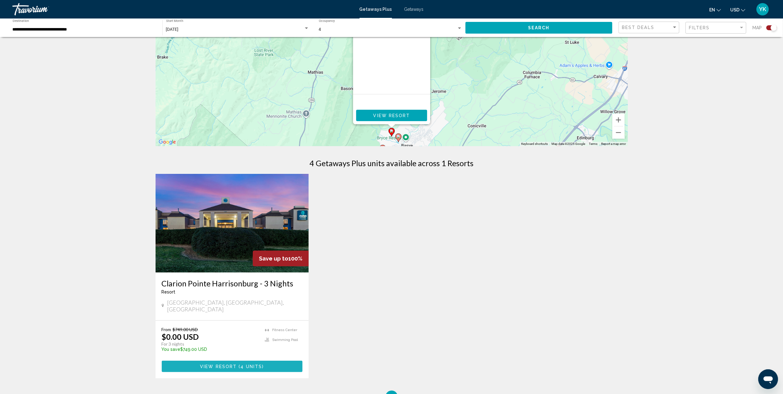
click at [234, 361] on button "View Resort ( 4 units )" at bounding box center [232, 366] width 141 height 11
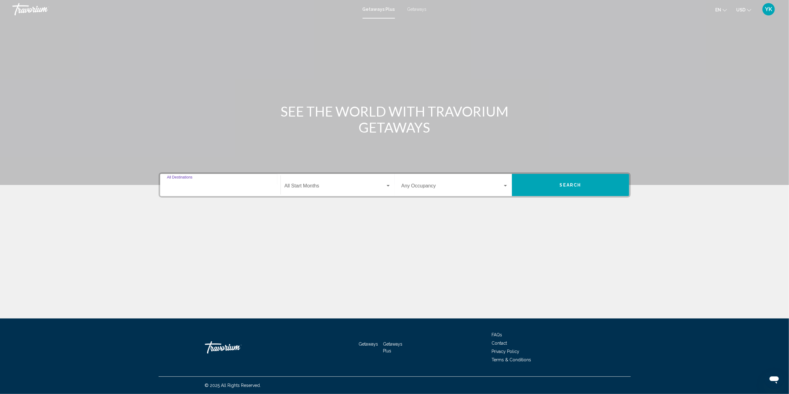
click at [214, 189] on input "Destination All Destinations" at bounding box center [220, 187] width 107 height 6
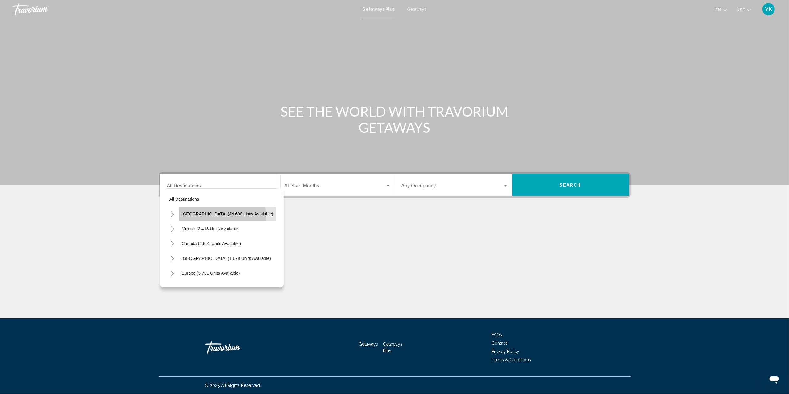
click at [221, 217] on button "[GEOGRAPHIC_DATA] (44,690 units available)" at bounding box center [228, 214] width 98 height 14
type input "**********"
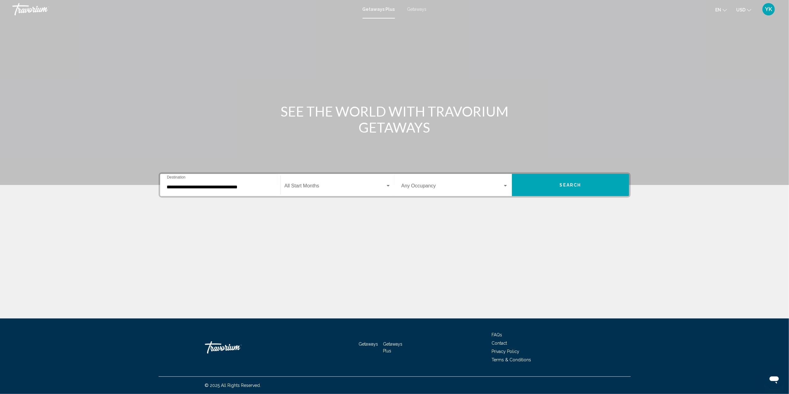
click at [355, 176] on div "Start Month All Start Months" at bounding box center [337, 185] width 106 height 19
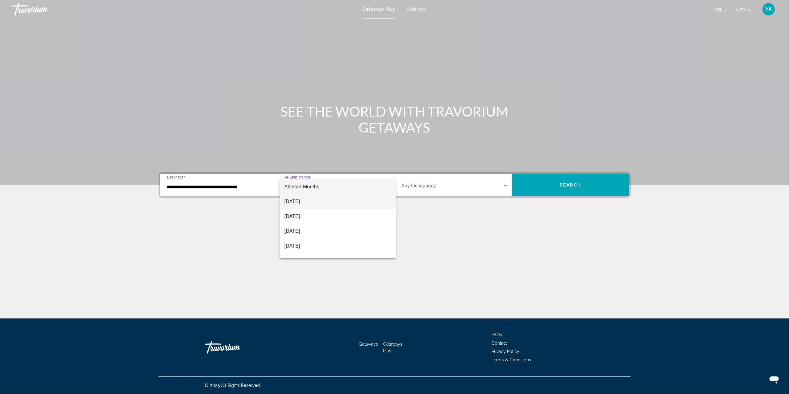
click at [357, 202] on span "[DATE]" at bounding box center [337, 201] width 106 height 15
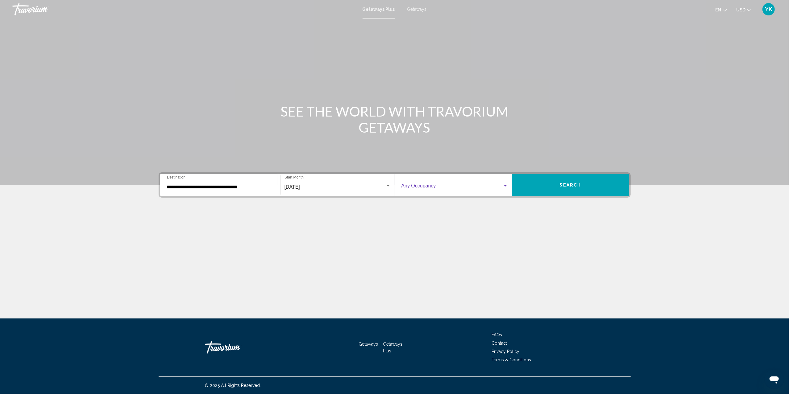
click at [447, 189] on span "Search widget" at bounding box center [451, 187] width 101 height 6
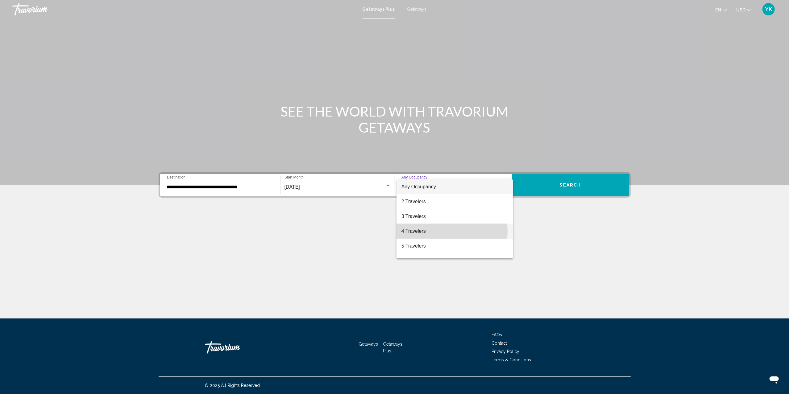
click at [446, 231] on span "4 Travelers" at bounding box center [454, 231] width 107 height 15
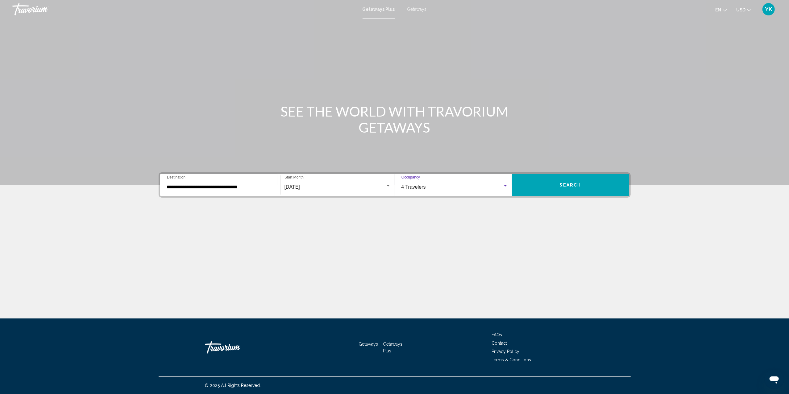
click at [595, 186] on button "Search" at bounding box center [570, 185] width 117 height 22
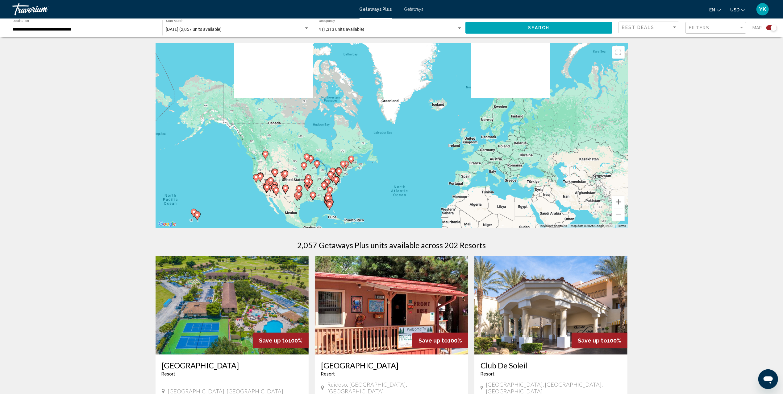
drag, startPoint x: 320, startPoint y: 122, endPoint x: 346, endPoint y: 189, distance: 71.4
click at [346, 189] on div "To activate drag with keyboard, press Alt + Enter. Once in keyboard drag state,…" at bounding box center [391, 135] width 472 height 185
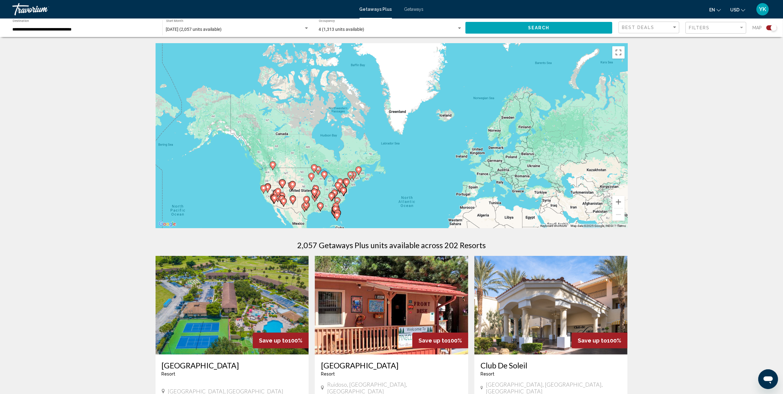
click at [88, 32] on div "**********" at bounding box center [84, 27] width 143 height 17
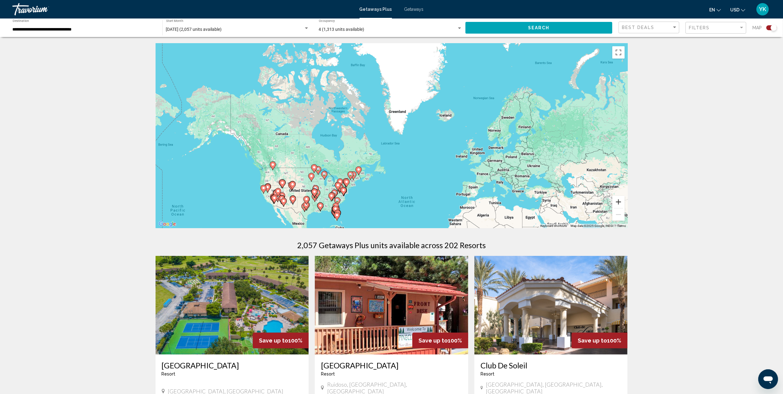
click at [619, 203] on button "Zoom in" at bounding box center [618, 202] width 12 height 12
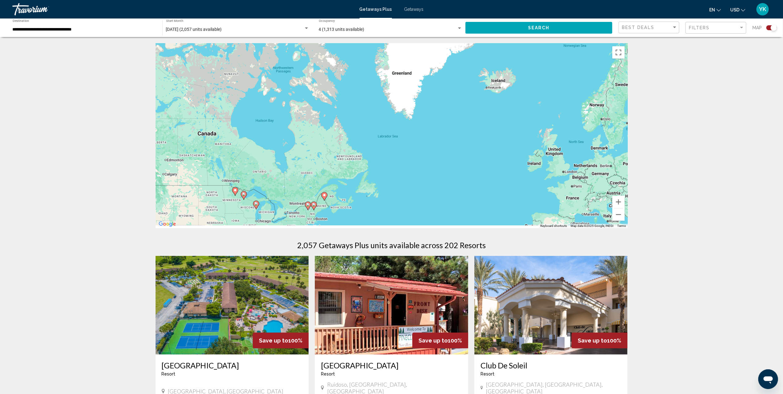
drag, startPoint x: 344, startPoint y: 184, endPoint x: 415, endPoint y: 96, distance: 113.2
click at [414, 96] on div "To activate drag with keyboard, press Alt + Enter. Once in keyboard drag state,…" at bounding box center [391, 135] width 472 height 185
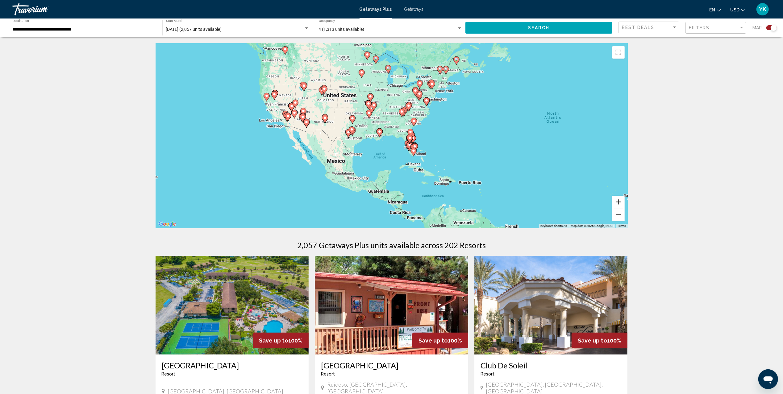
click at [621, 199] on button "Zoom in" at bounding box center [618, 202] width 12 height 12
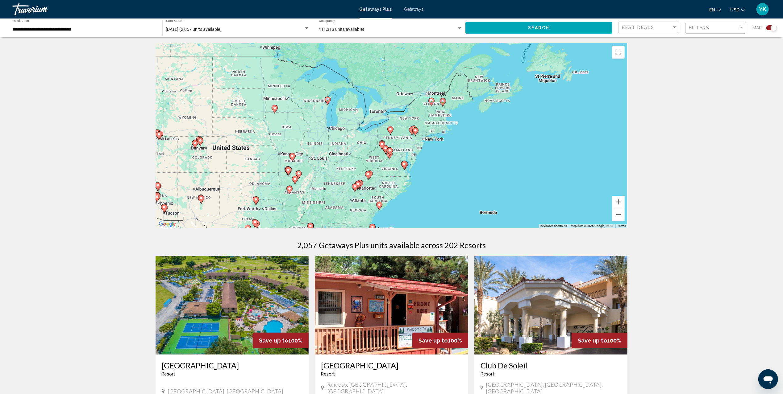
drag, startPoint x: 486, startPoint y: 73, endPoint x: 422, endPoint y: 172, distance: 117.2
click at [422, 172] on div "To activate drag with keyboard, press Alt + Enter. Once in keyboard drag state,…" at bounding box center [391, 135] width 472 height 185
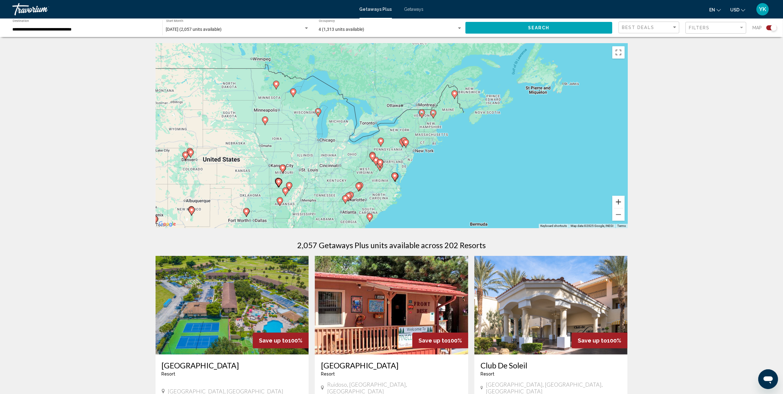
click at [619, 201] on button "Zoom in" at bounding box center [618, 202] width 12 height 12
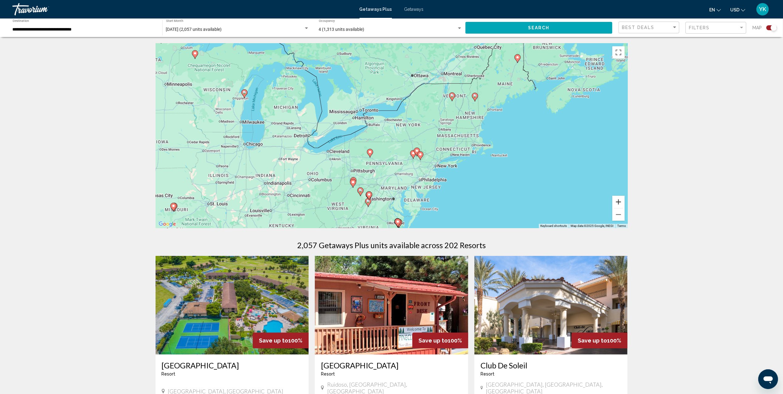
click at [619, 201] on button "Zoom in" at bounding box center [618, 202] width 12 height 12
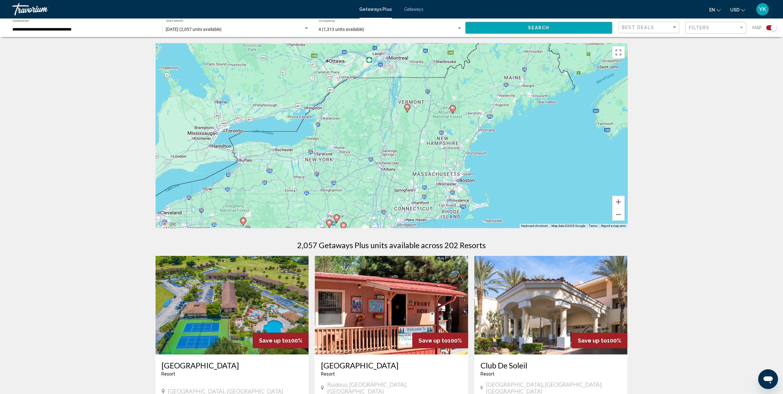
drag, startPoint x: 553, startPoint y: 123, endPoint x: 447, endPoint y: 170, distance: 115.8
click at [447, 170] on div "To activate drag with keyboard, press Alt + Enter. Once in keyboard drag state,…" at bounding box center [391, 135] width 472 height 185
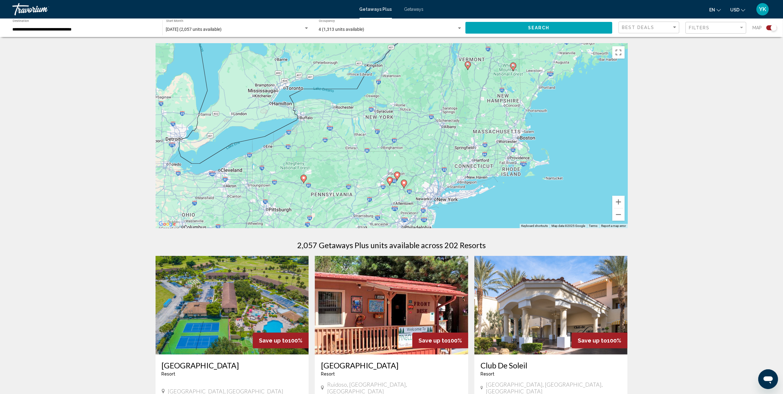
drag, startPoint x: 401, startPoint y: 139, endPoint x: 461, endPoint y: 96, distance: 73.7
click at [461, 96] on div "To activate drag with keyboard, press Alt + Enter. Once in keyboard drag state,…" at bounding box center [391, 135] width 472 height 185
click at [620, 202] on button "Zoom in" at bounding box center [618, 202] width 12 height 12
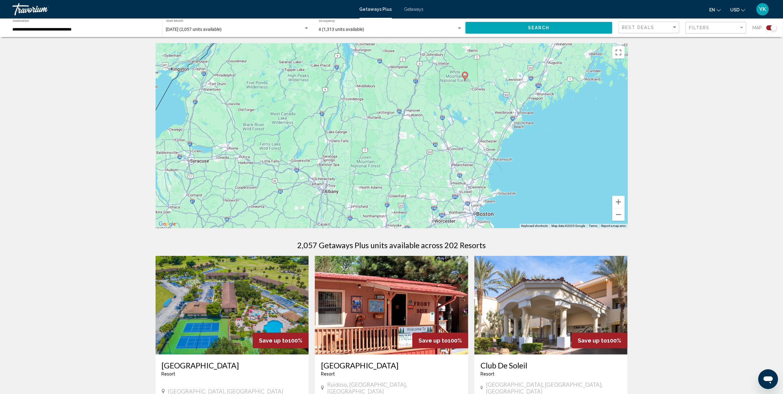
drag, startPoint x: 518, startPoint y: 129, endPoint x: 380, endPoint y: 181, distance: 147.4
click at [346, 205] on div "To activate drag with keyboard, press Alt + Enter. Once in keyboard drag state,…" at bounding box center [391, 135] width 472 height 185
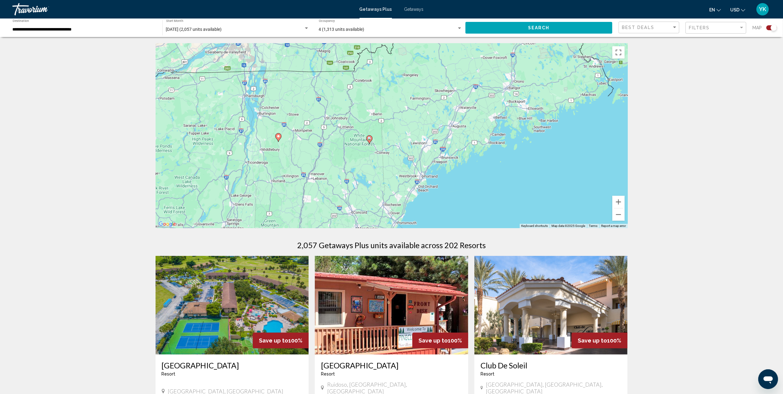
drag, startPoint x: 436, startPoint y: 118, endPoint x: 342, endPoint y: 176, distance: 109.8
click at [342, 176] on div "To activate drag with keyboard, press Alt + Enter. Once in keyboard drag state,…" at bounding box center [391, 135] width 472 height 185
click at [369, 139] on image "Main content" at bounding box center [369, 139] width 4 height 4
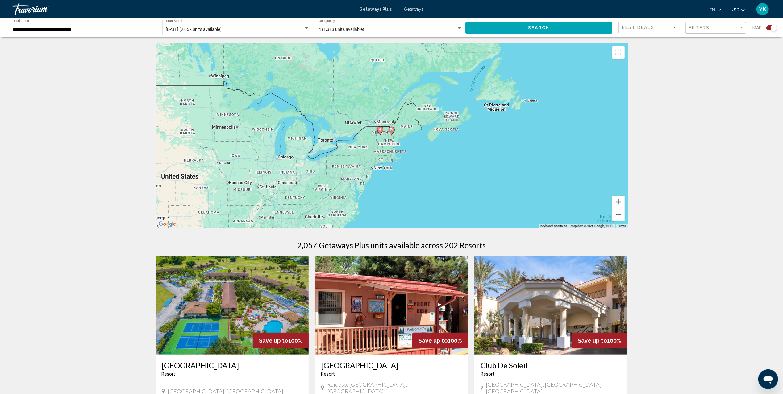
click at [392, 131] on image "Main content" at bounding box center [392, 130] width 4 height 4
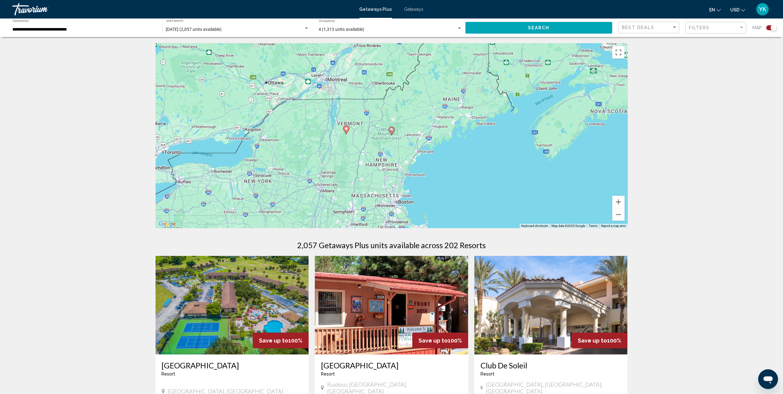
click at [392, 131] on image "Main content" at bounding box center [392, 130] width 4 height 4
type input "**********"
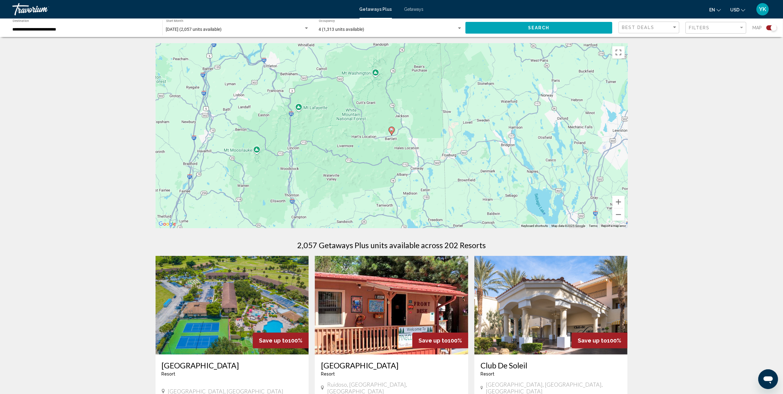
click at [392, 131] on image "Main content" at bounding box center [392, 130] width 4 height 4
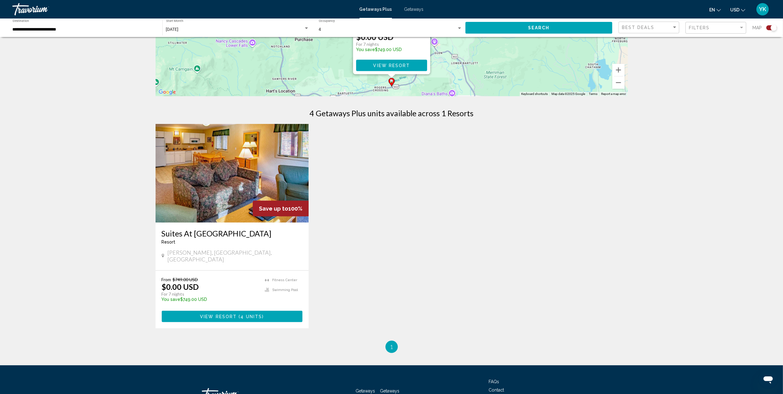
scroll to position [164, 0]
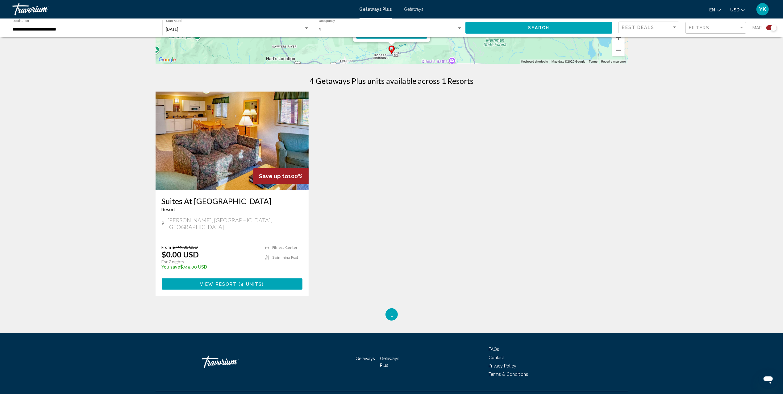
click at [219, 282] on span "View Resort ( 4 units )" at bounding box center [232, 284] width 64 height 5
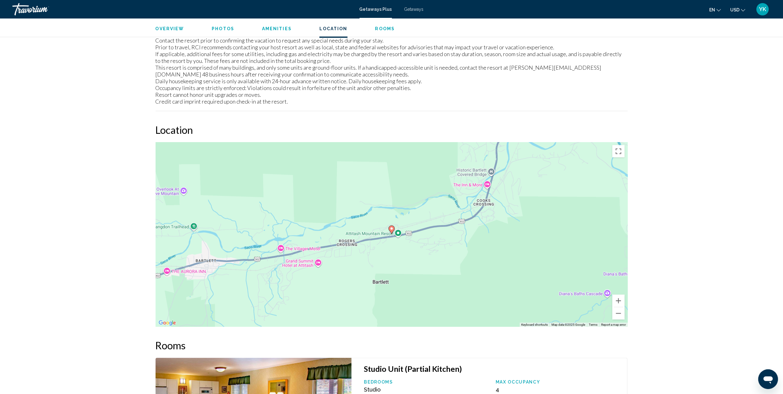
scroll to position [1275, 0]
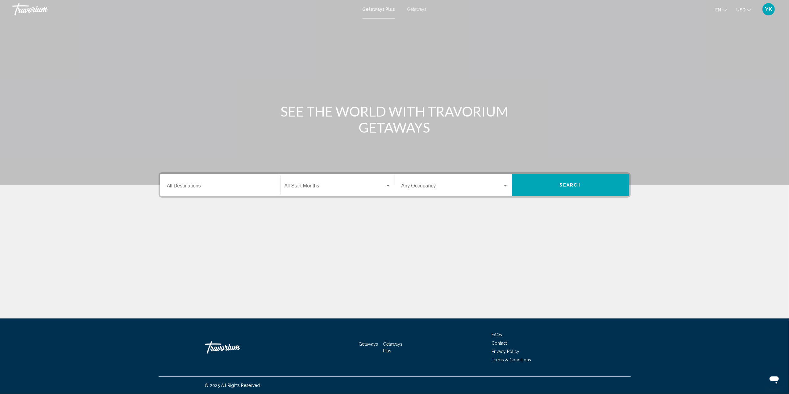
click at [261, 182] on div "Destination All Destinations" at bounding box center [220, 185] width 107 height 19
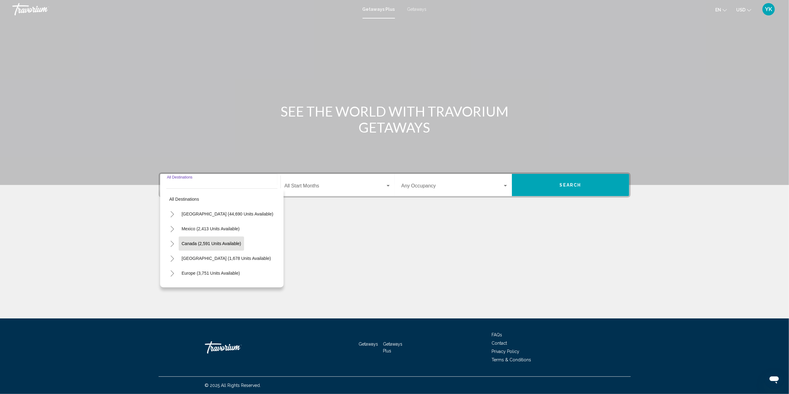
click at [212, 238] on button "Canada (2,591 units available)" at bounding box center [212, 244] width 66 height 14
type input "**********"
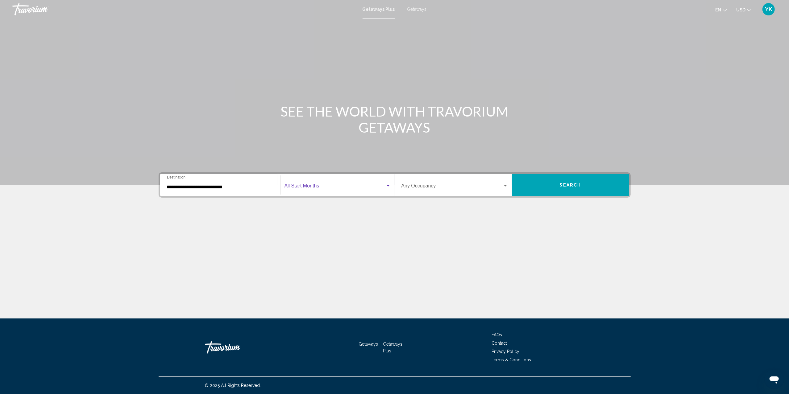
click at [324, 184] on span "Search widget" at bounding box center [334, 187] width 101 height 6
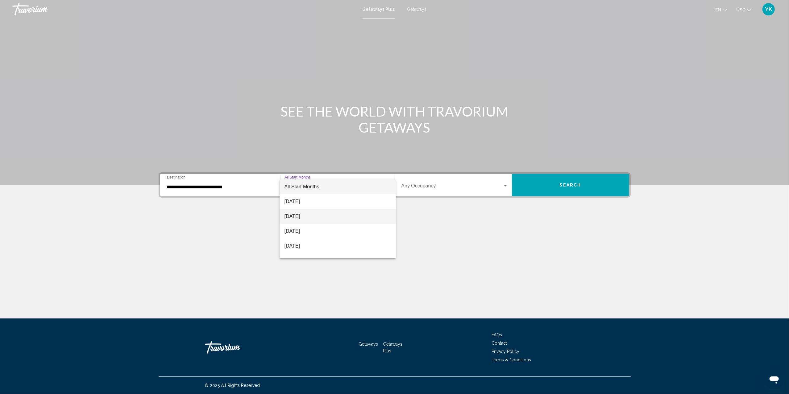
click at [331, 214] on span "[DATE]" at bounding box center [337, 216] width 106 height 15
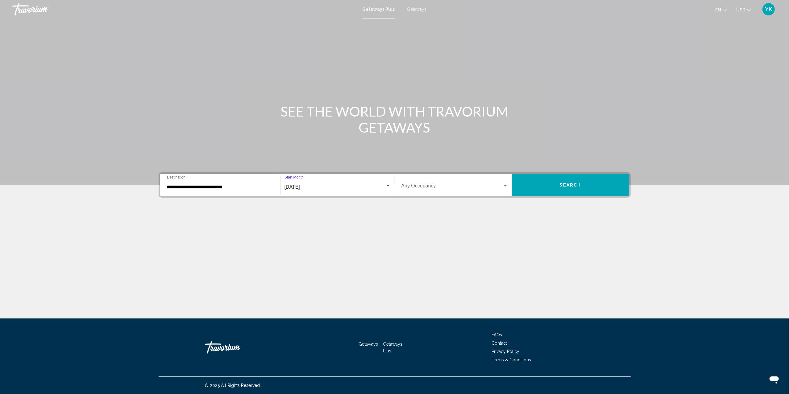
click at [359, 181] on div "[DATE] Start Month All Start Months" at bounding box center [337, 185] width 106 height 19
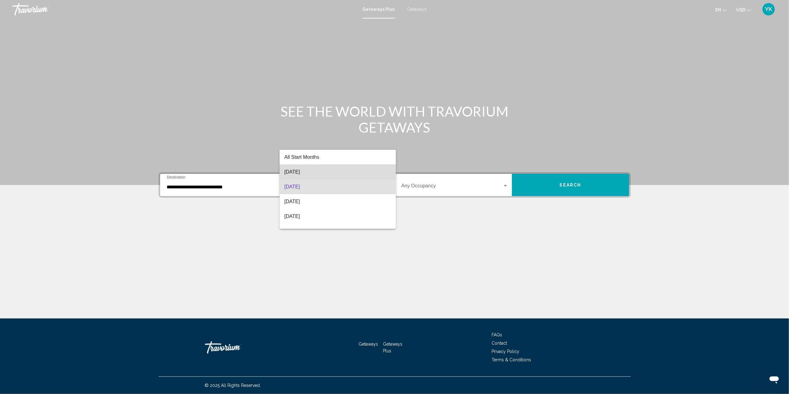
click at [343, 175] on span "[DATE]" at bounding box center [337, 172] width 106 height 15
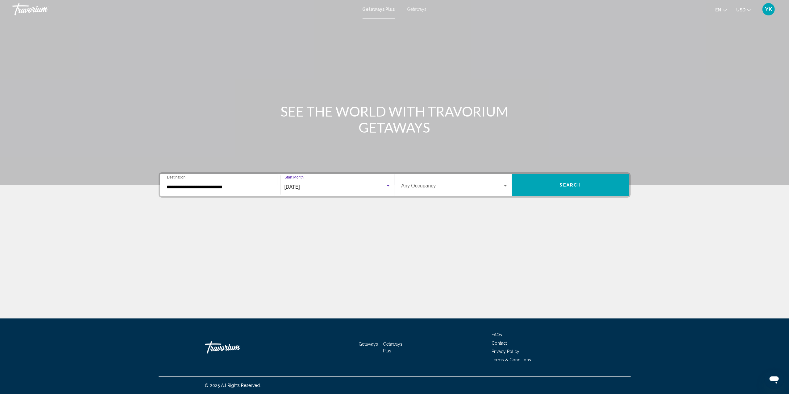
click at [429, 184] on span "Search widget" at bounding box center [451, 187] width 101 height 6
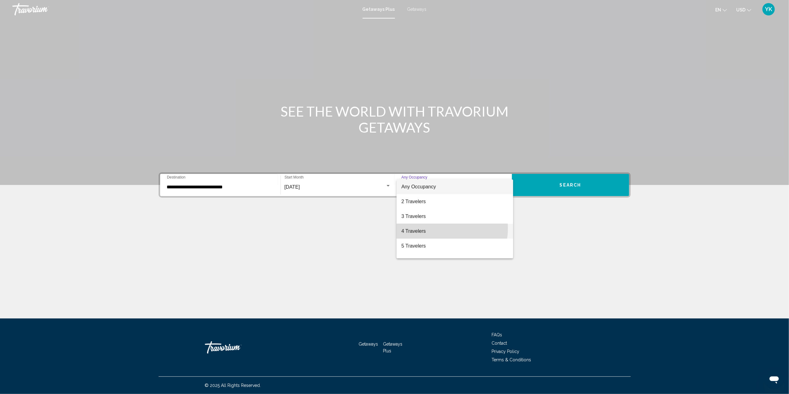
click at [435, 228] on span "4 Travelers" at bounding box center [454, 231] width 107 height 15
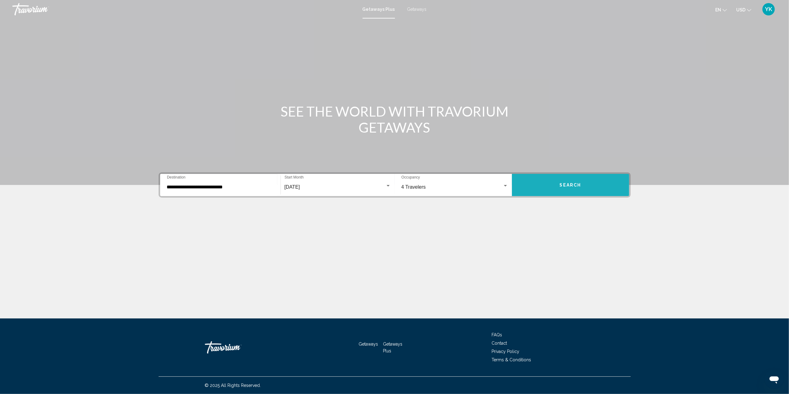
click at [574, 184] on span "Search" at bounding box center [571, 185] width 22 height 5
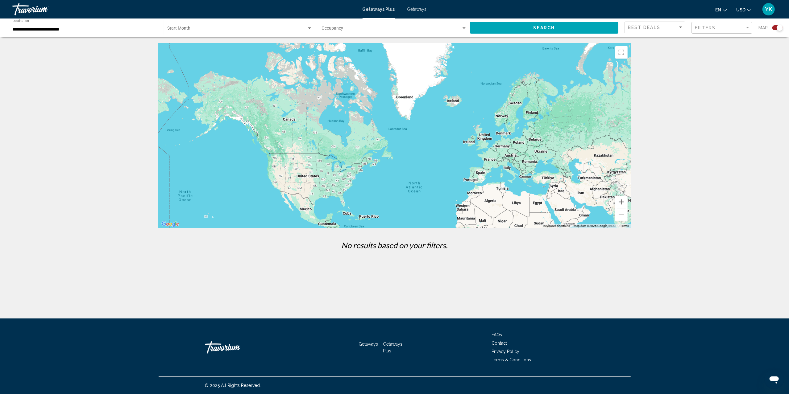
drag, startPoint x: 330, startPoint y: 92, endPoint x: 368, endPoint y: 153, distance: 72.3
click at [368, 153] on div "Main content" at bounding box center [395, 135] width 472 height 185
click at [28, 28] on input "**********" at bounding box center [85, 29] width 145 height 5
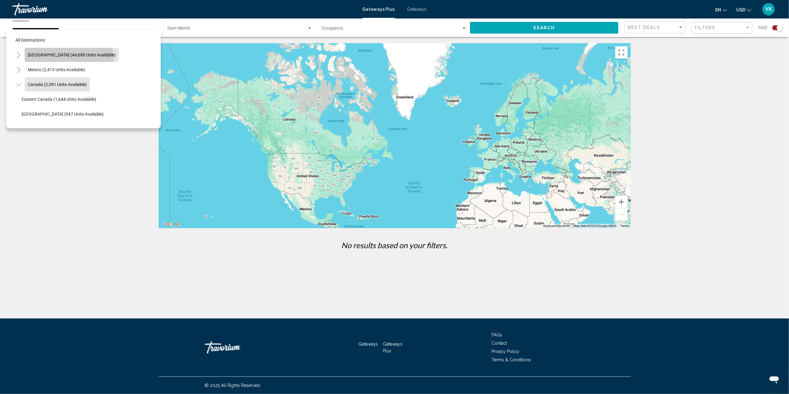
click at [68, 59] on button "[GEOGRAPHIC_DATA] (44,690 units available)" at bounding box center [72, 55] width 94 height 14
type input "**********"
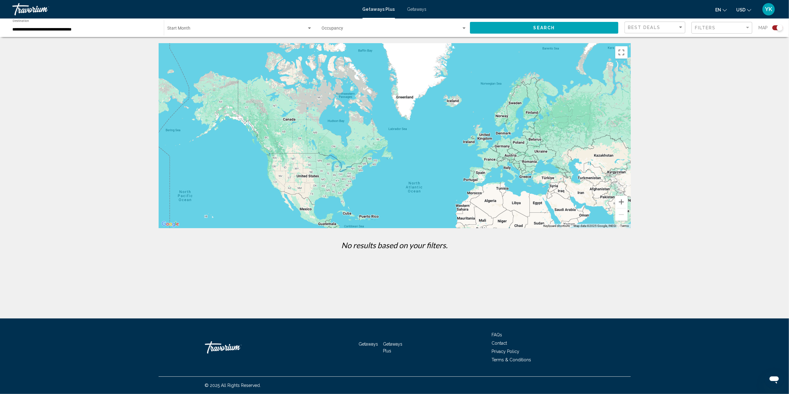
click at [203, 26] on div "Start Month All Start Months" at bounding box center [240, 27] width 145 height 17
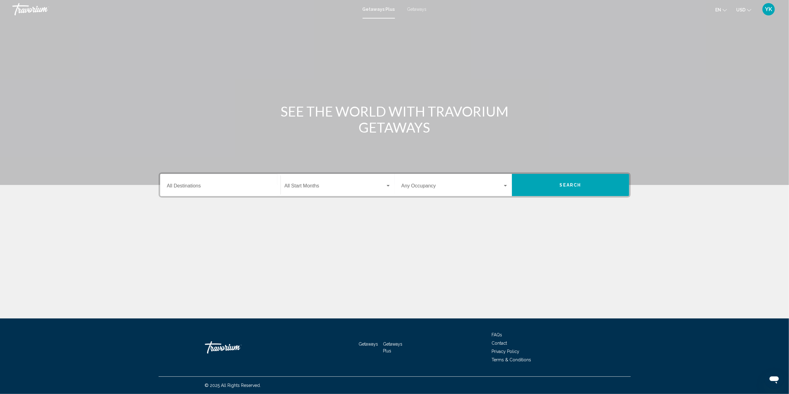
click at [213, 180] on div "Destination All Destinations" at bounding box center [220, 185] width 107 height 19
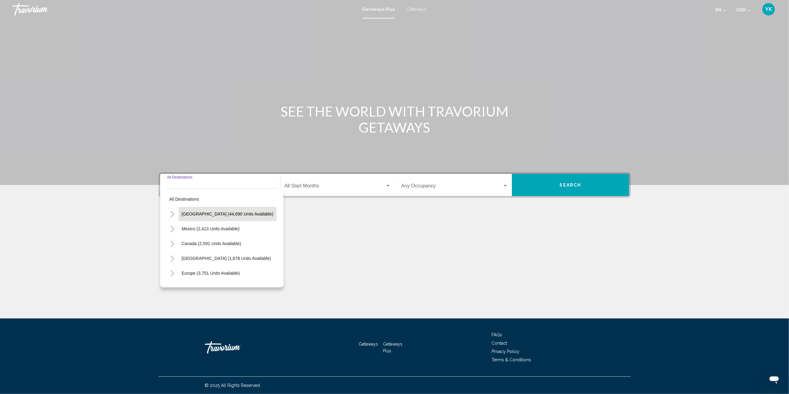
click at [231, 210] on button "[GEOGRAPHIC_DATA] (44,690 units available)" at bounding box center [228, 214] width 98 height 14
type input "**********"
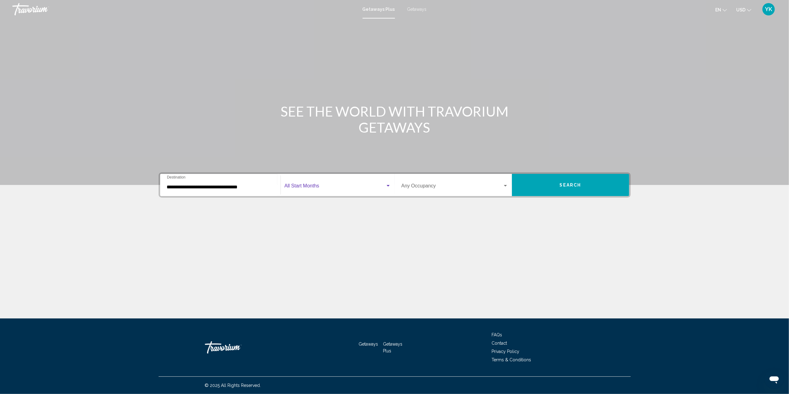
click at [329, 186] on span "Search widget" at bounding box center [334, 187] width 101 height 6
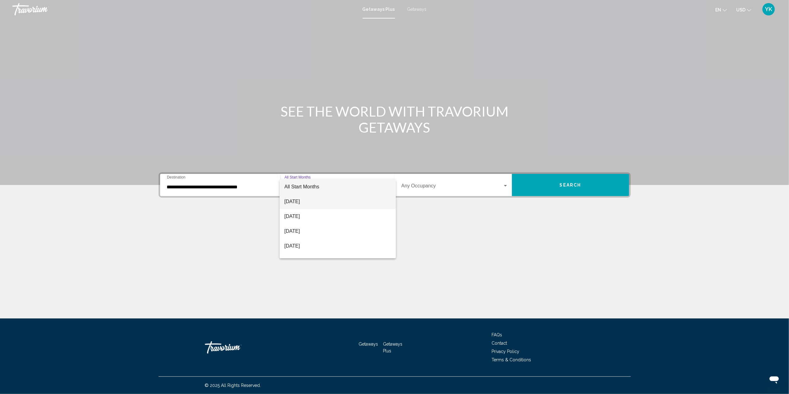
click at [331, 201] on span "[DATE]" at bounding box center [337, 201] width 106 height 15
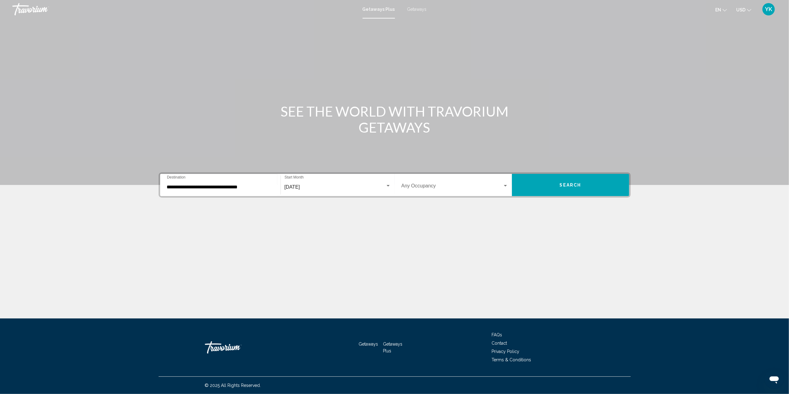
click at [430, 182] on div "Occupancy Any Occupancy" at bounding box center [454, 185] width 107 height 19
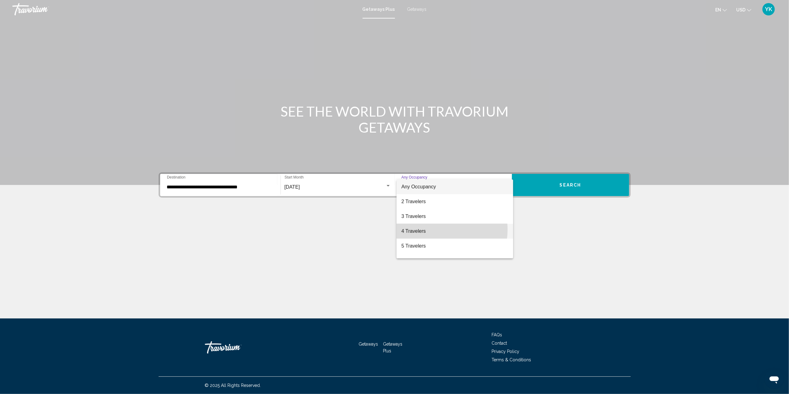
click at [436, 230] on span "4 Travelers" at bounding box center [454, 231] width 107 height 15
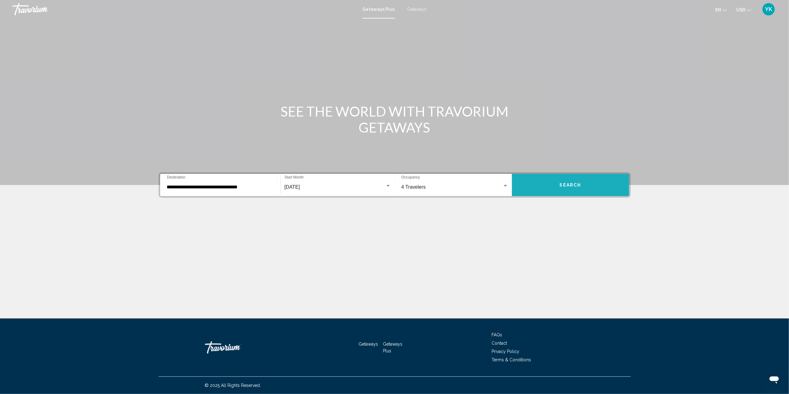
click at [565, 189] on button "Search" at bounding box center [570, 185] width 117 height 22
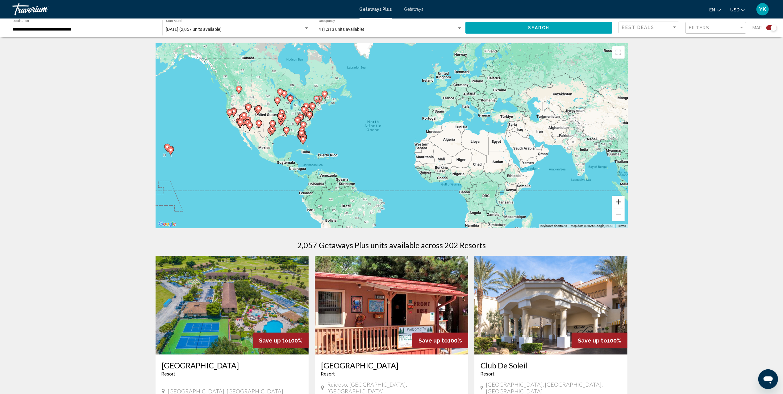
click at [617, 201] on button "Zoom in" at bounding box center [618, 202] width 12 height 12
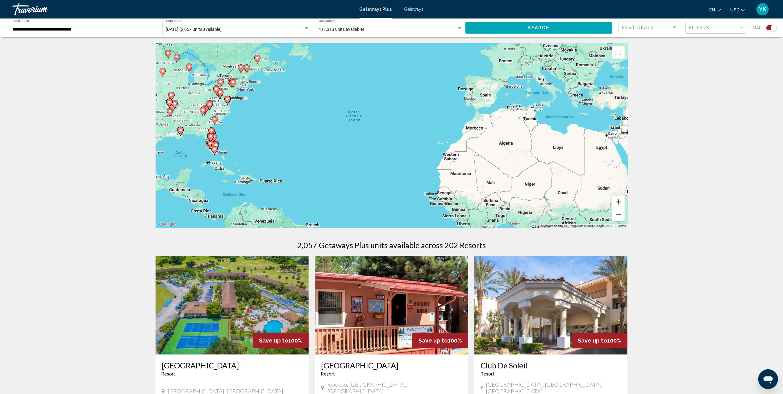
click at [617, 201] on button "Zoom in" at bounding box center [618, 202] width 12 height 12
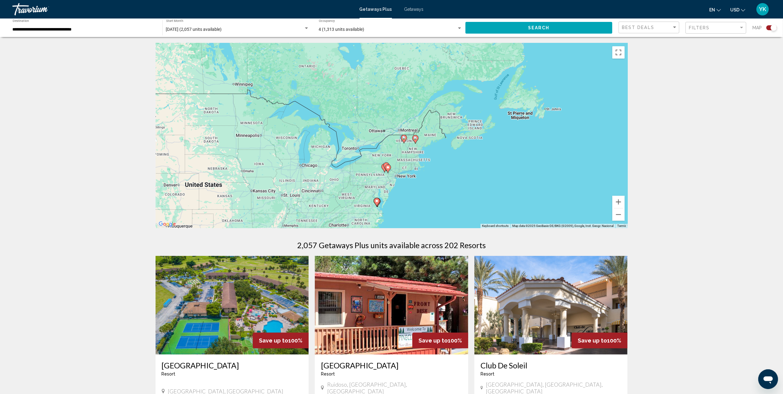
drag, startPoint x: 303, startPoint y: 87, endPoint x: 624, endPoint y: 223, distance: 349.0
click at [624, 223] on div "To activate drag with keyboard, press Alt + Enter. Once in keyboard drag state,…" at bounding box center [391, 135] width 472 height 185
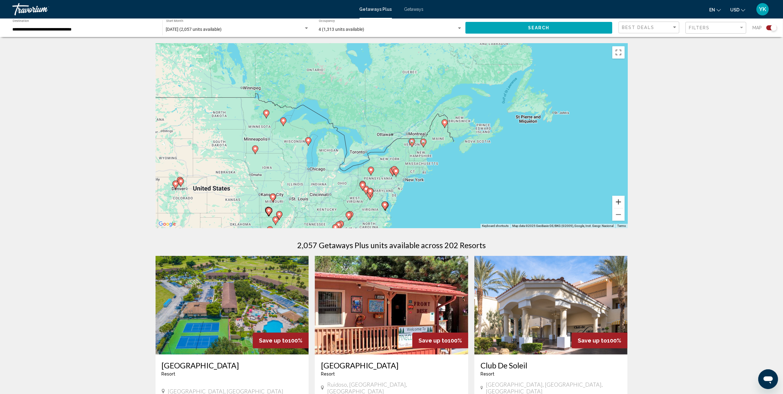
click at [614, 202] on button "Zoom in" at bounding box center [618, 202] width 12 height 12
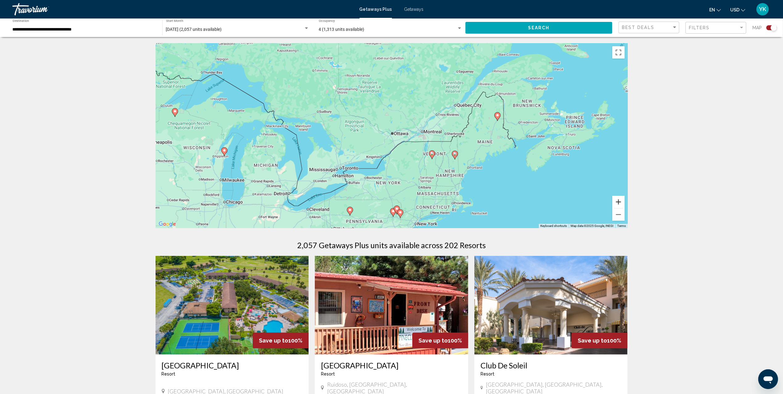
click at [614, 202] on button "Zoom in" at bounding box center [618, 202] width 12 height 12
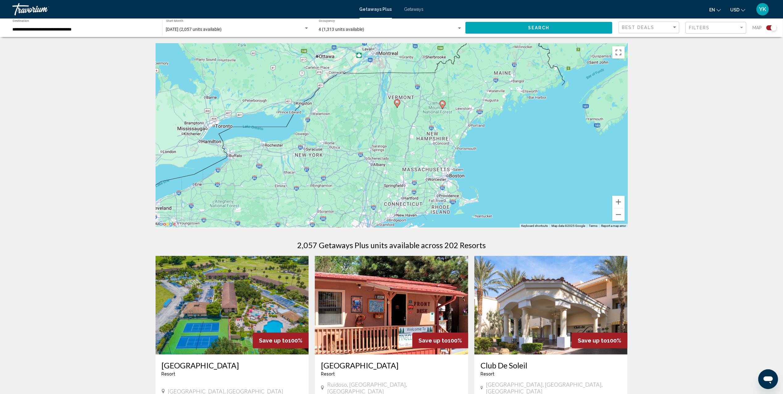
drag, startPoint x: 548, startPoint y: 194, endPoint x: 472, endPoint y: 118, distance: 107.3
click at [472, 118] on div "To activate drag with keyboard, press Alt + Enter. Once in keyboard drag state,…" at bounding box center [391, 135] width 472 height 185
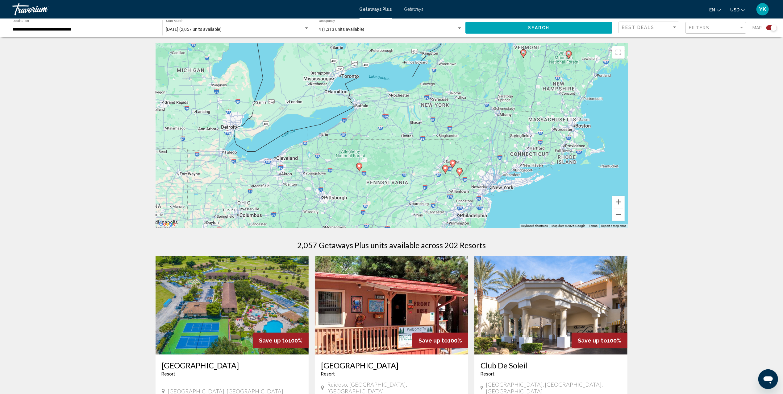
drag, startPoint x: 424, startPoint y: 143, endPoint x: 552, endPoint y: 90, distance: 139.0
click at [552, 90] on div "To activate drag with keyboard, press Alt + Enter. Once in keyboard drag state,…" at bounding box center [391, 135] width 472 height 185
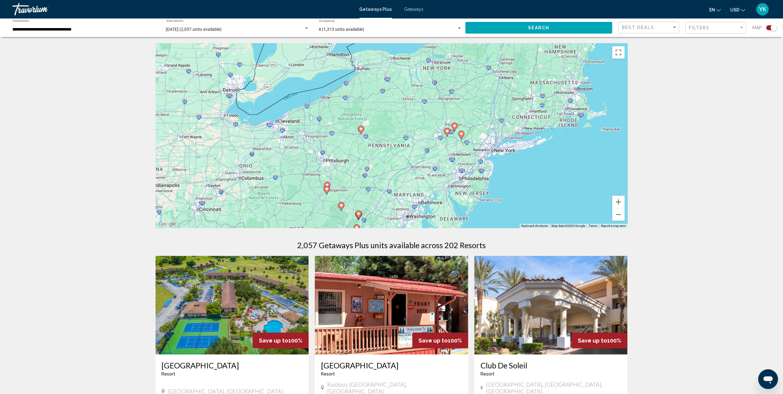
drag, startPoint x: 521, startPoint y: 139, endPoint x: 521, endPoint y: 135, distance: 3.7
click at [521, 135] on div "To activate drag with keyboard, press Alt + Enter. Once in keyboard drag state,…" at bounding box center [391, 135] width 472 height 185
click at [616, 198] on button "Zoom in" at bounding box center [618, 202] width 12 height 12
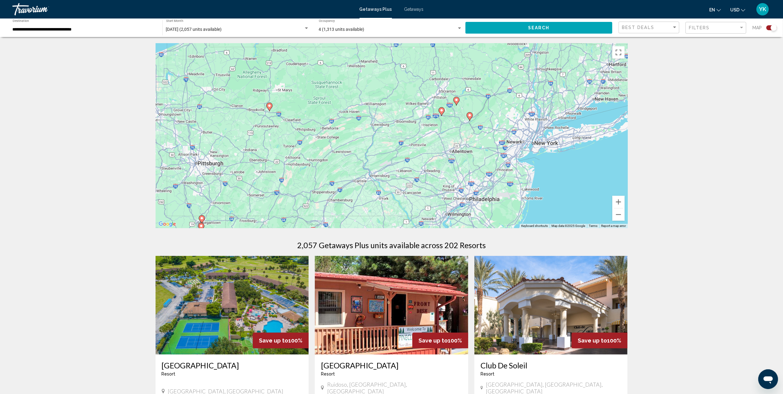
drag, startPoint x: 528, startPoint y: 178, endPoint x: 466, endPoint y: 157, distance: 65.3
click at [466, 157] on div "To activate drag with keyboard, press Alt + Enter. Once in keyboard drag state,…" at bounding box center [391, 135] width 472 height 185
click at [615, 204] on button "Zoom in" at bounding box center [618, 202] width 12 height 12
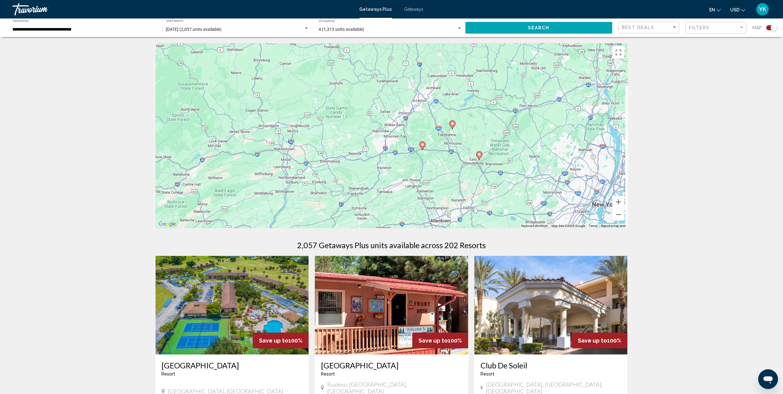
drag, startPoint x: 511, startPoint y: 117, endPoint x: 445, endPoint y: 169, distance: 84.7
click at [445, 169] on div "To activate drag with keyboard, press Alt + Enter. Once in keyboard drag state,…" at bounding box center [391, 135] width 472 height 185
click at [453, 125] on image "Main content" at bounding box center [452, 124] width 4 height 4
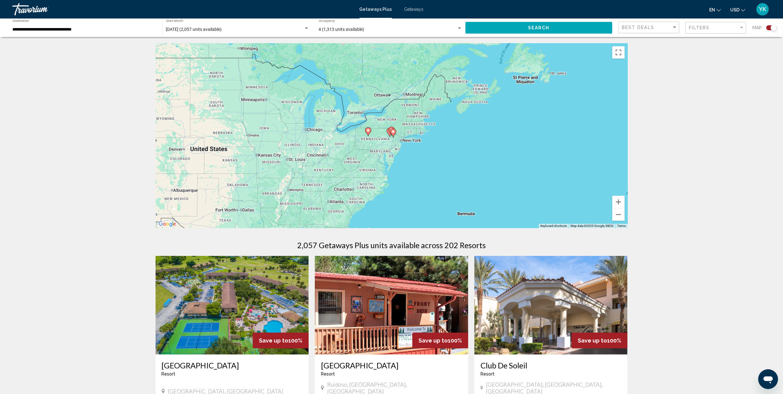
click at [389, 130] on icon "Main content" at bounding box center [391, 131] width 6 height 8
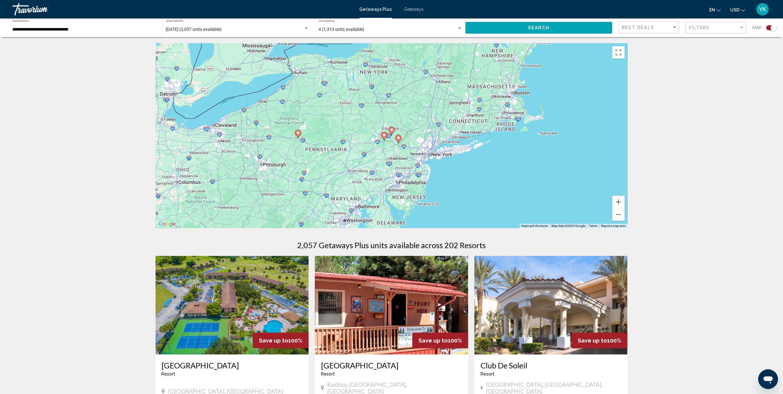
click at [391, 129] on image "Main content" at bounding box center [392, 130] width 4 height 4
type input "**********"
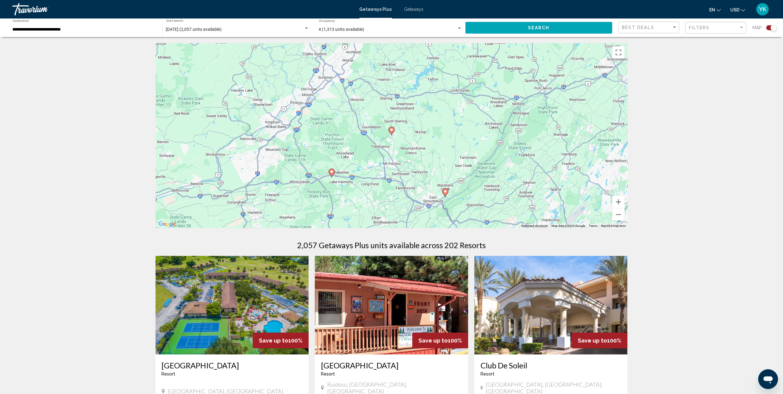
click at [391, 131] on image "Main content" at bounding box center [392, 130] width 4 height 4
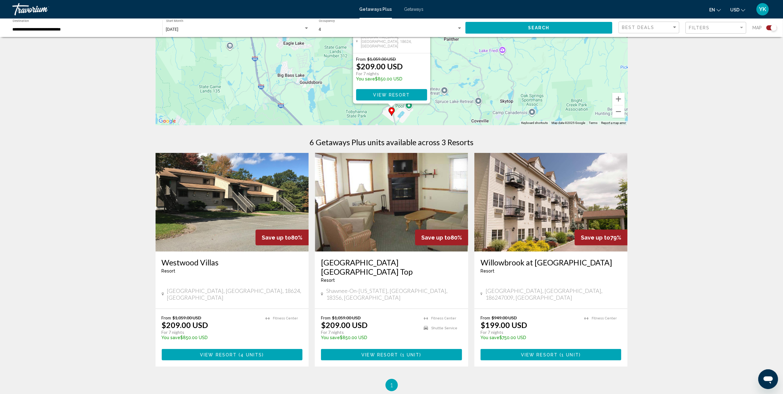
scroll to position [123, 0]
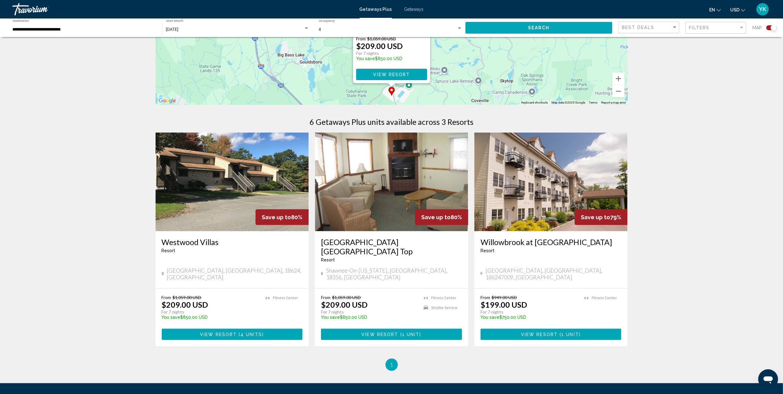
click at [391, 167] on img "Main content" at bounding box center [391, 182] width 153 height 99
